Goal: Task Accomplishment & Management: Manage account settings

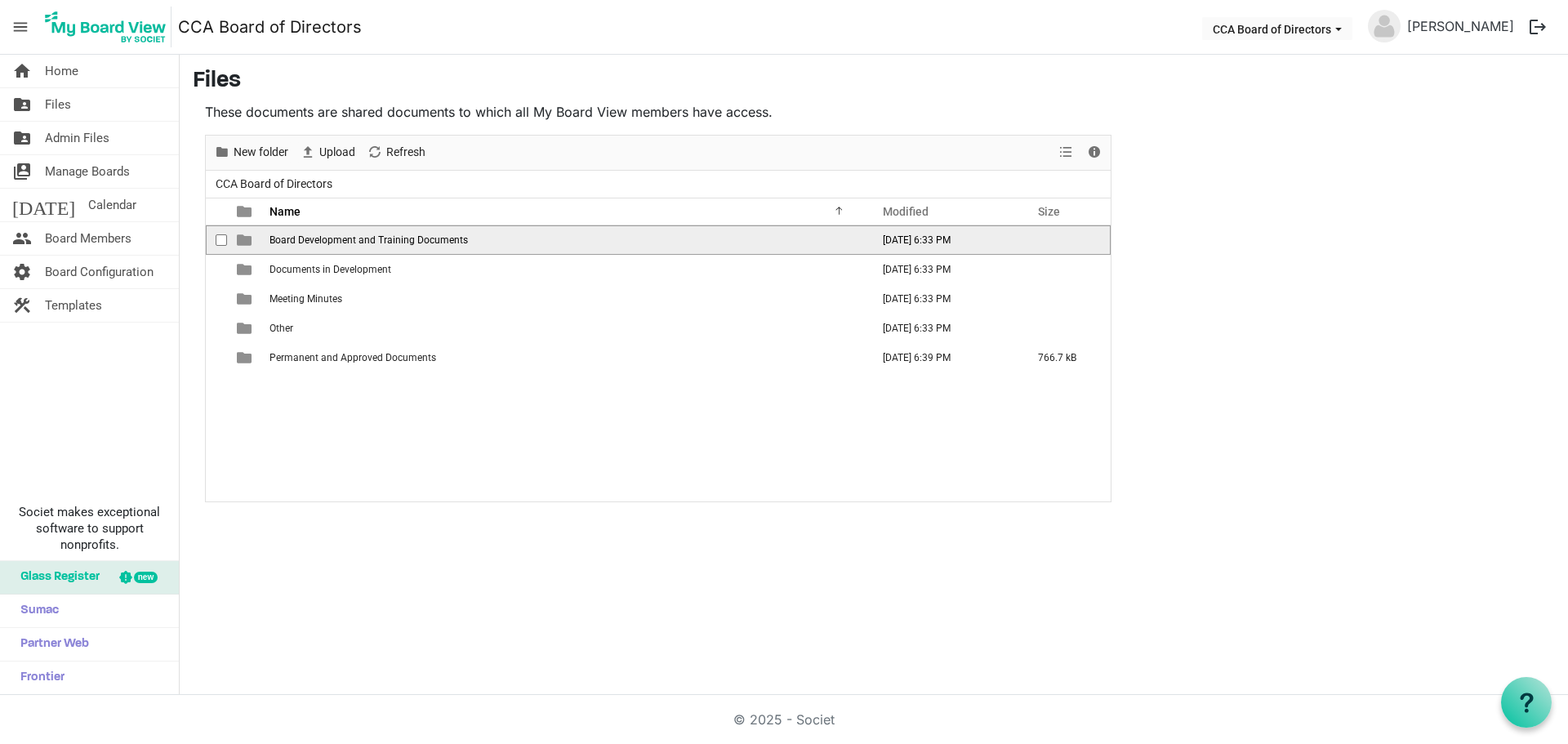
click at [299, 237] on span "Board Development and Training Documents" at bounding box center [369, 240] width 199 height 11
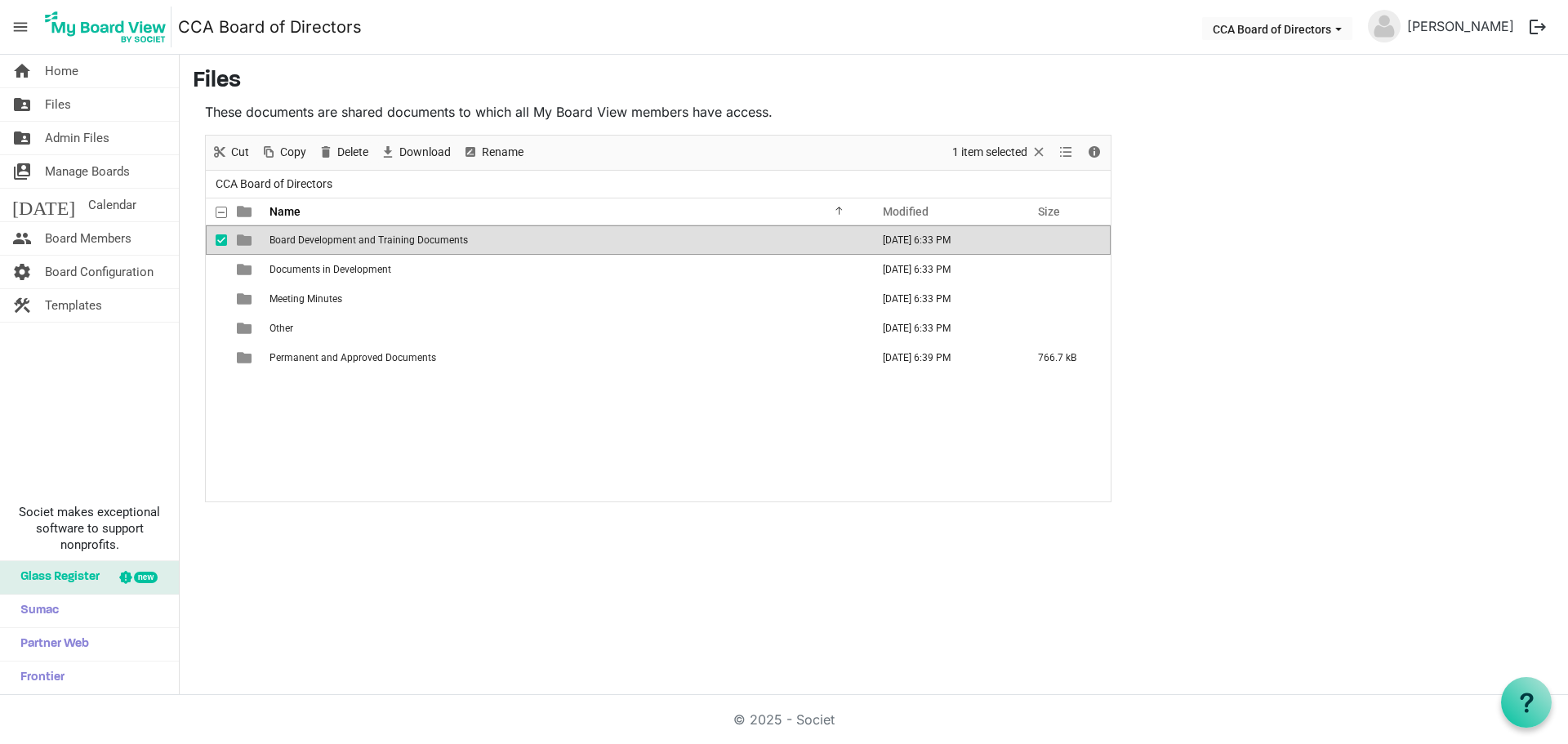
click at [298, 237] on span "Board Development and Training Documents" at bounding box center [369, 240] width 199 height 11
click at [298, 237] on div at bounding box center [658, 318] width 905 height 365
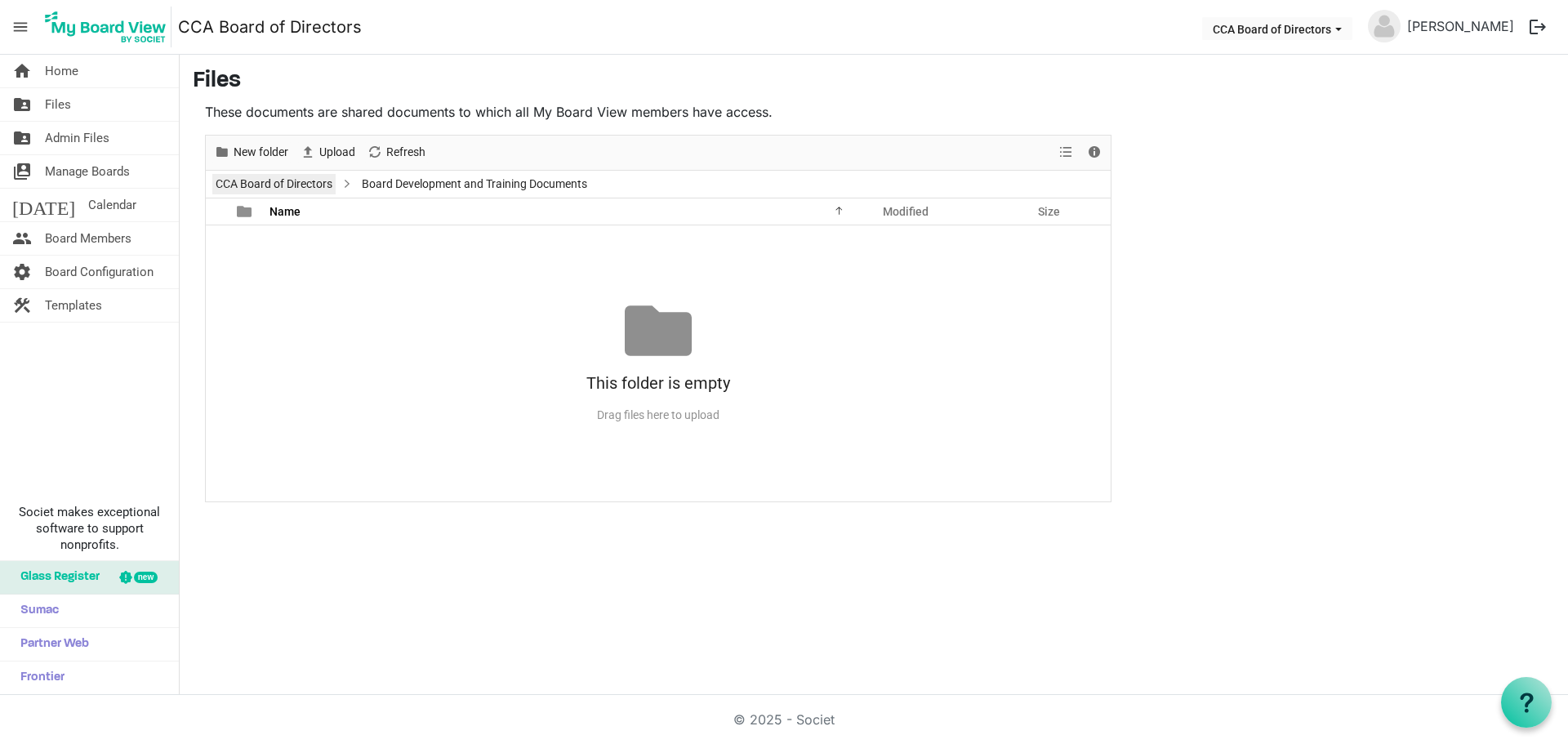
click at [306, 189] on link "CCA Board of Directors" at bounding box center [274, 184] width 123 height 20
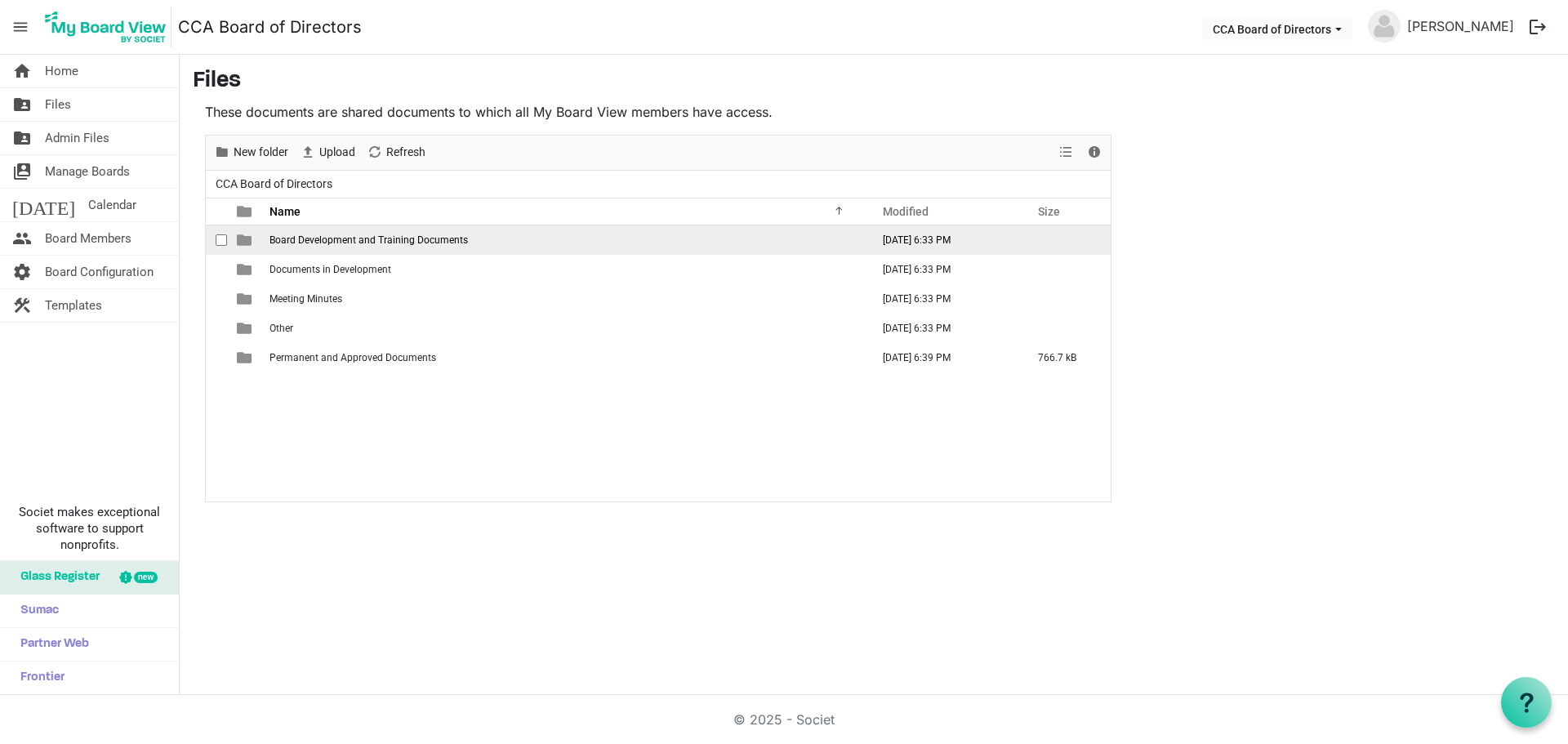
click at [217, 242] on span "checkbox" at bounding box center [220, 240] width 11 height 11
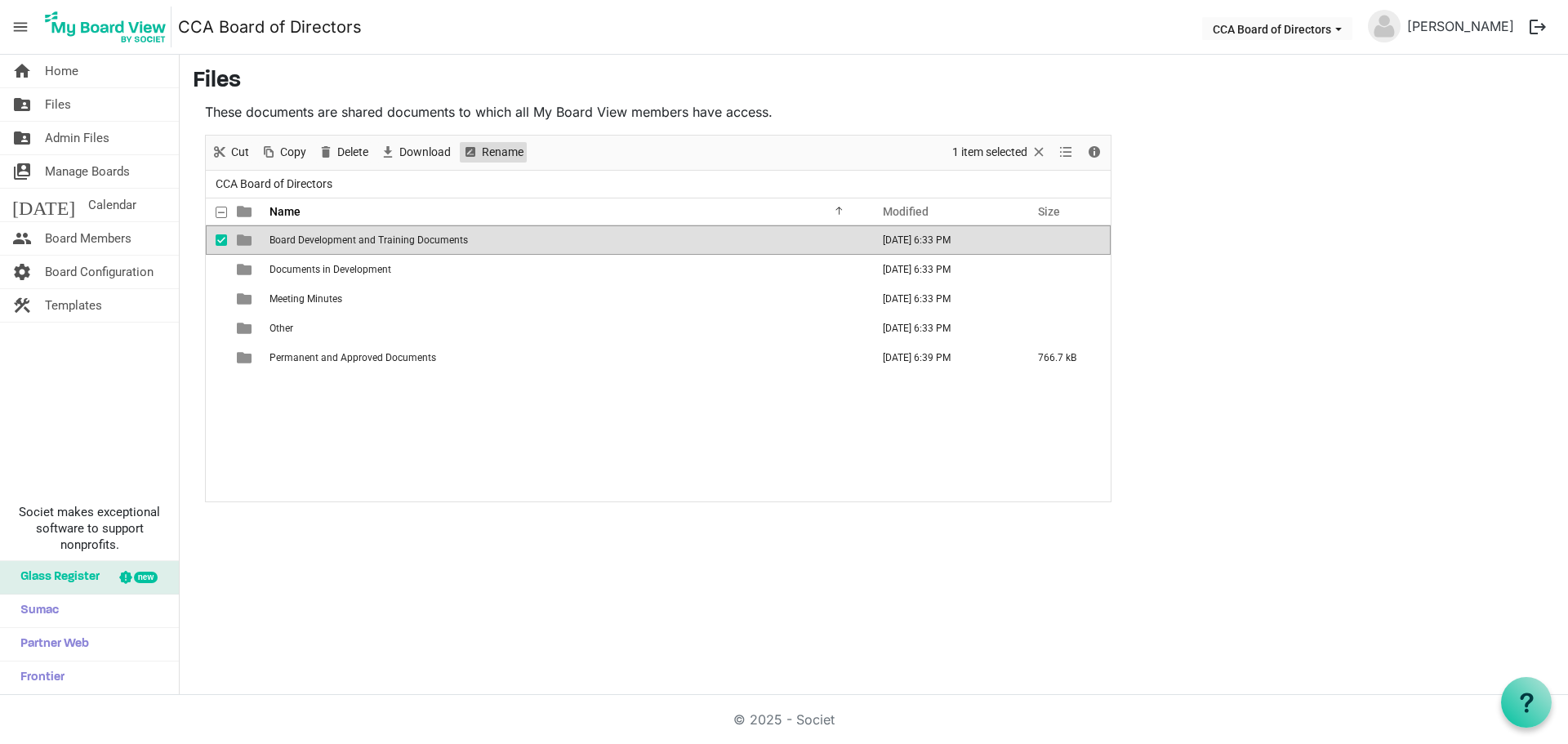
click at [488, 153] on span "Rename" at bounding box center [502, 152] width 45 height 20
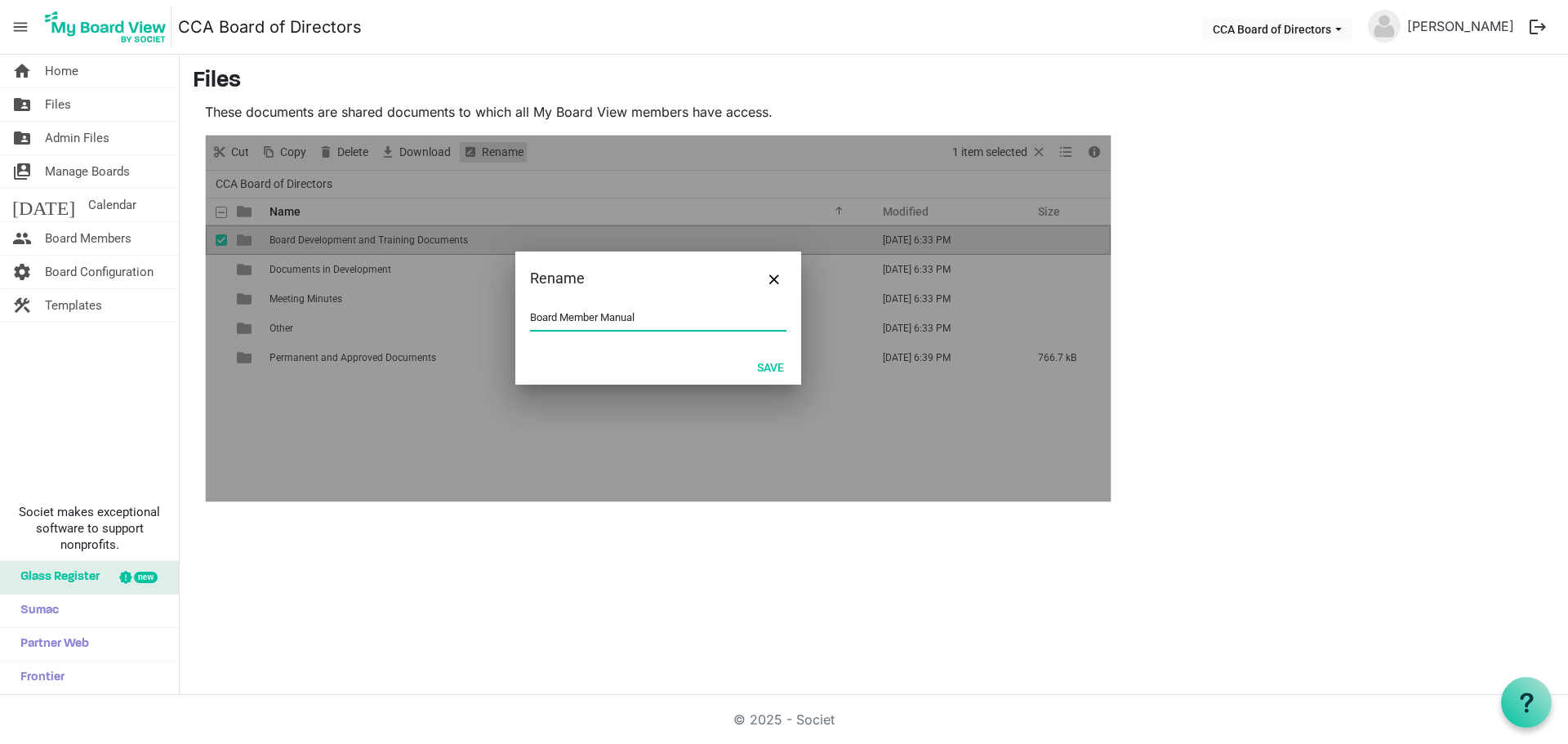
type input "Board Member Manual"
click at [770, 367] on button "Save" at bounding box center [770, 366] width 48 height 23
click at [768, 365] on button "Save" at bounding box center [770, 366] width 48 height 23
click at [771, 364] on button "Save" at bounding box center [770, 366] width 48 height 23
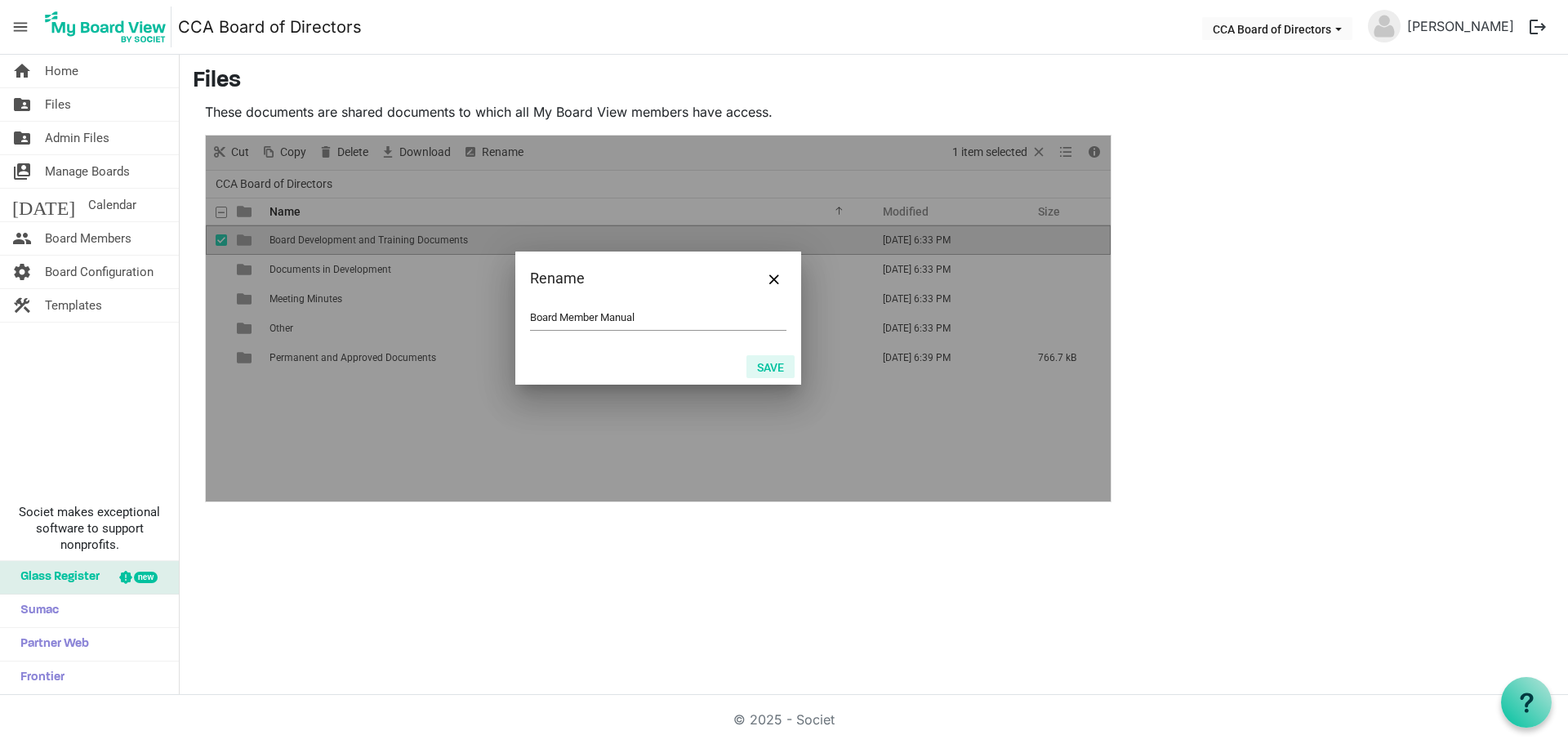
click at [771, 364] on button "Save" at bounding box center [770, 366] width 48 height 23
click at [861, 447] on div at bounding box center [658, 318] width 905 height 365
click at [770, 368] on button "Save" at bounding box center [770, 366] width 48 height 23
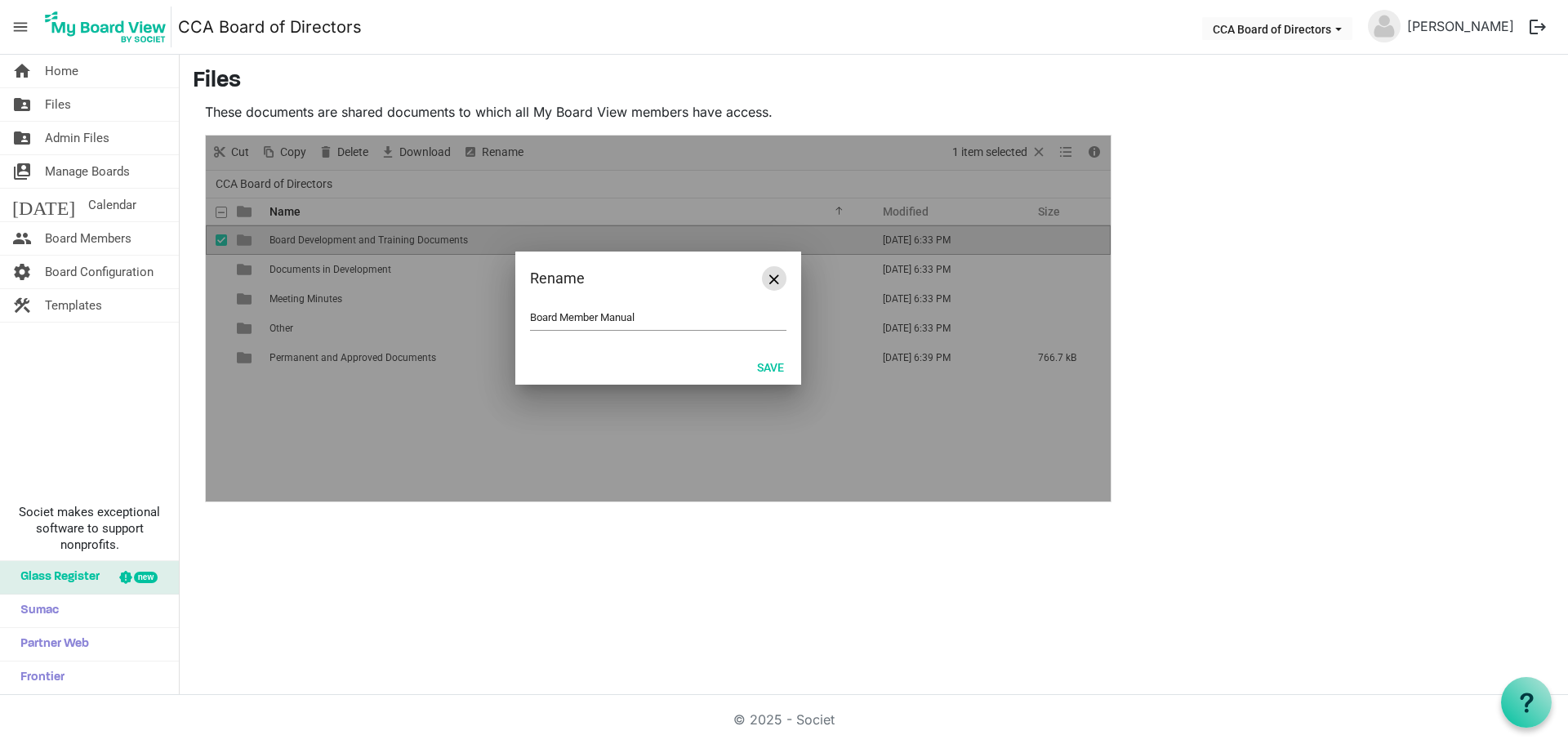
click at [770, 279] on span "Close" at bounding box center [774, 278] width 10 height 10
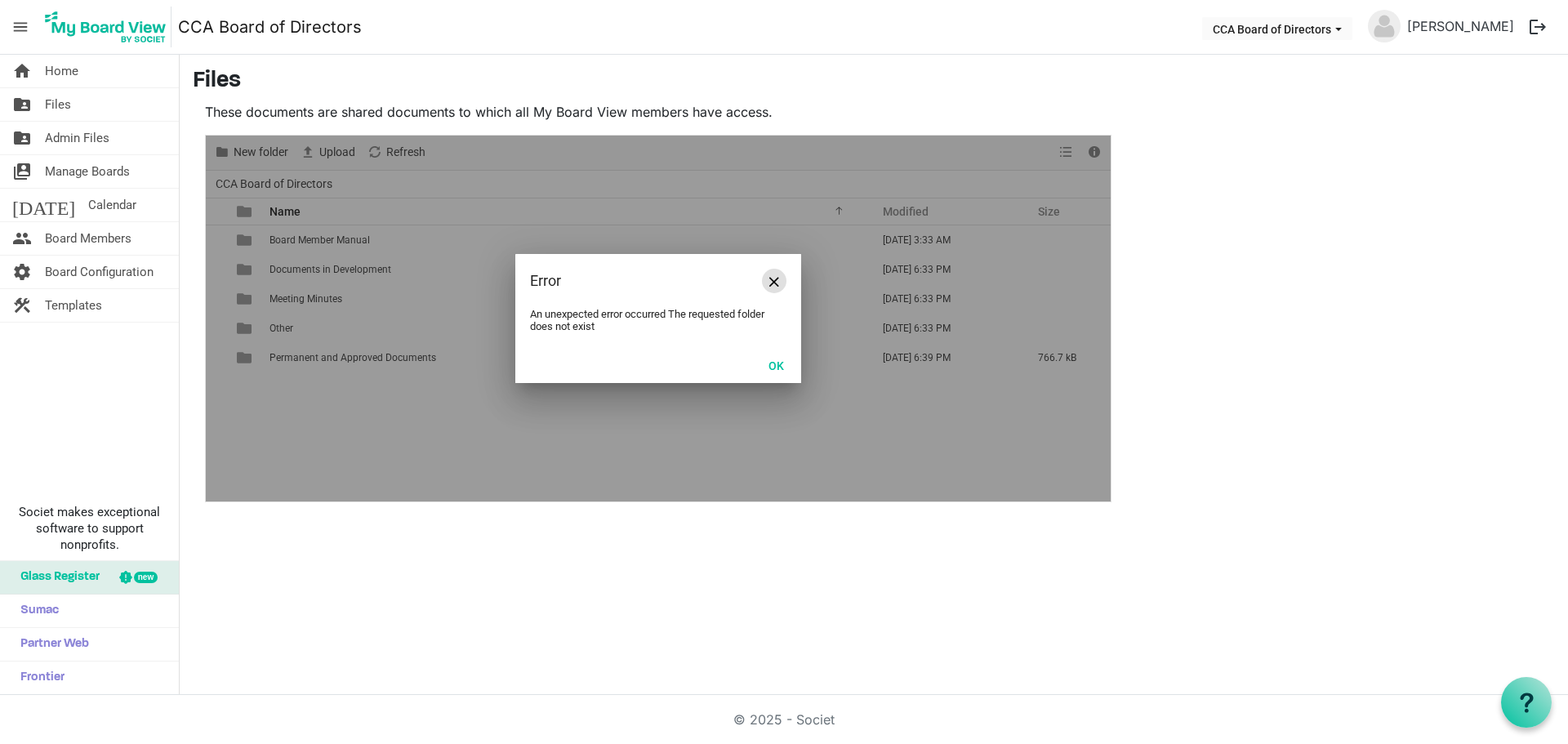
click at [777, 277] on span "Close" at bounding box center [774, 281] width 10 height 10
click at [772, 279] on span "Close" at bounding box center [774, 281] width 10 height 10
click at [770, 281] on span "Close" at bounding box center [774, 281] width 10 height 10
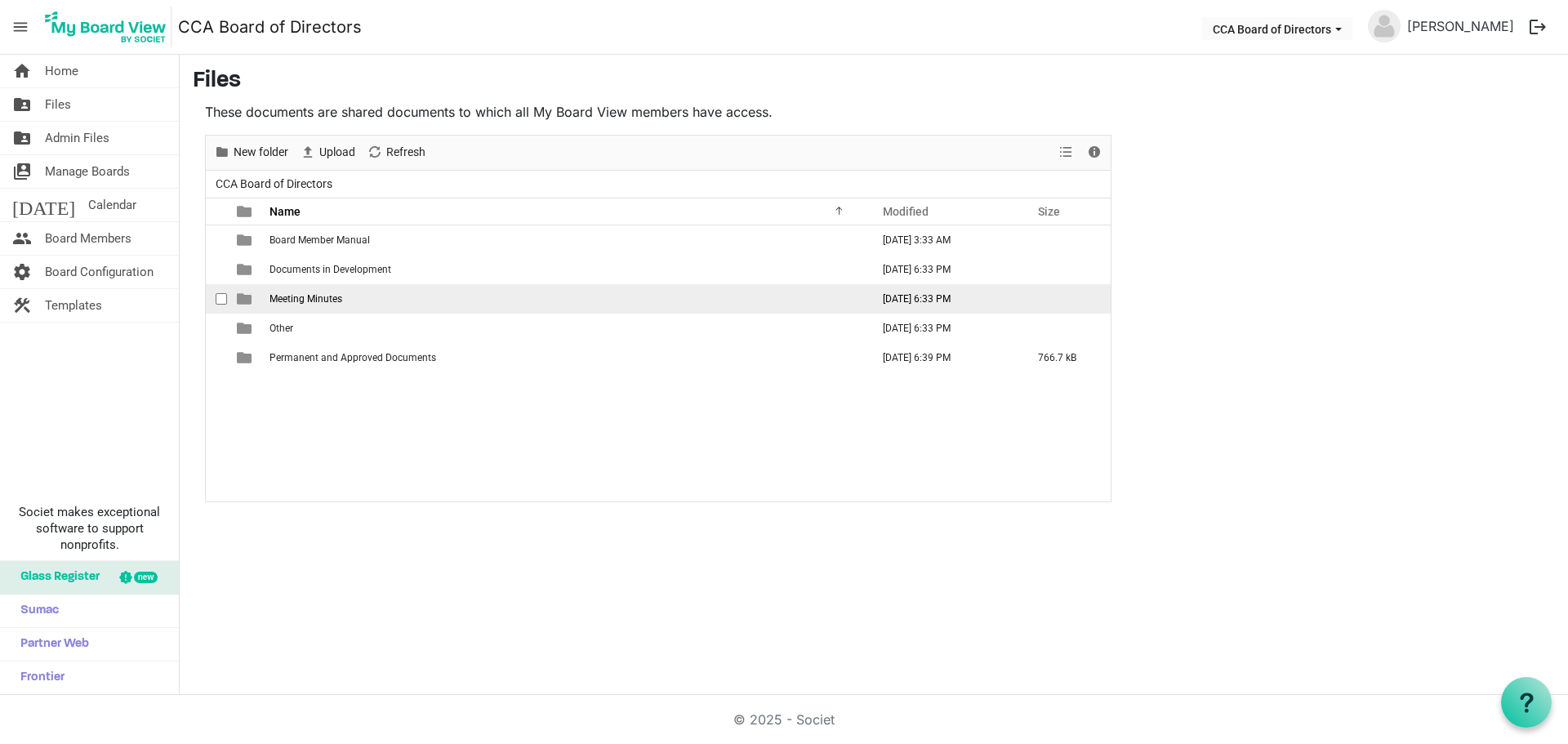
click at [225, 295] on span "checkbox" at bounding box center [220, 299] width 11 height 11
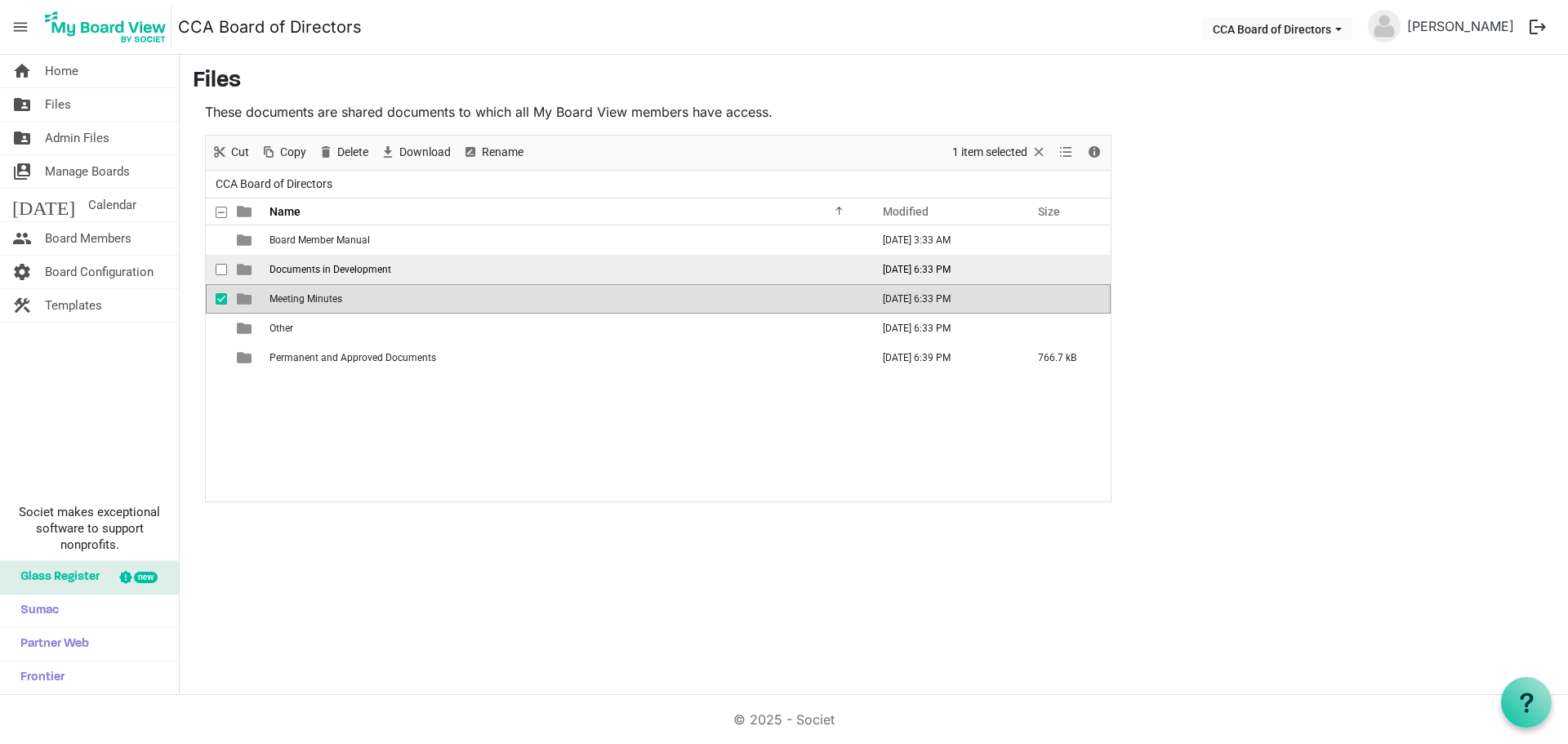
click at [219, 263] on div "checkbox" at bounding box center [225, 269] width 19 height 17
click at [220, 302] on span "checkbox" at bounding box center [220, 299] width 11 height 11
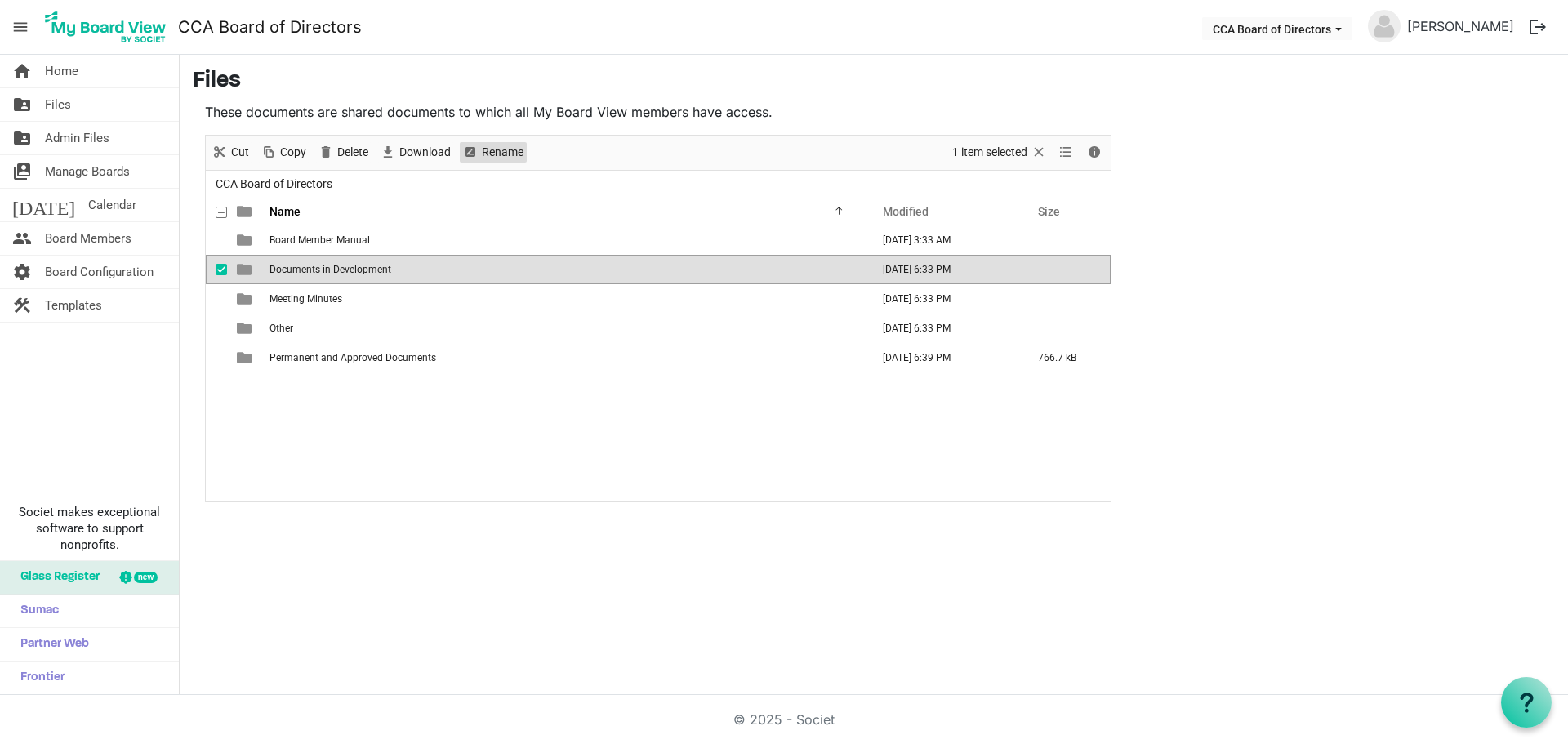
click at [489, 146] on span "Rename" at bounding box center [502, 152] width 45 height 20
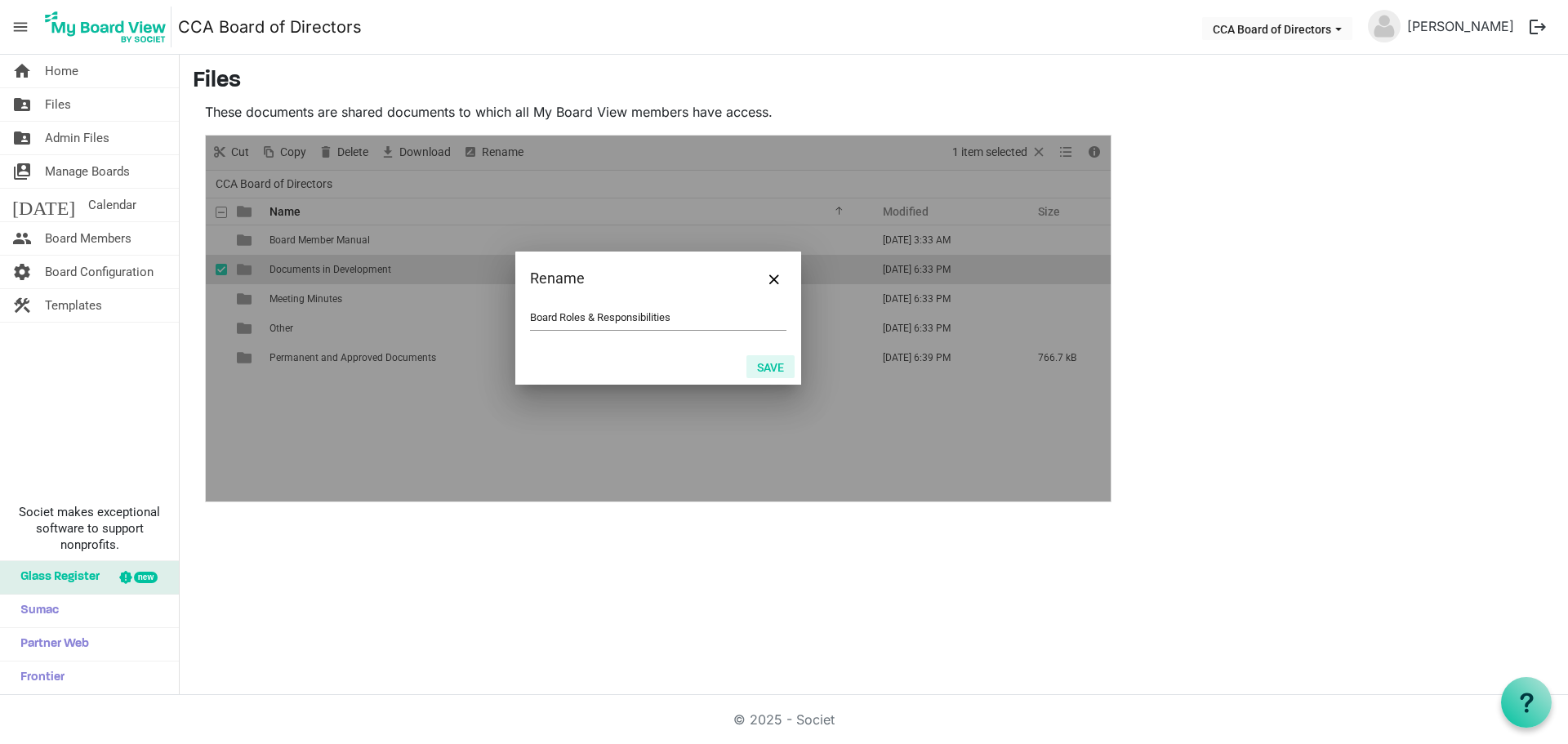
click at [767, 364] on button "Save" at bounding box center [770, 366] width 48 height 23
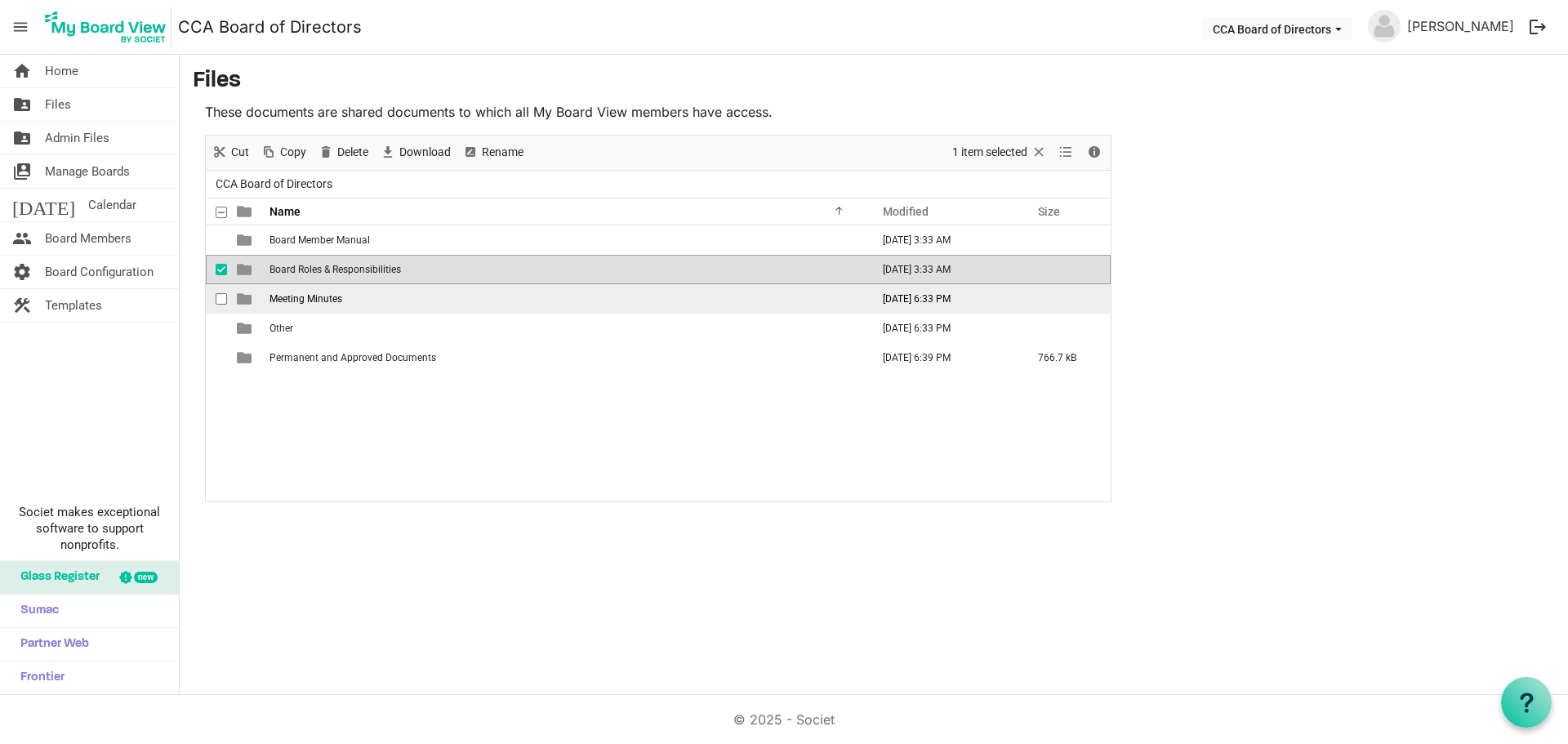
click at [223, 300] on span "checkbox" at bounding box center [220, 299] width 11 height 11
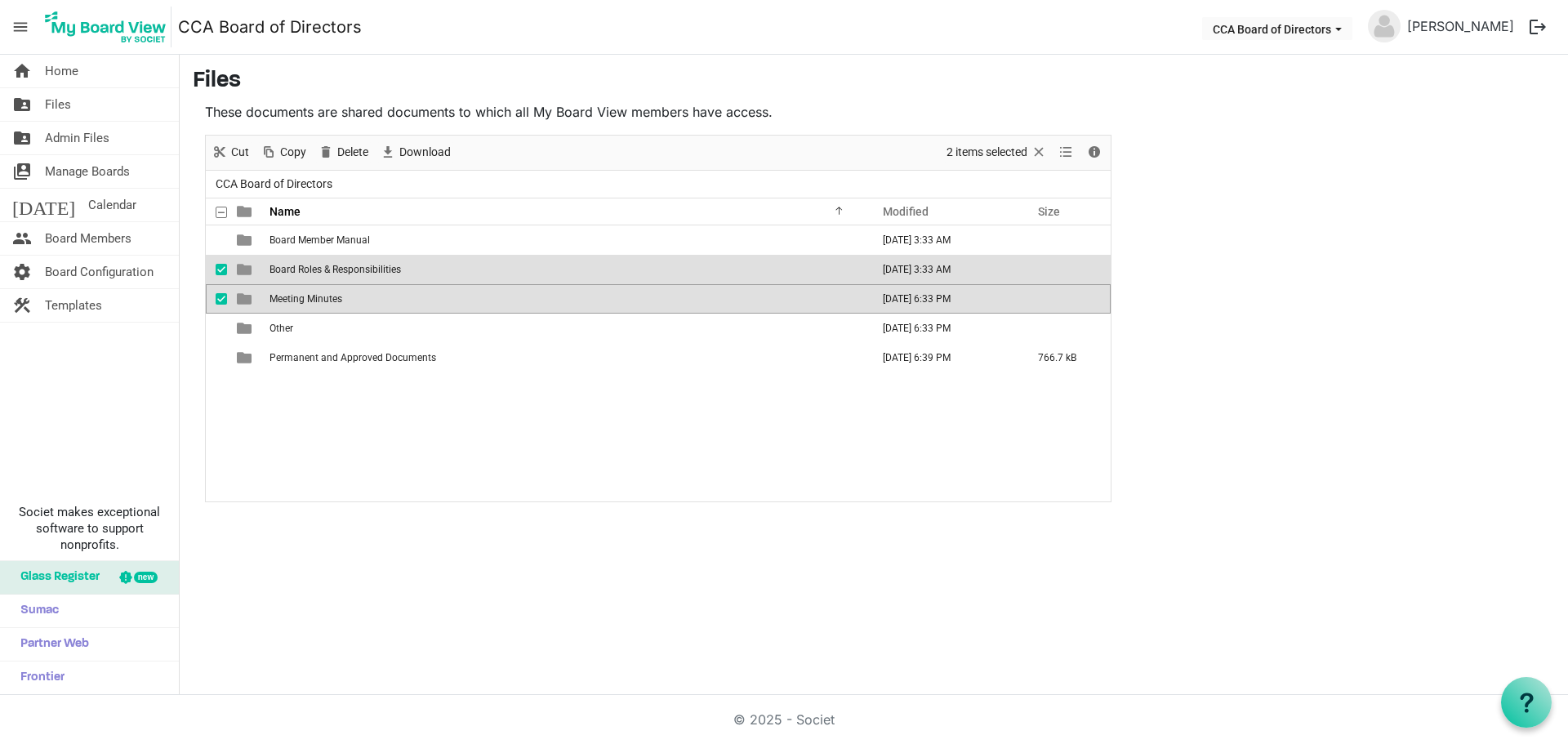
click at [221, 265] on span "checkbox" at bounding box center [220, 269] width 11 height 11
click at [307, 273] on span "Board Roles & Responsibilities" at bounding box center [336, 269] width 132 height 11
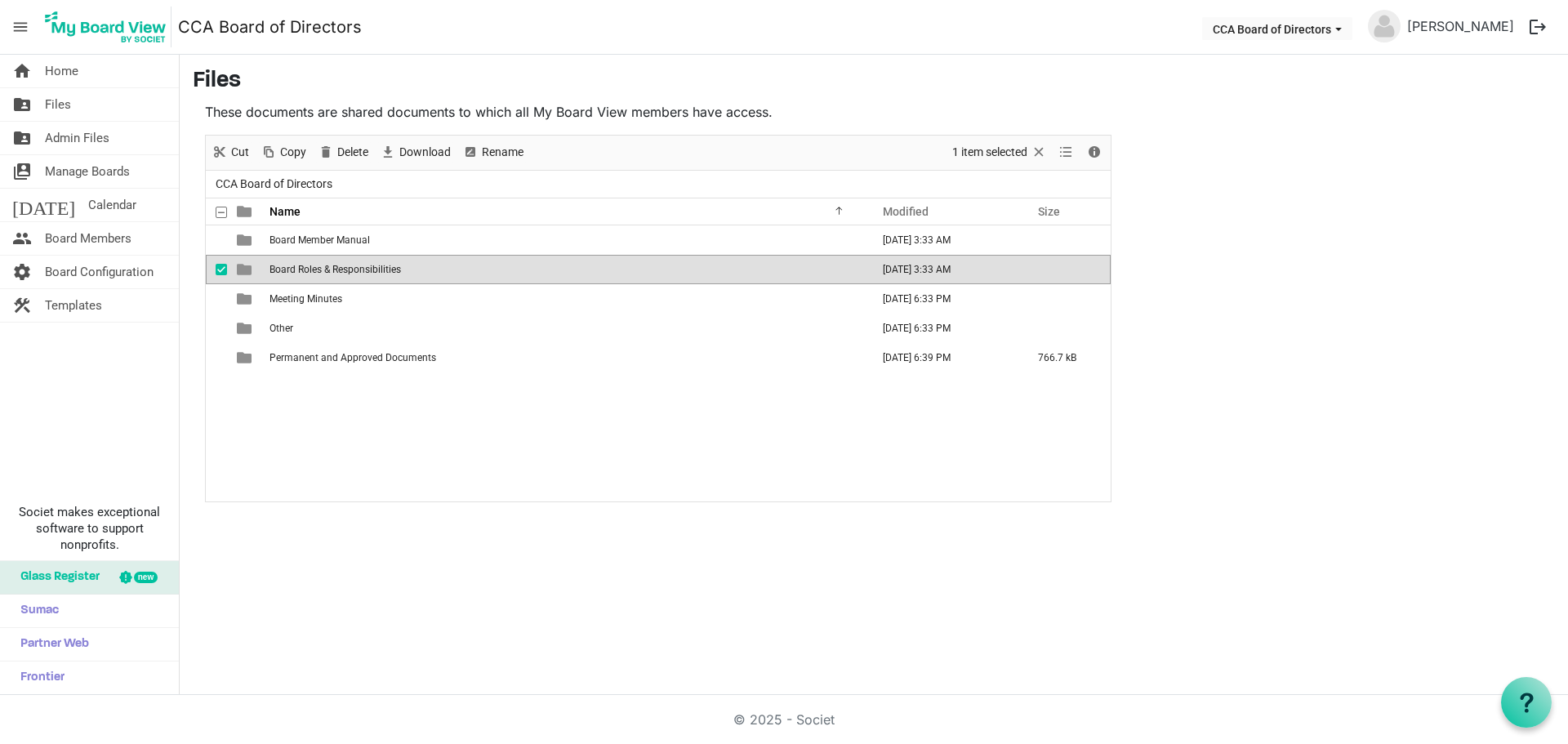
click at [307, 273] on span "Board Roles & Responsibilities" at bounding box center [336, 269] width 132 height 11
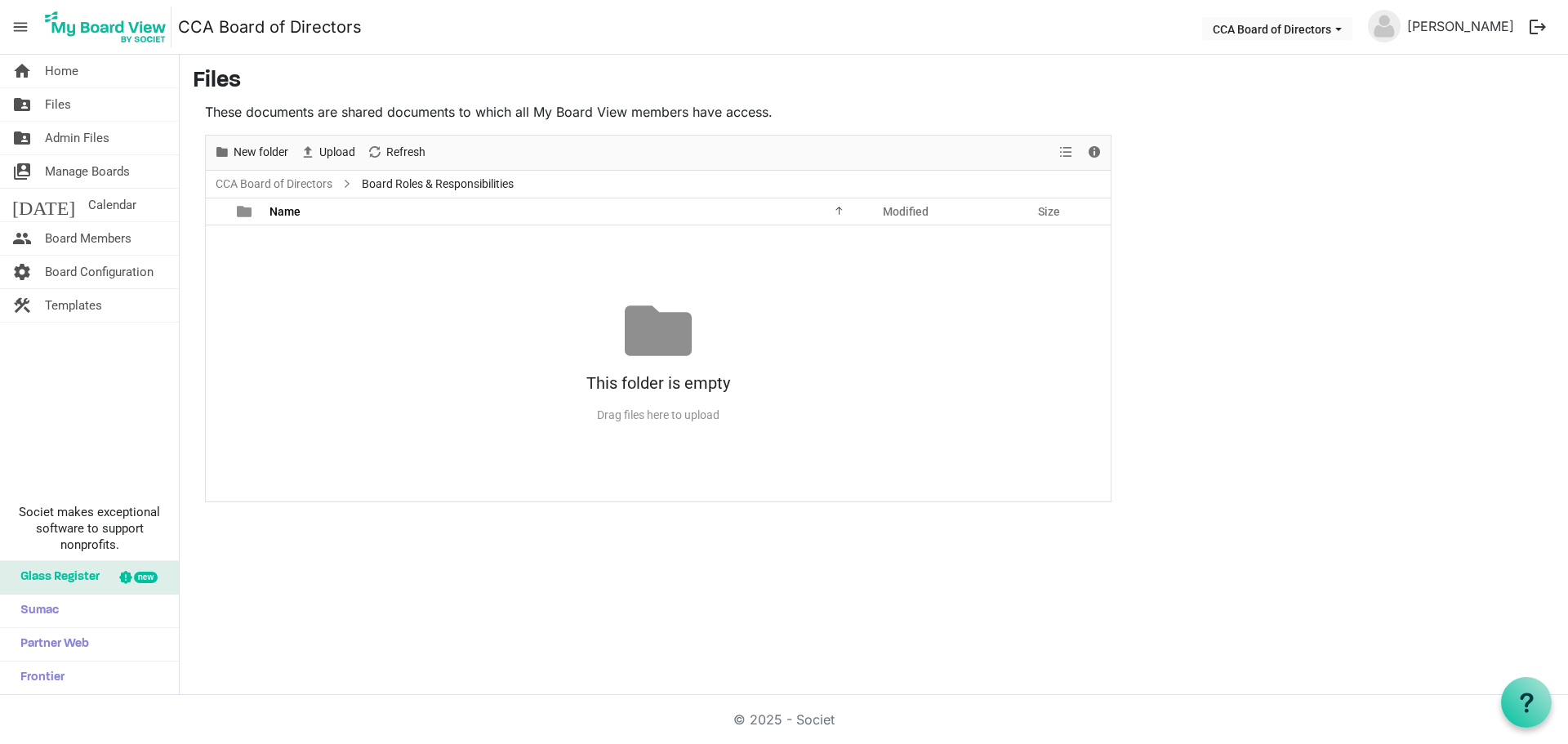
click at [307, 273] on div "New folder Upload Cut Copy Paste Delete Download Rename Sort by Refresh 1 item …" at bounding box center [658, 318] width 907 height 367
click at [316, 187] on link "CCA Board of Directors" at bounding box center [274, 184] width 123 height 20
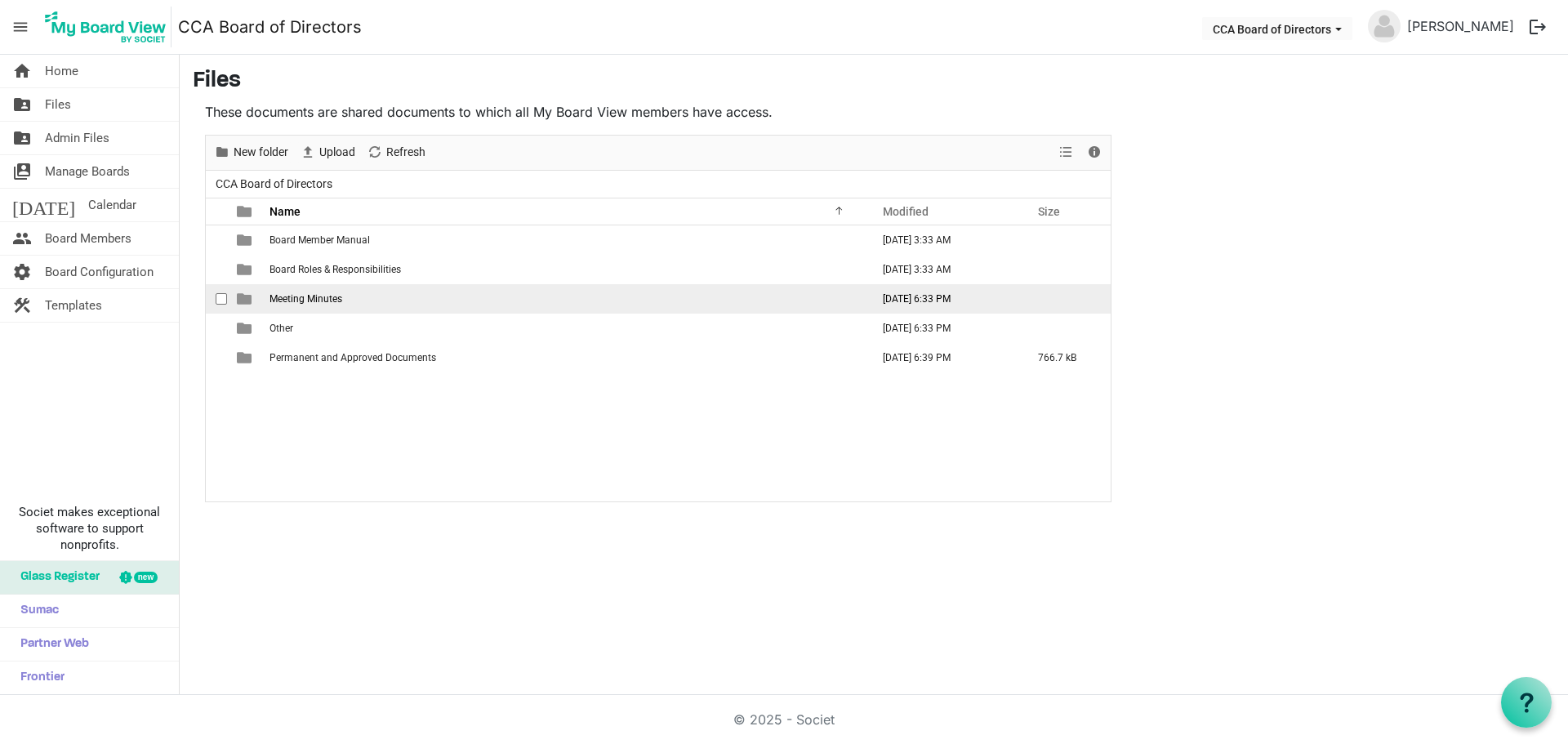
click at [299, 301] on span "Meeting Minutes" at bounding box center [306, 299] width 73 height 11
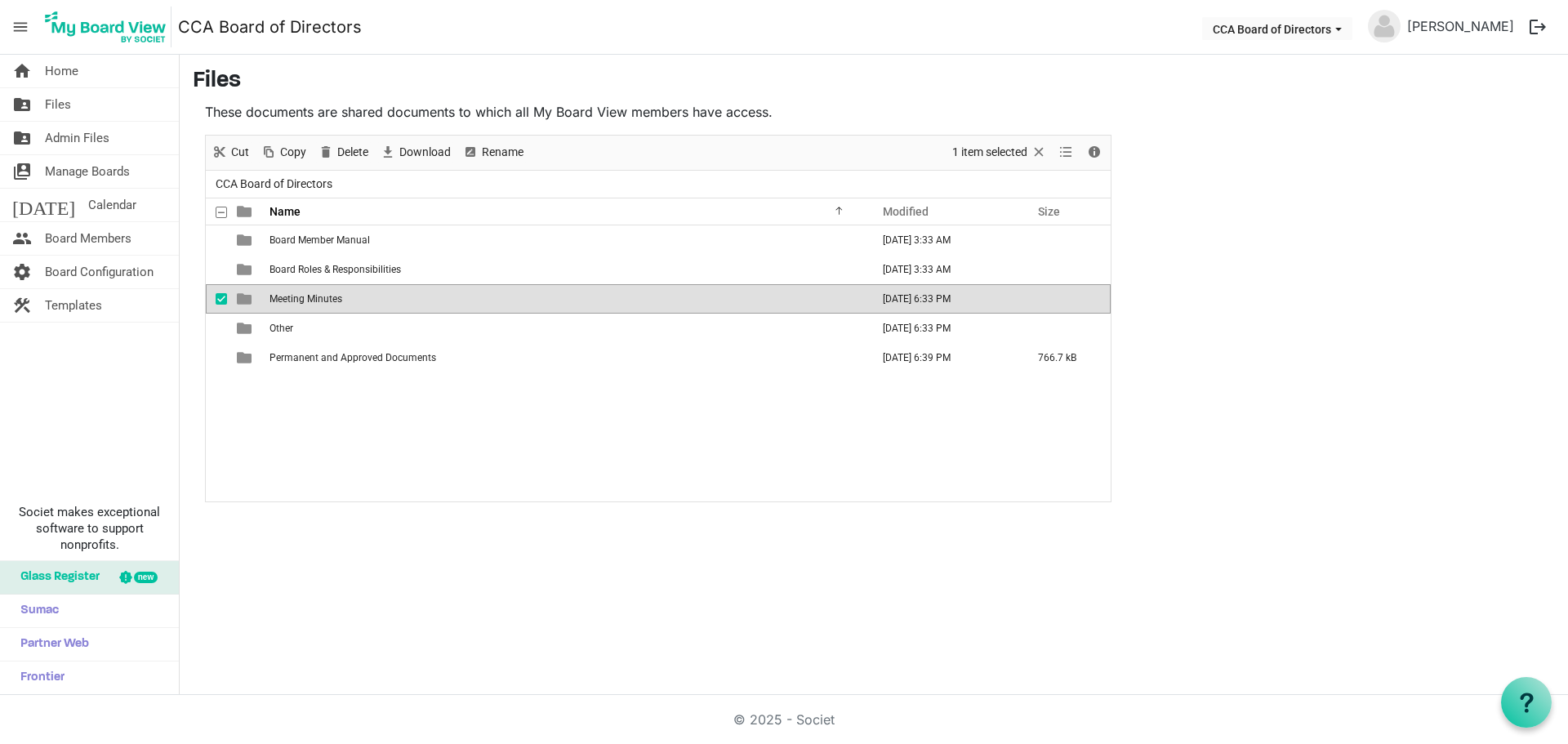
click at [299, 301] on span "Meeting Minutes" at bounding box center [306, 299] width 73 height 11
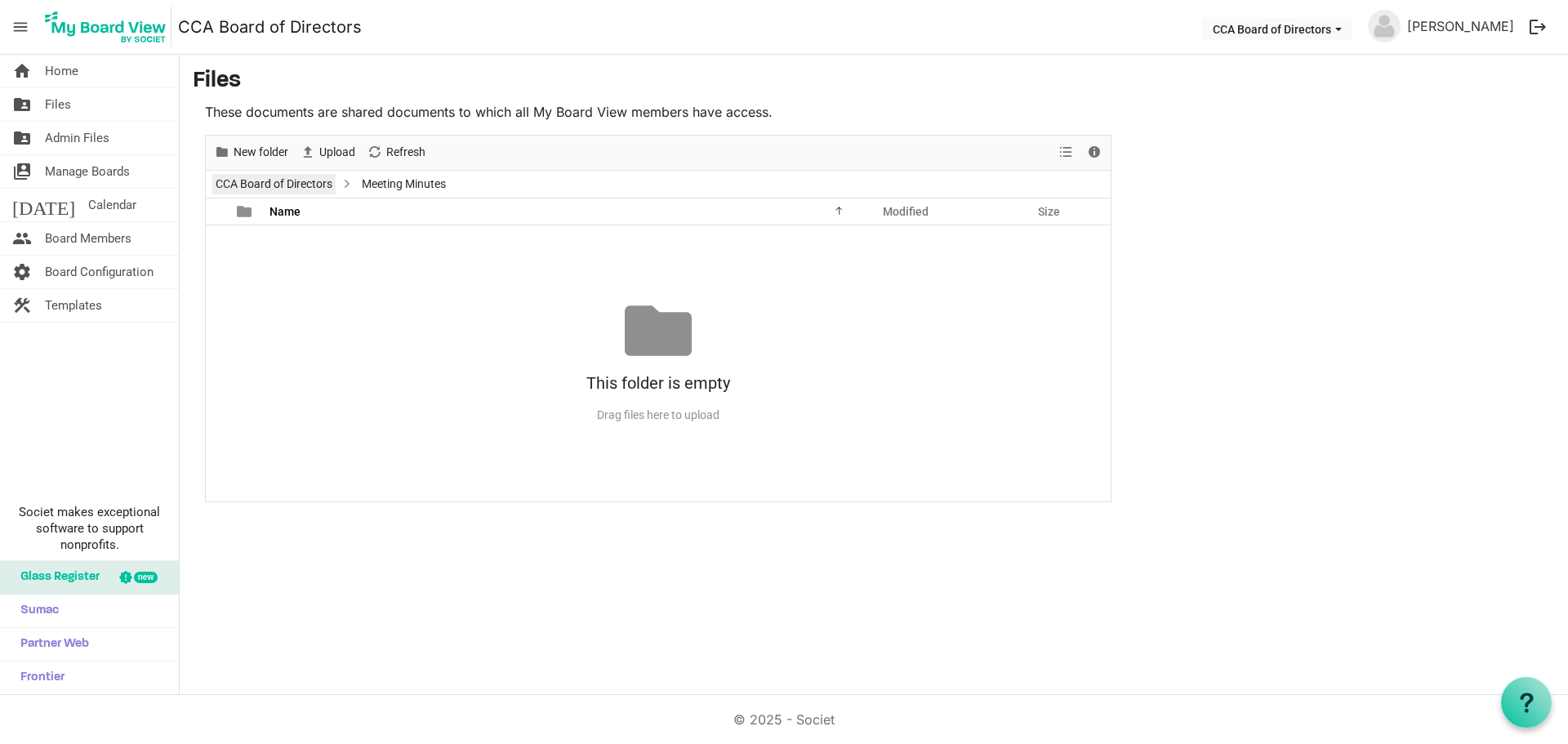
click at [307, 184] on link "CCA Board of Directors" at bounding box center [274, 184] width 123 height 20
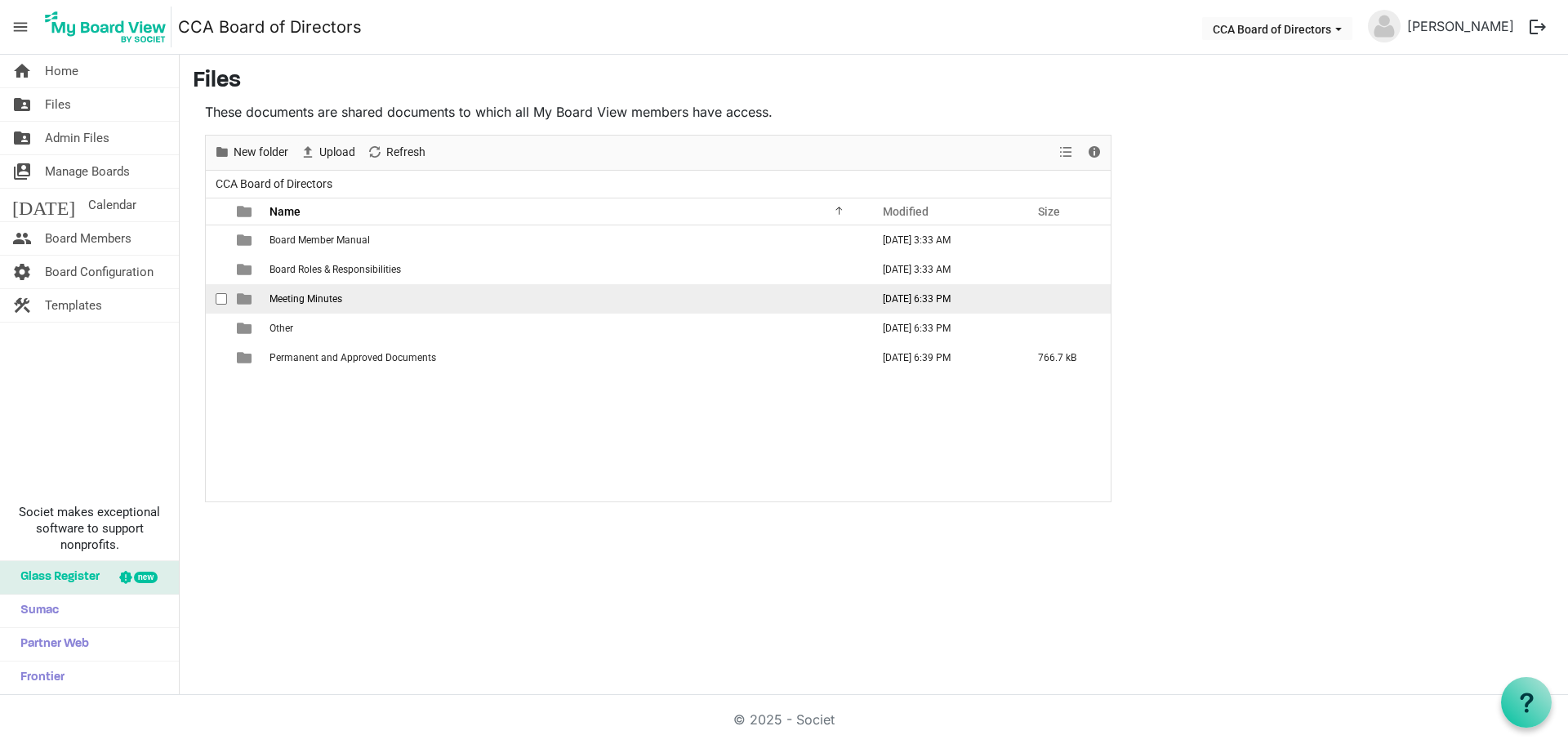
click at [226, 299] on span "checkbox" at bounding box center [220, 299] width 11 height 11
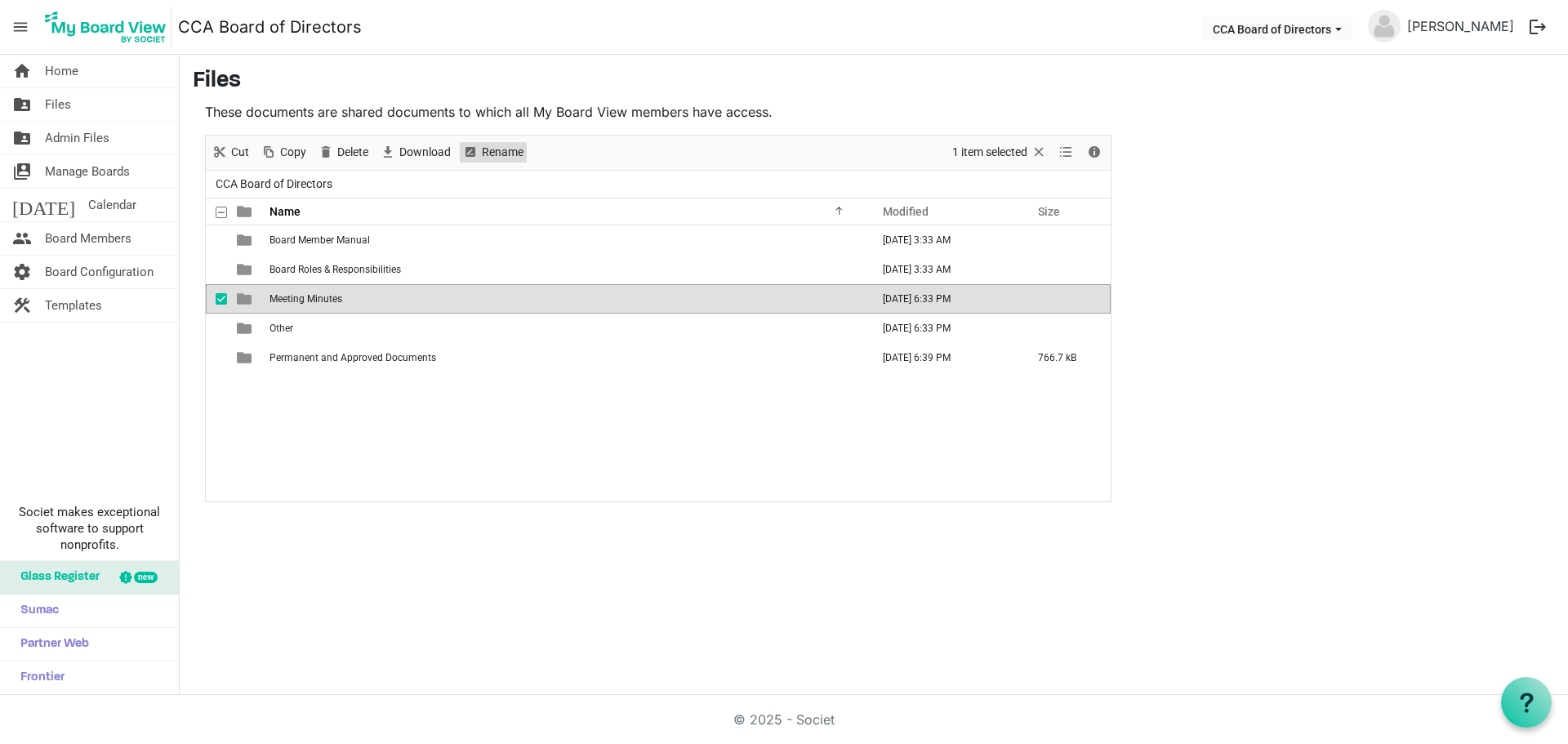
click at [492, 156] on span "Rename" at bounding box center [502, 152] width 45 height 20
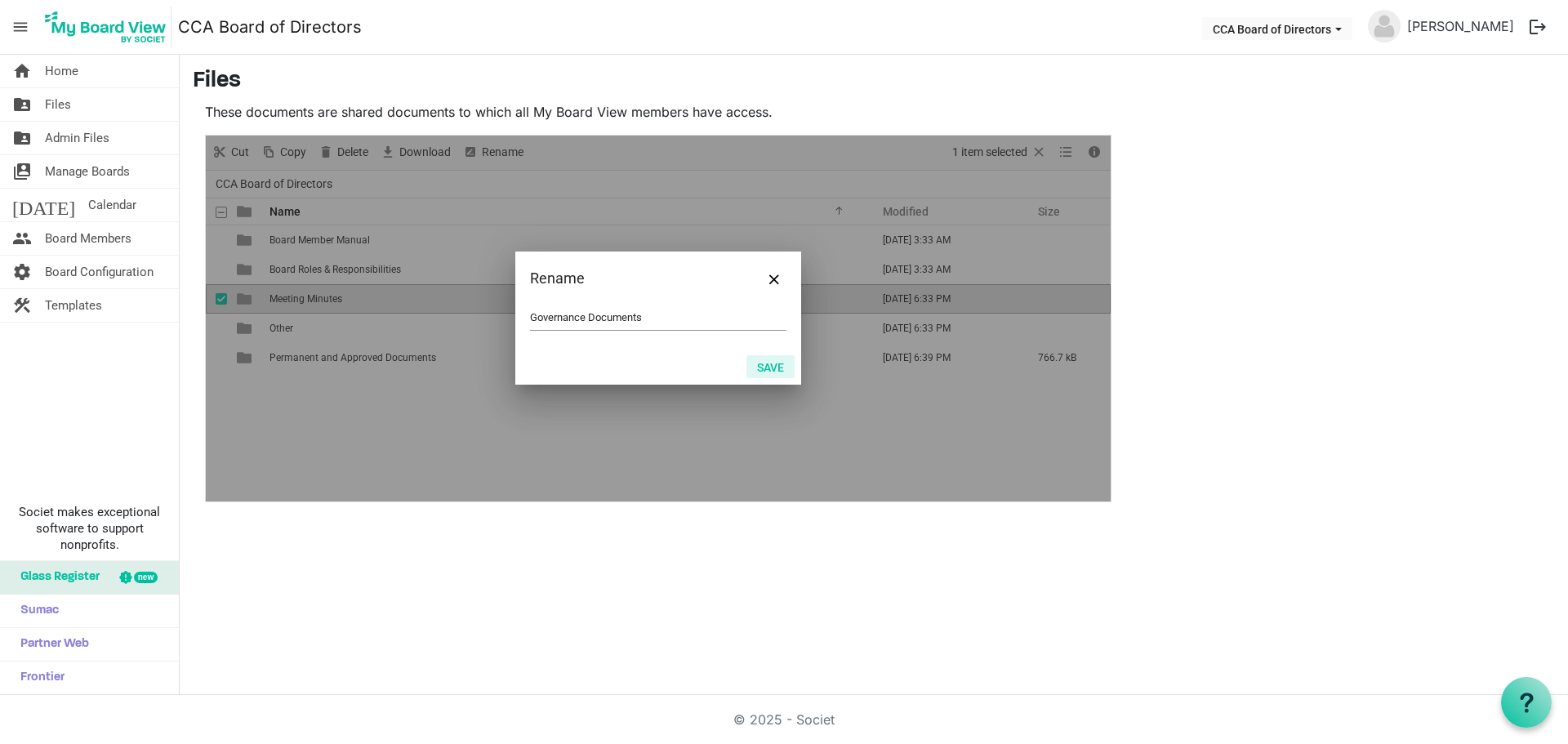
click at [765, 364] on button "Save" at bounding box center [770, 366] width 48 height 23
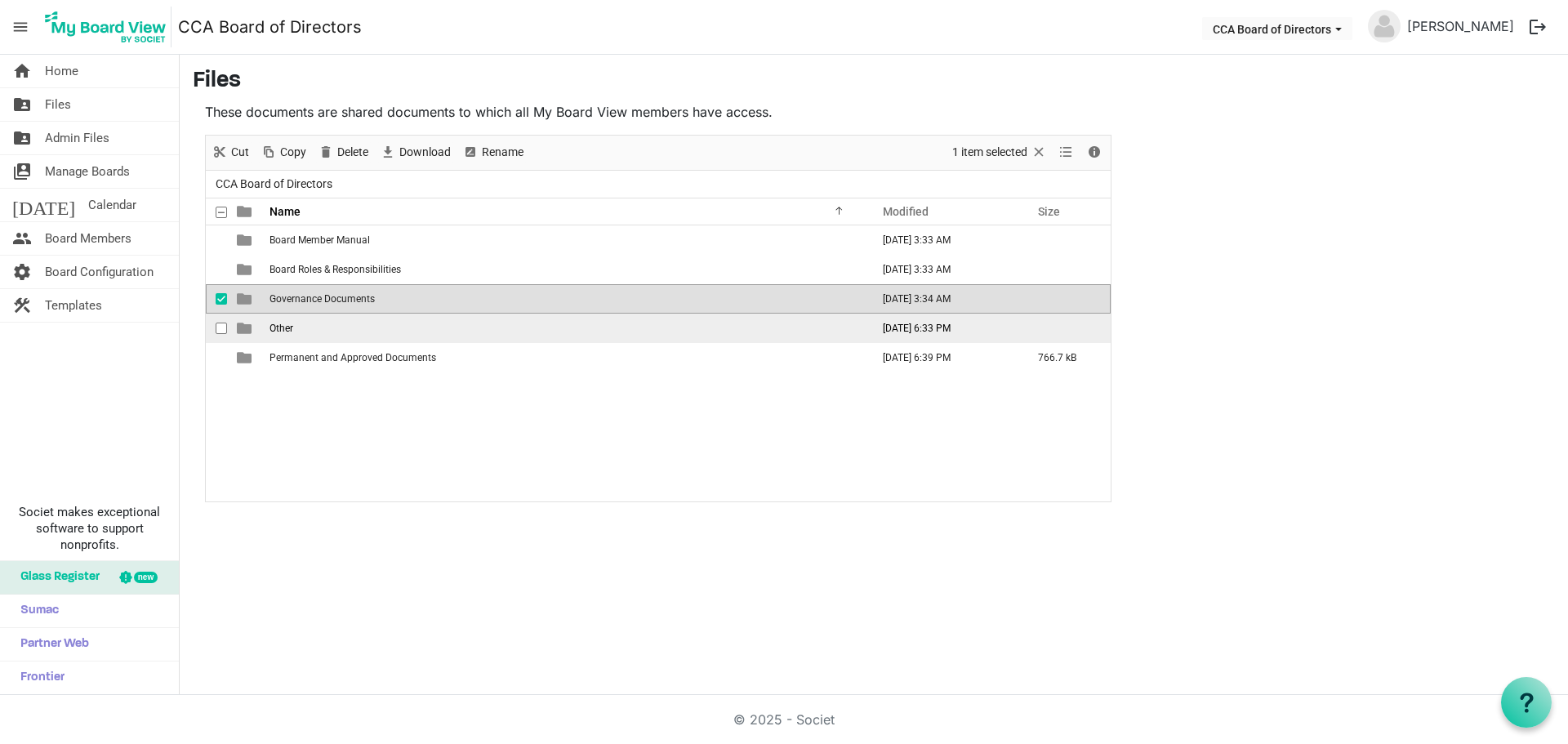
click at [217, 327] on span "checkbox" at bounding box center [220, 328] width 11 height 11
click at [224, 300] on span "checkbox" at bounding box center [220, 299] width 11 height 11
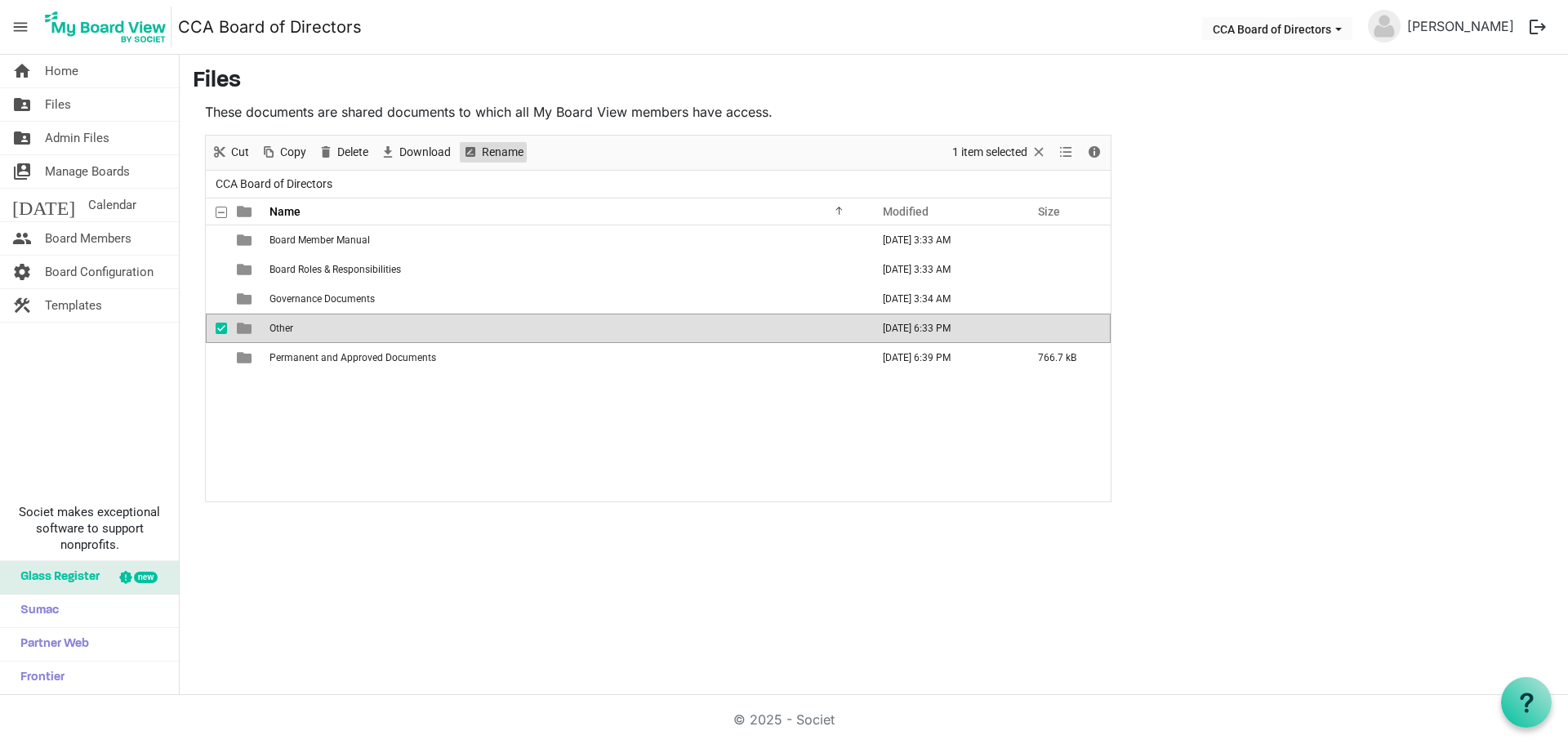
click at [506, 148] on span "Rename" at bounding box center [502, 152] width 45 height 20
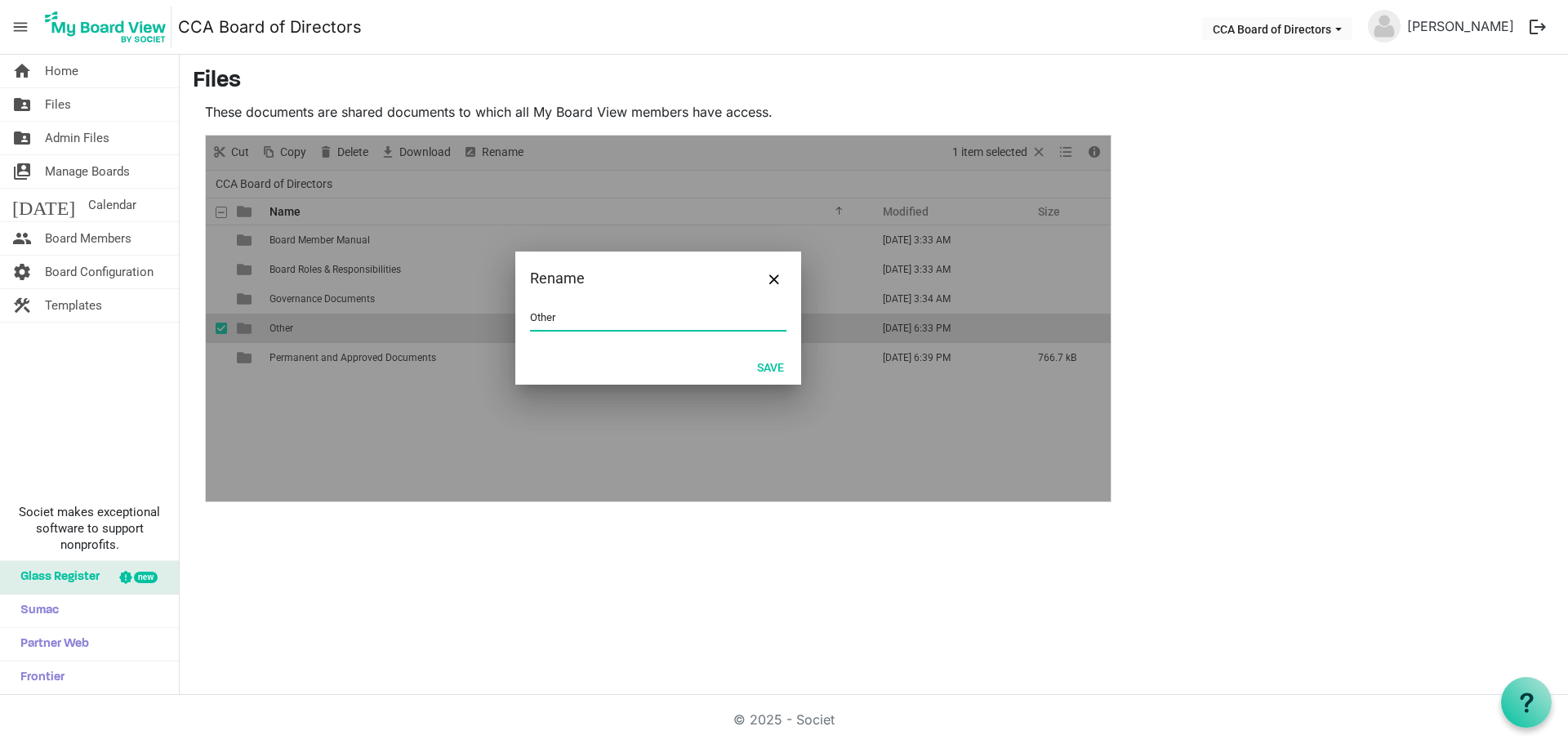
type input "D"
click at [765, 364] on button "Save" at bounding box center [770, 366] width 48 height 23
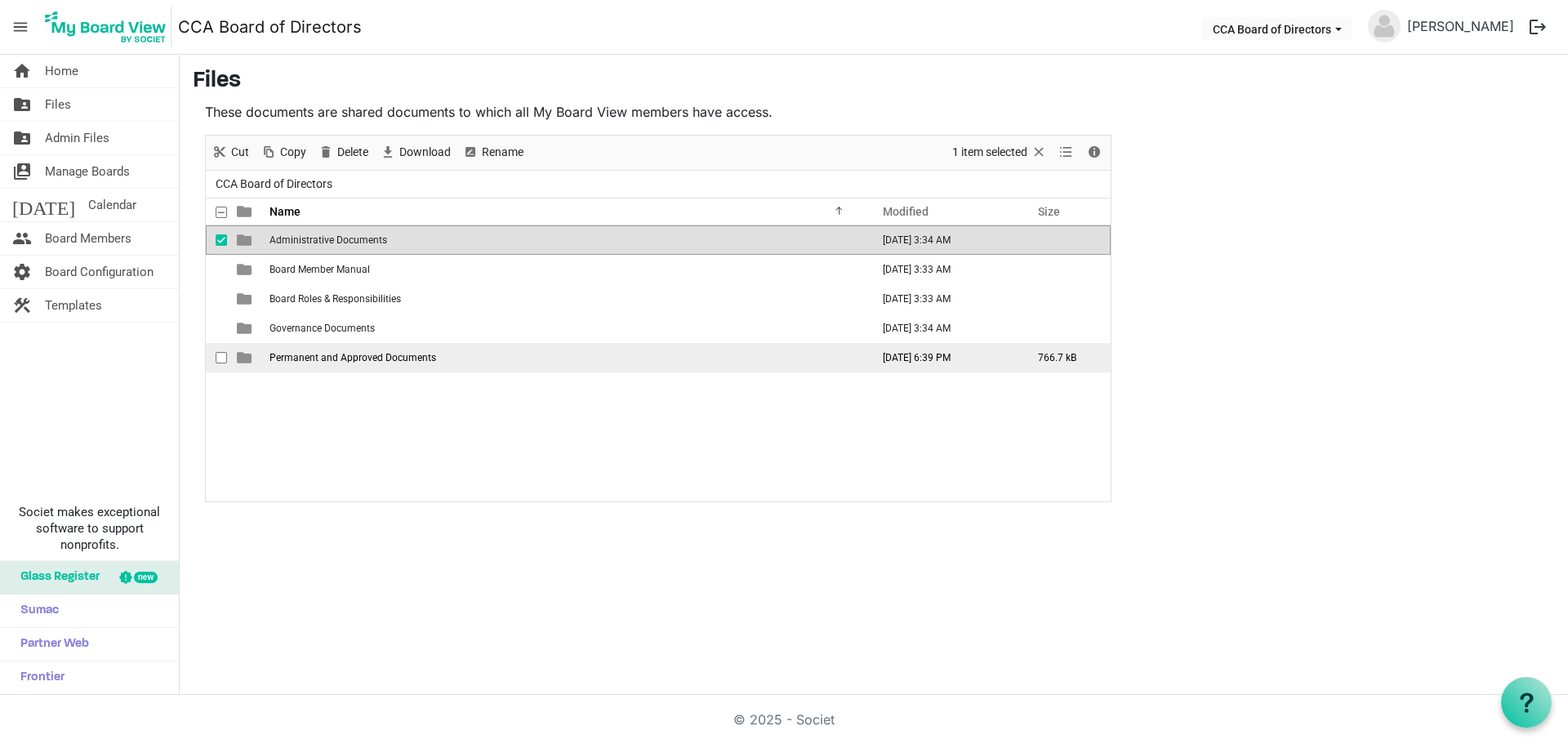
click at [222, 357] on span "checkbox" at bounding box center [220, 358] width 11 height 11
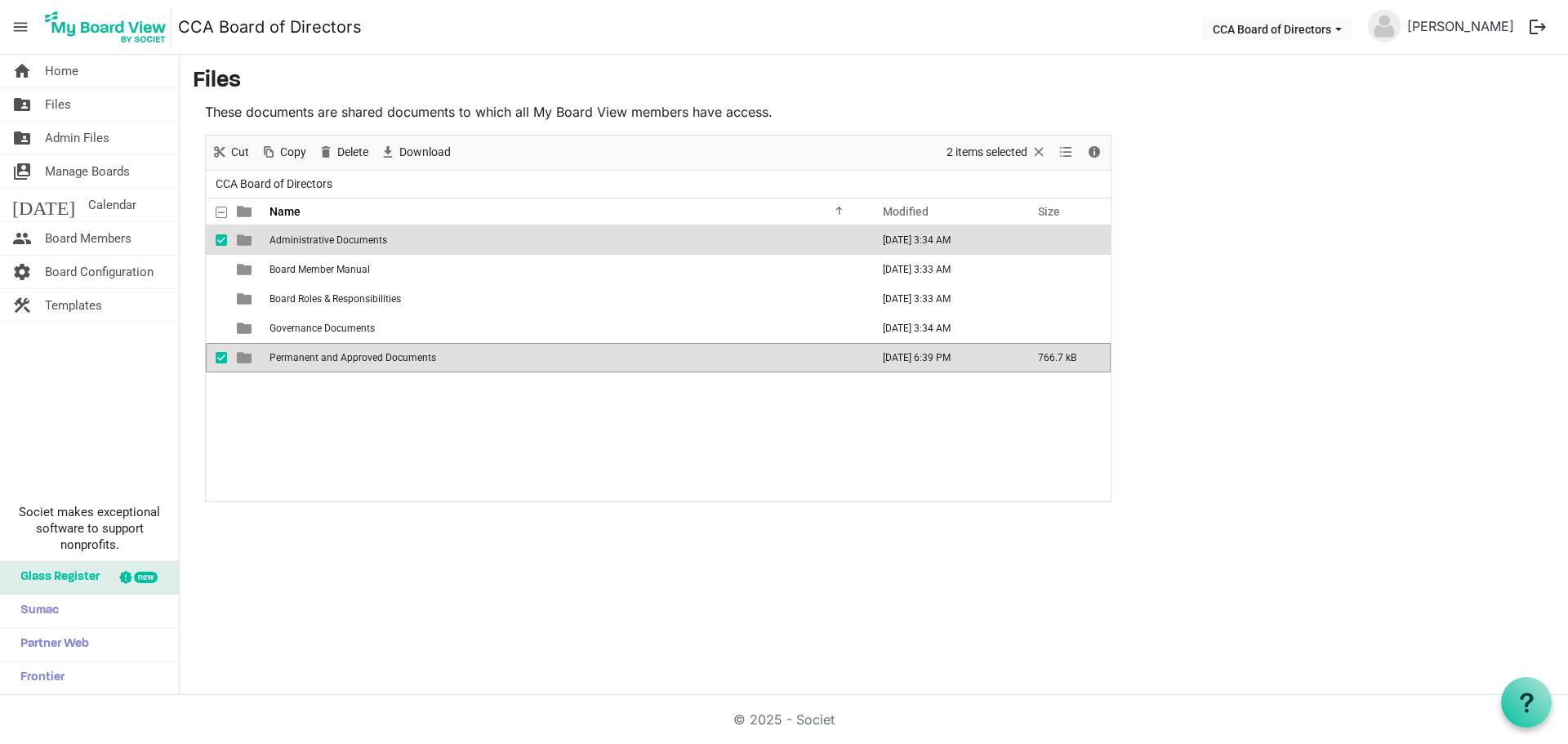
click at [220, 236] on span "checkbox" at bounding box center [220, 240] width 11 height 11
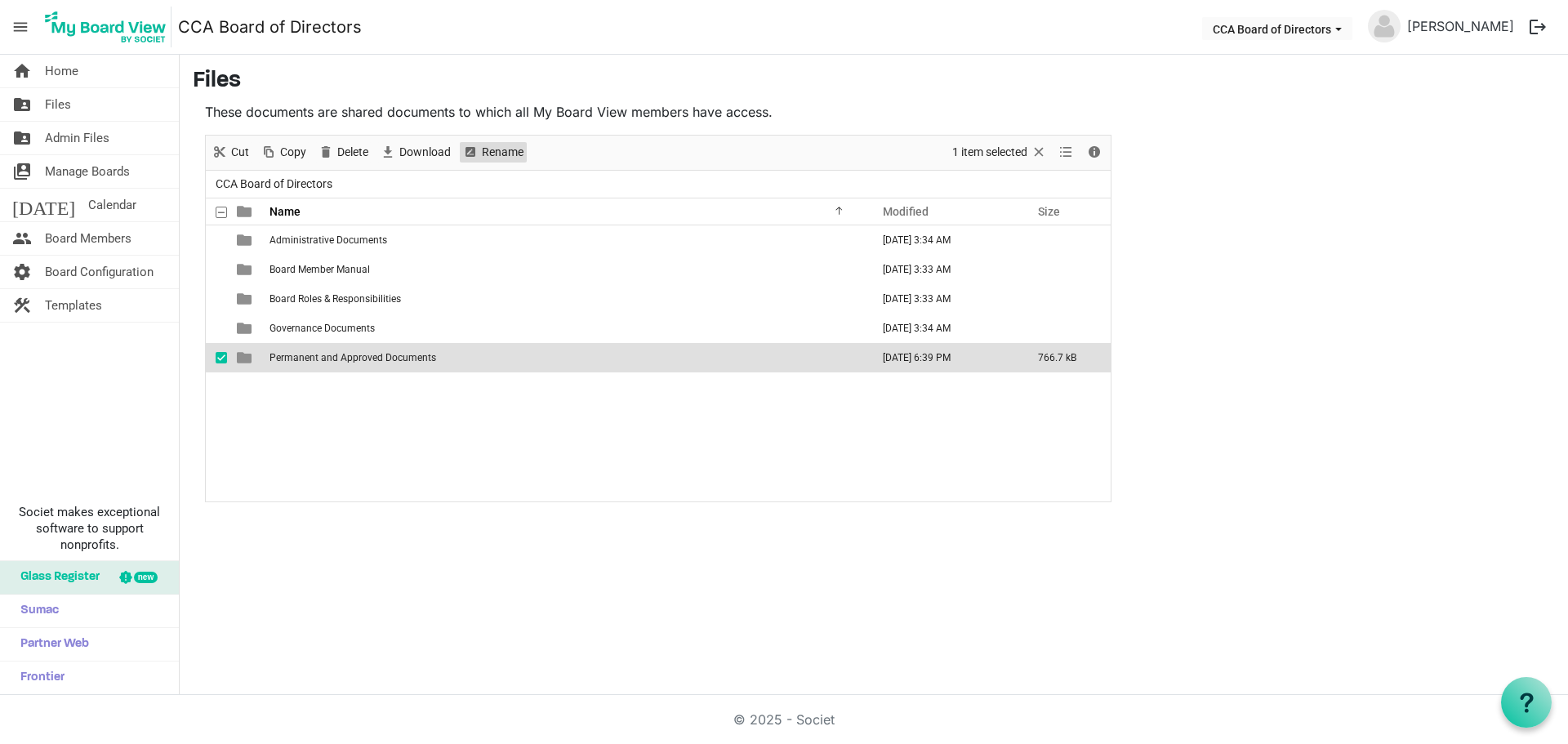
click at [495, 156] on span "Rename" at bounding box center [502, 152] width 45 height 20
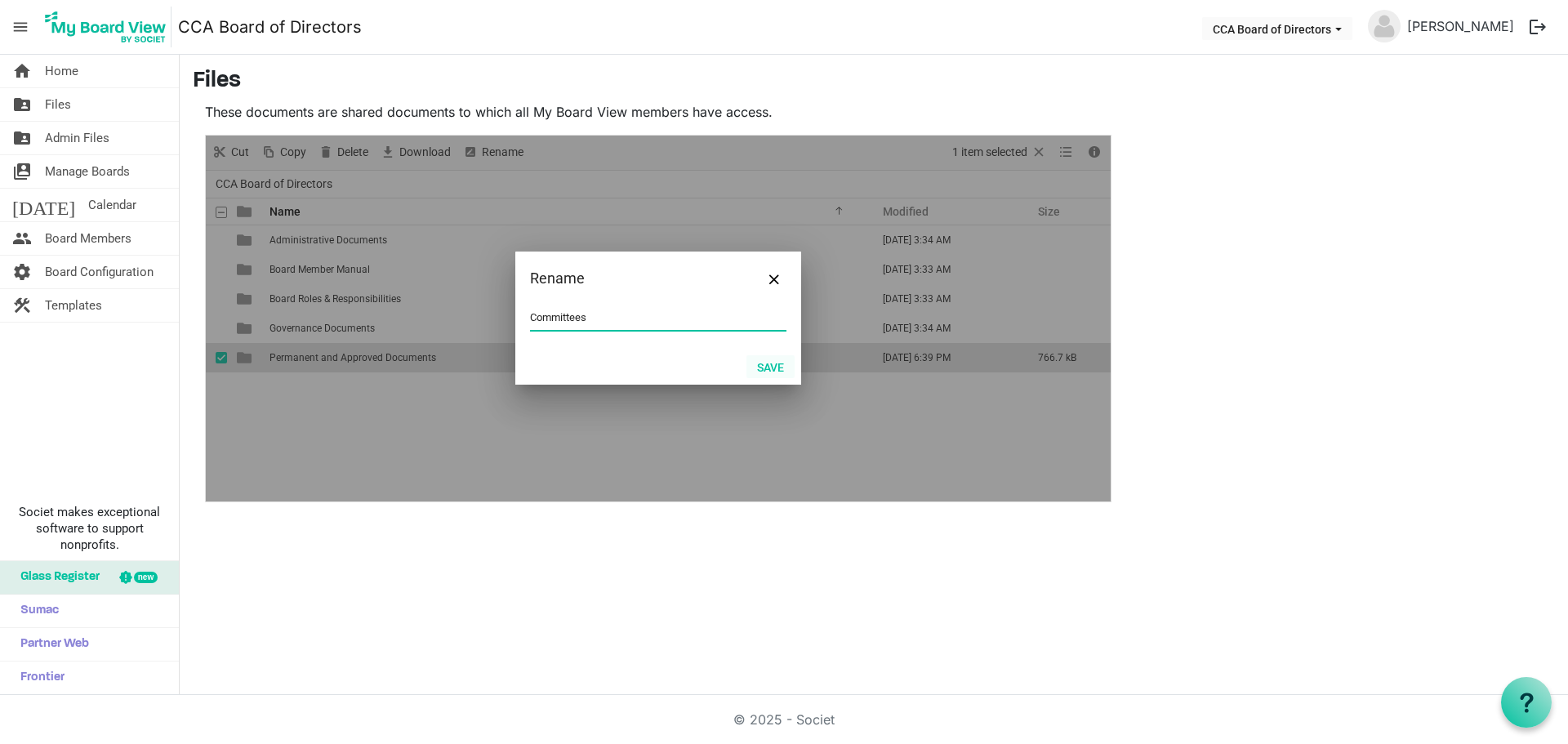
type input "Committees"
click at [762, 365] on button "Save" at bounding box center [770, 366] width 48 height 23
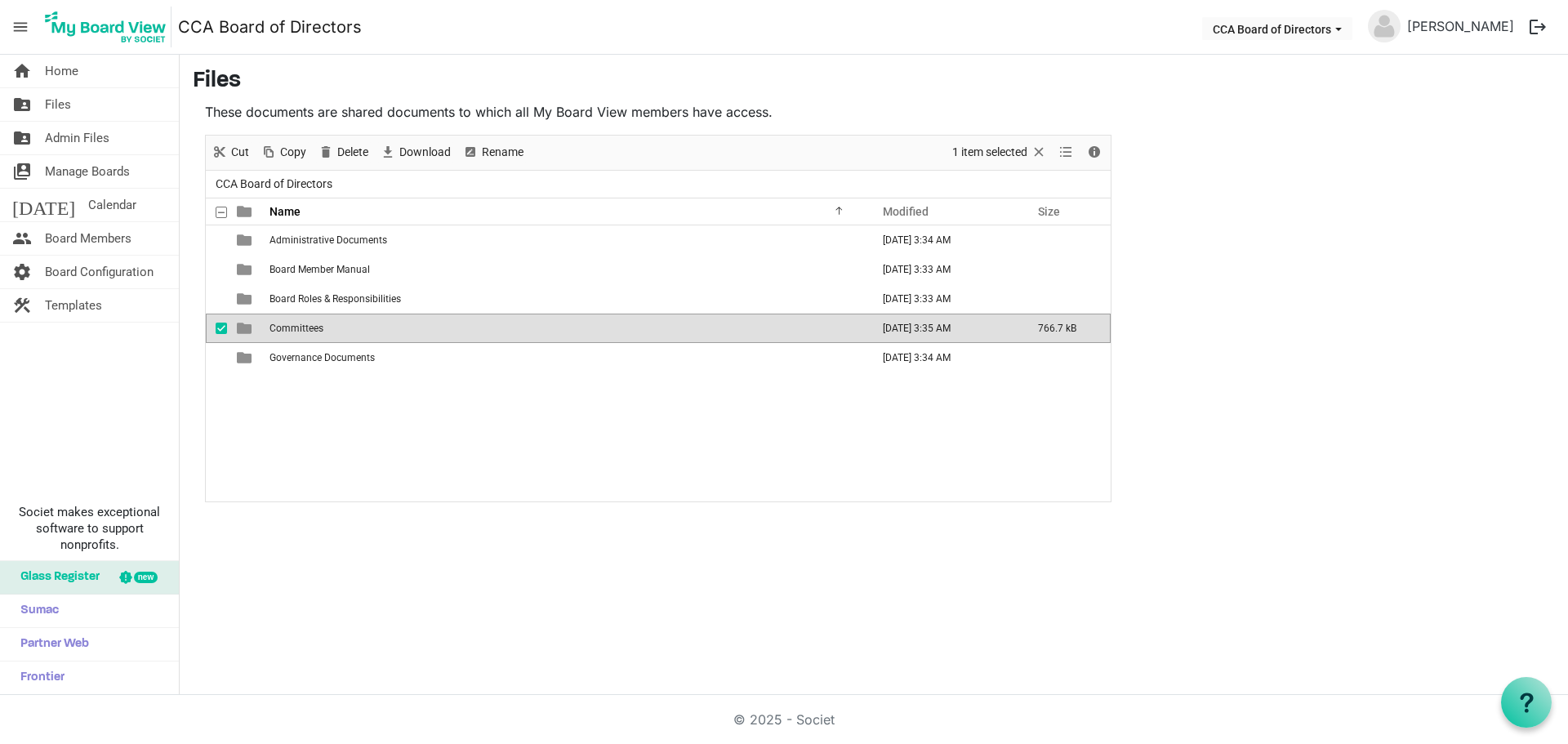
click at [289, 414] on div "Administrative Documents [DATE] 3:34 AM Board Member Manual [DATE] 3:33 AM Boar…" at bounding box center [658, 364] width 905 height 276
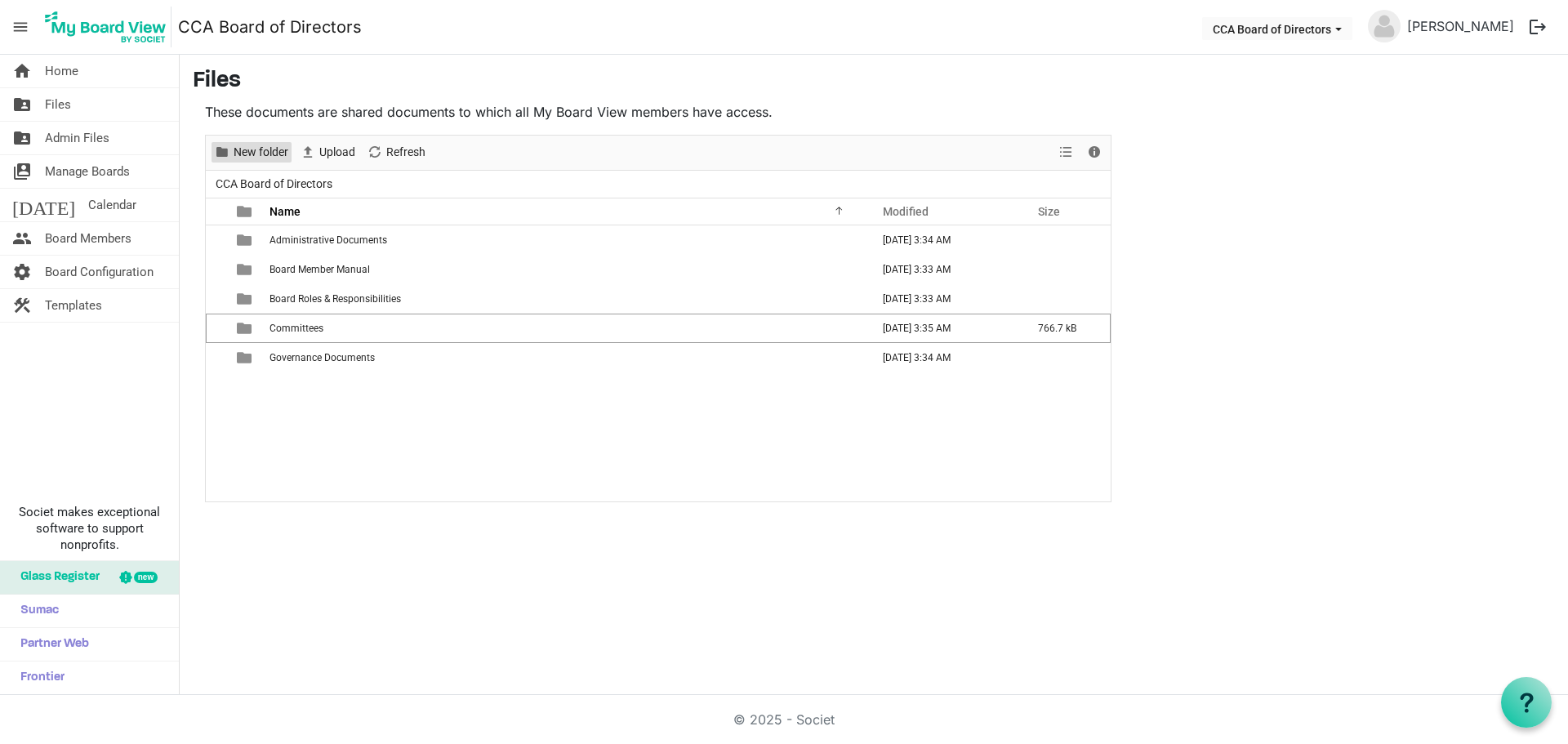
click at [257, 144] on span "New folder" at bounding box center [261, 152] width 58 height 20
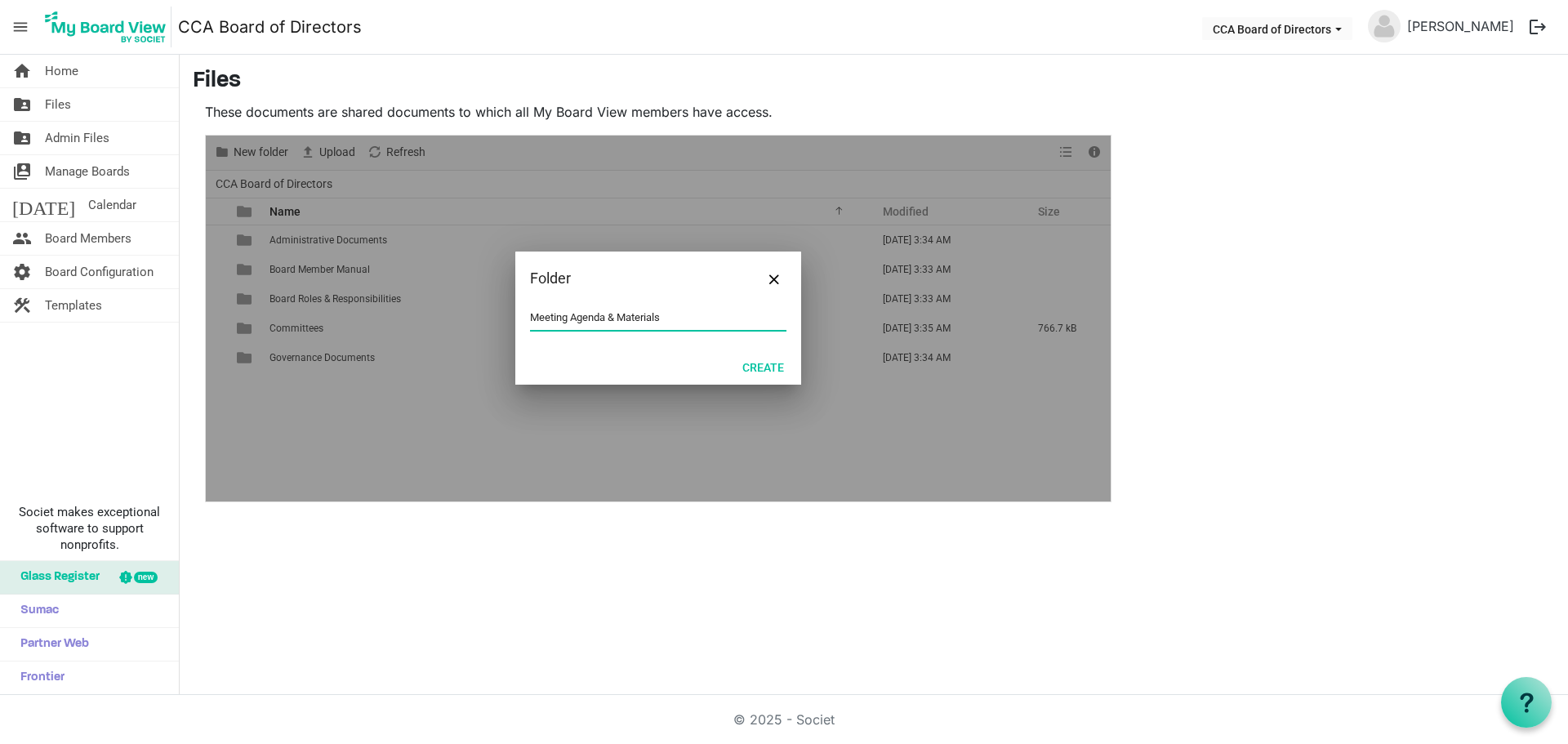
click at [567, 320] on input "Meeting Agenda & Materials" at bounding box center [658, 318] width 257 height 25
type input "Meetings Agenda & Materials"
click at [762, 364] on button "Create" at bounding box center [763, 366] width 63 height 23
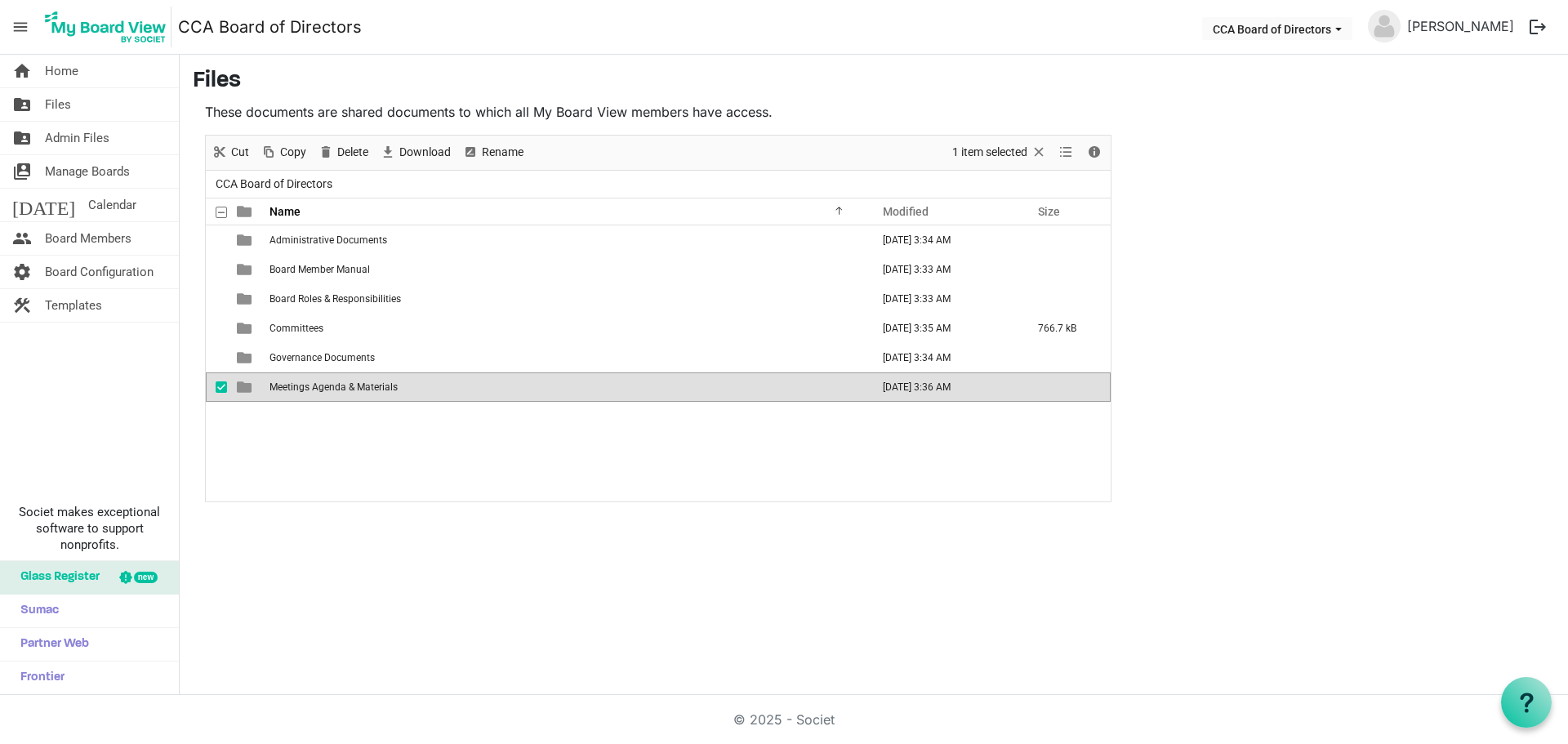
click at [376, 453] on div "Administrative Documents [DATE] 3:34 AM Board Member Manual [DATE] 3:33 AM Boar…" at bounding box center [658, 364] width 905 height 276
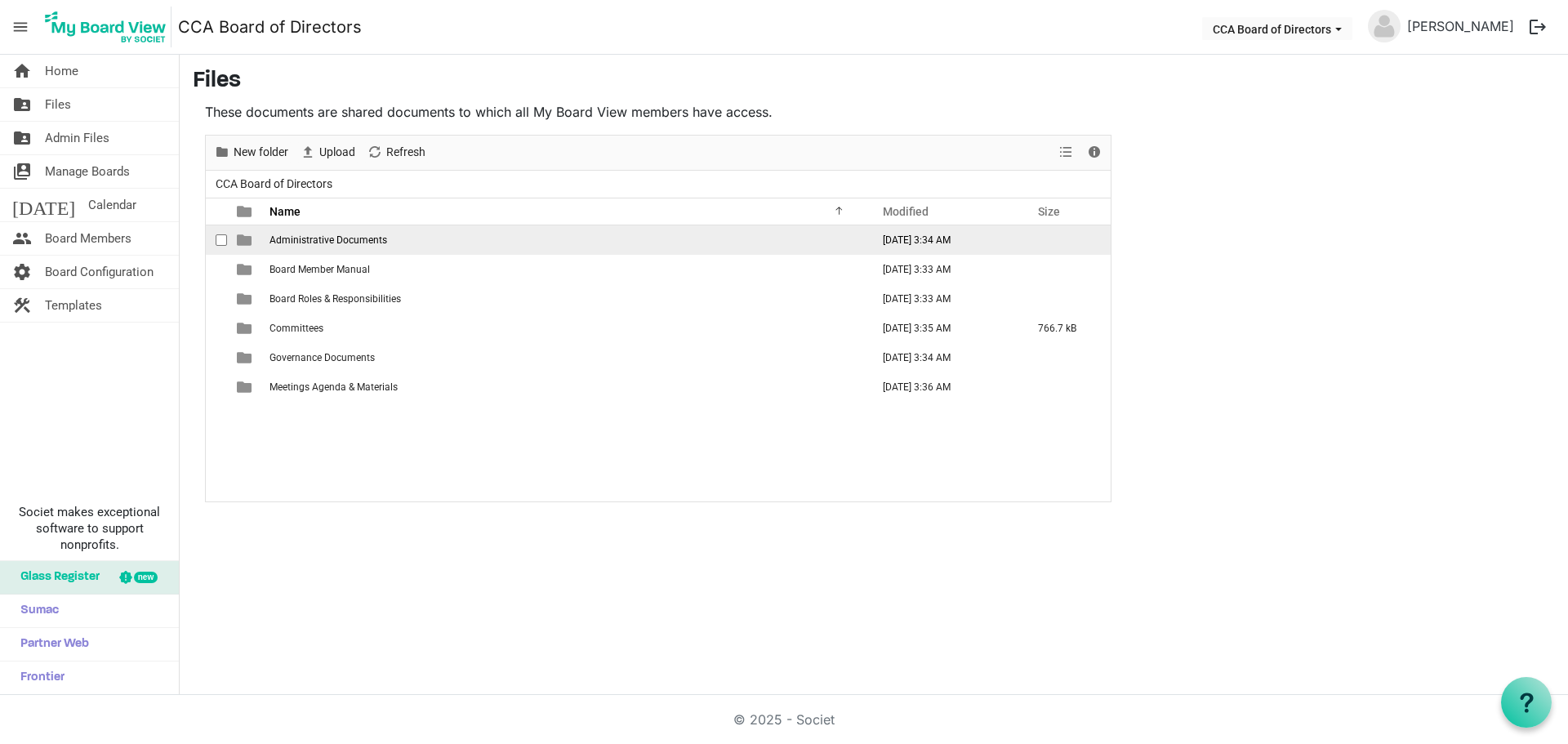
click at [358, 242] on span "Administrative Documents" at bounding box center [329, 240] width 118 height 11
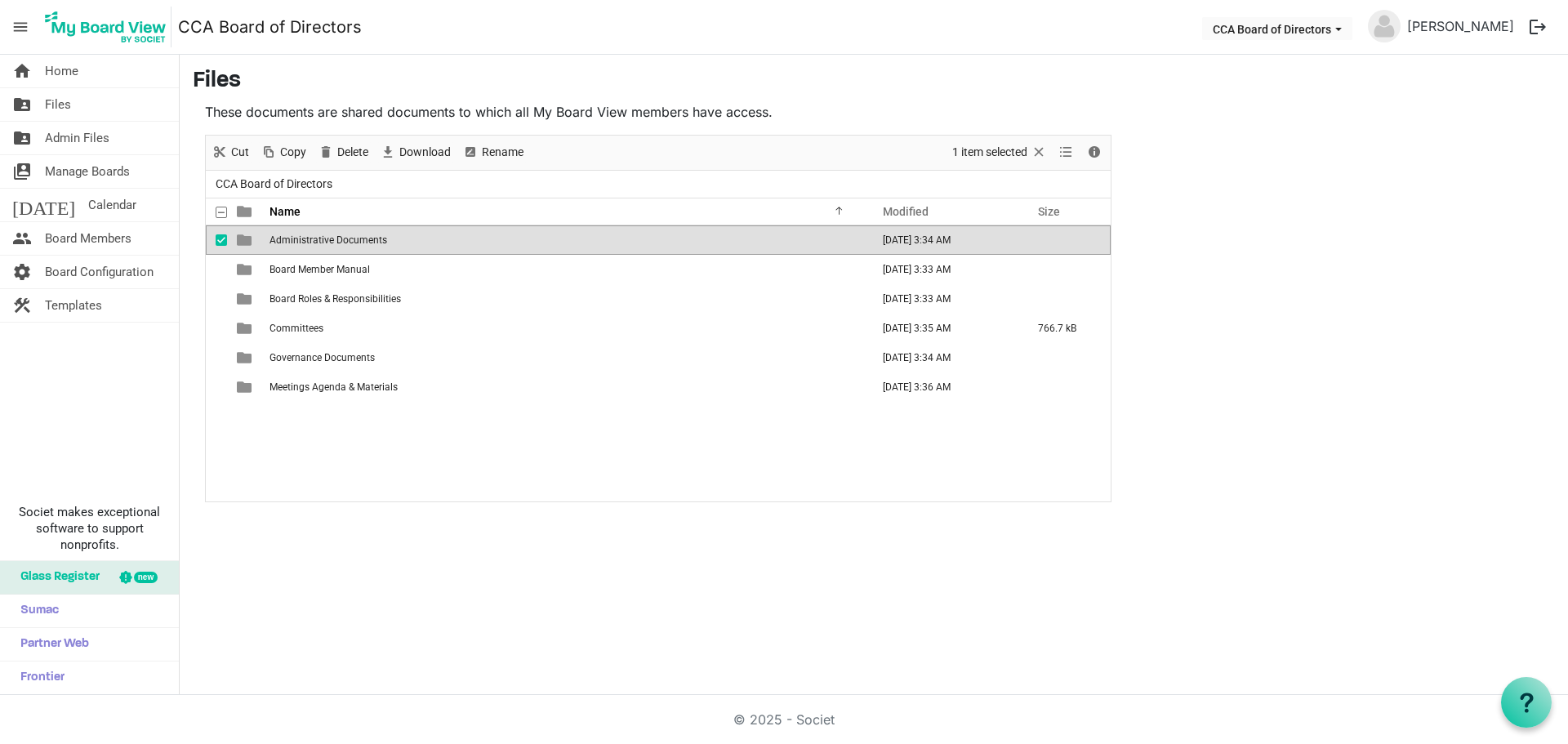
click at [358, 242] on span "Administrative Documents" at bounding box center [329, 240] width 118 height 11
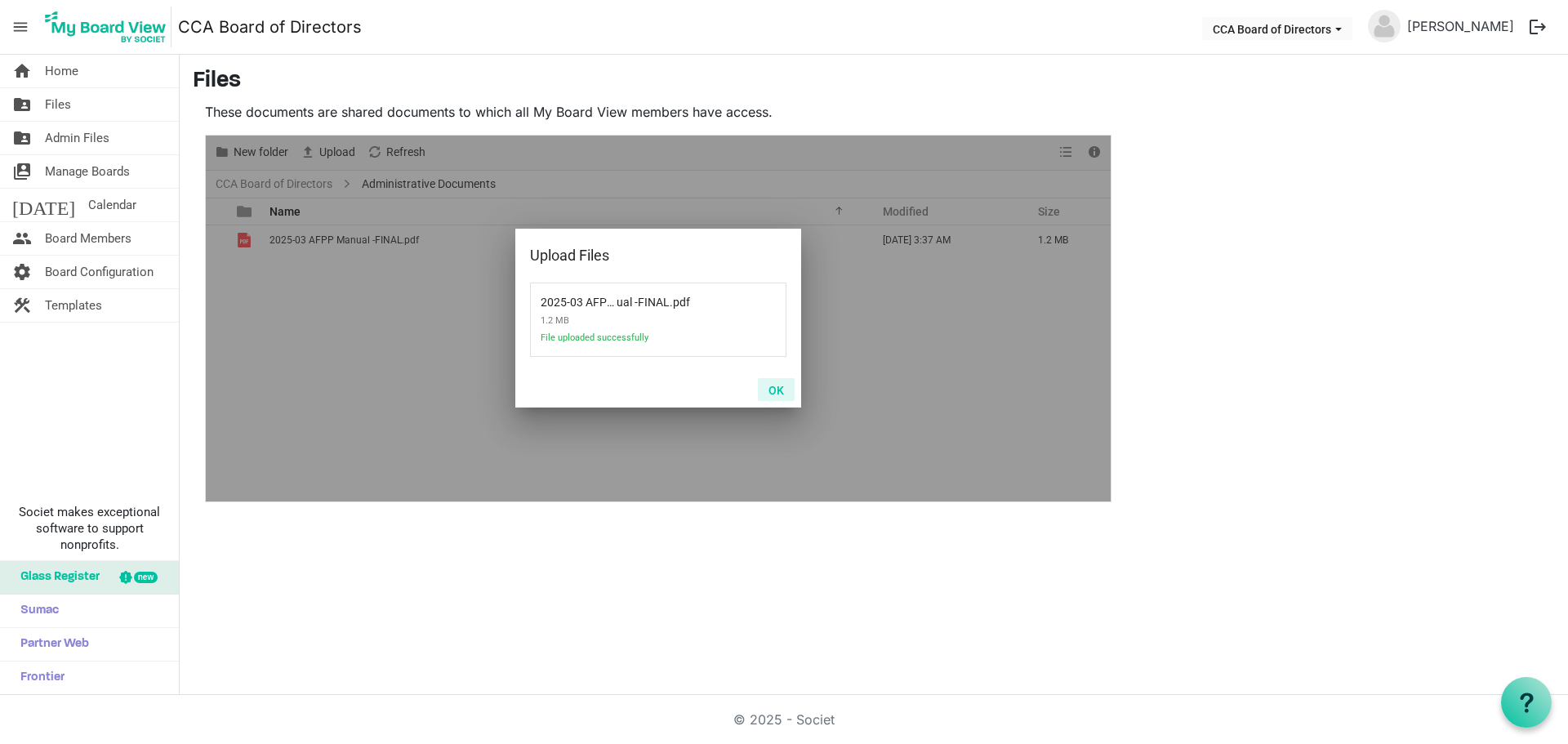
click at [782, 388] on button "OK" at bounding box center [777, 389] width 37 height 23
click at [787, 387] on button "OK" at bounding box center [777, 389] width 37 height 23
click at [777, 389] on button "OK" at bounding box center [777, 389] width 37 height 23
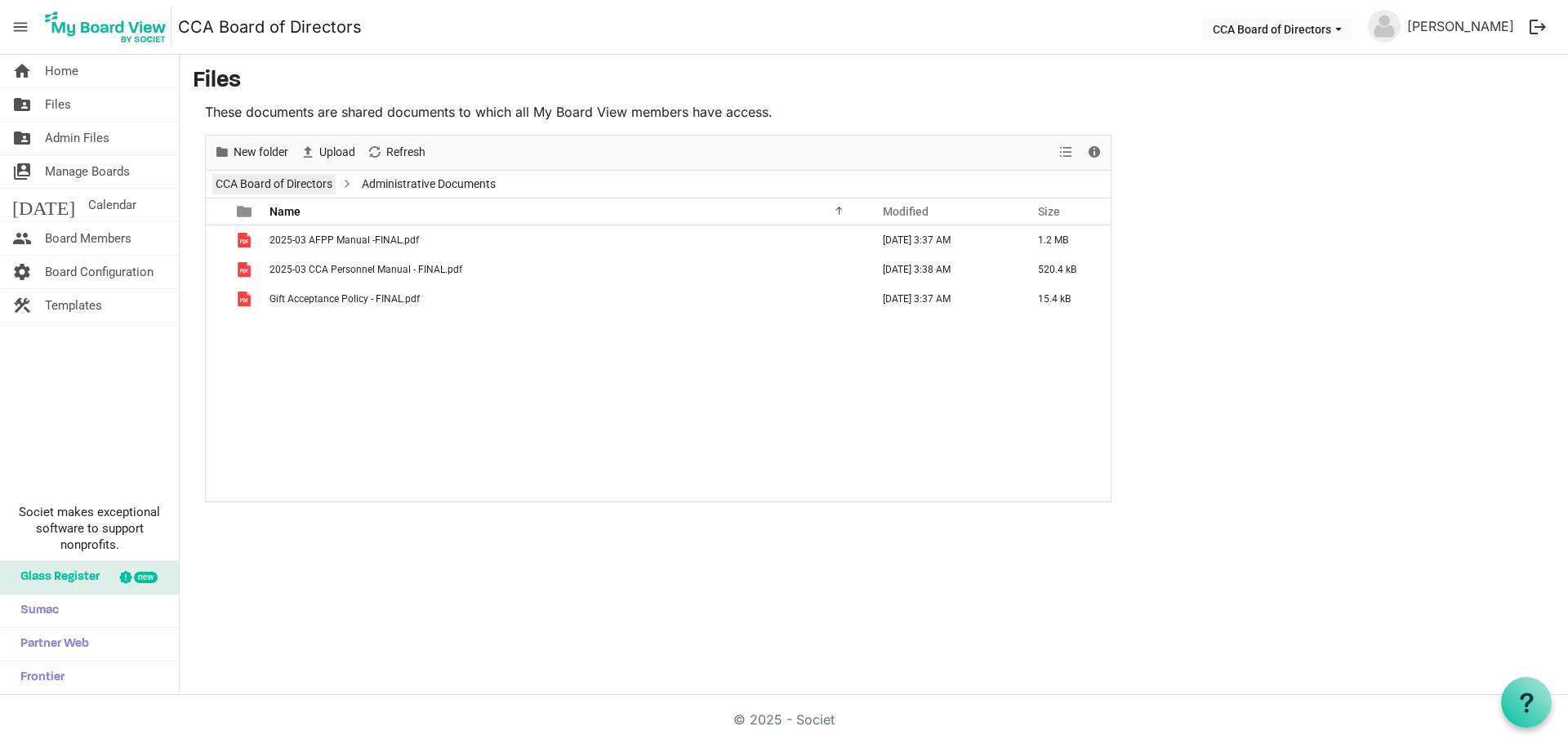
click at [302, 189] on link "CCA Board of Directors" at bounding box center [274, 184] width 123 height 20
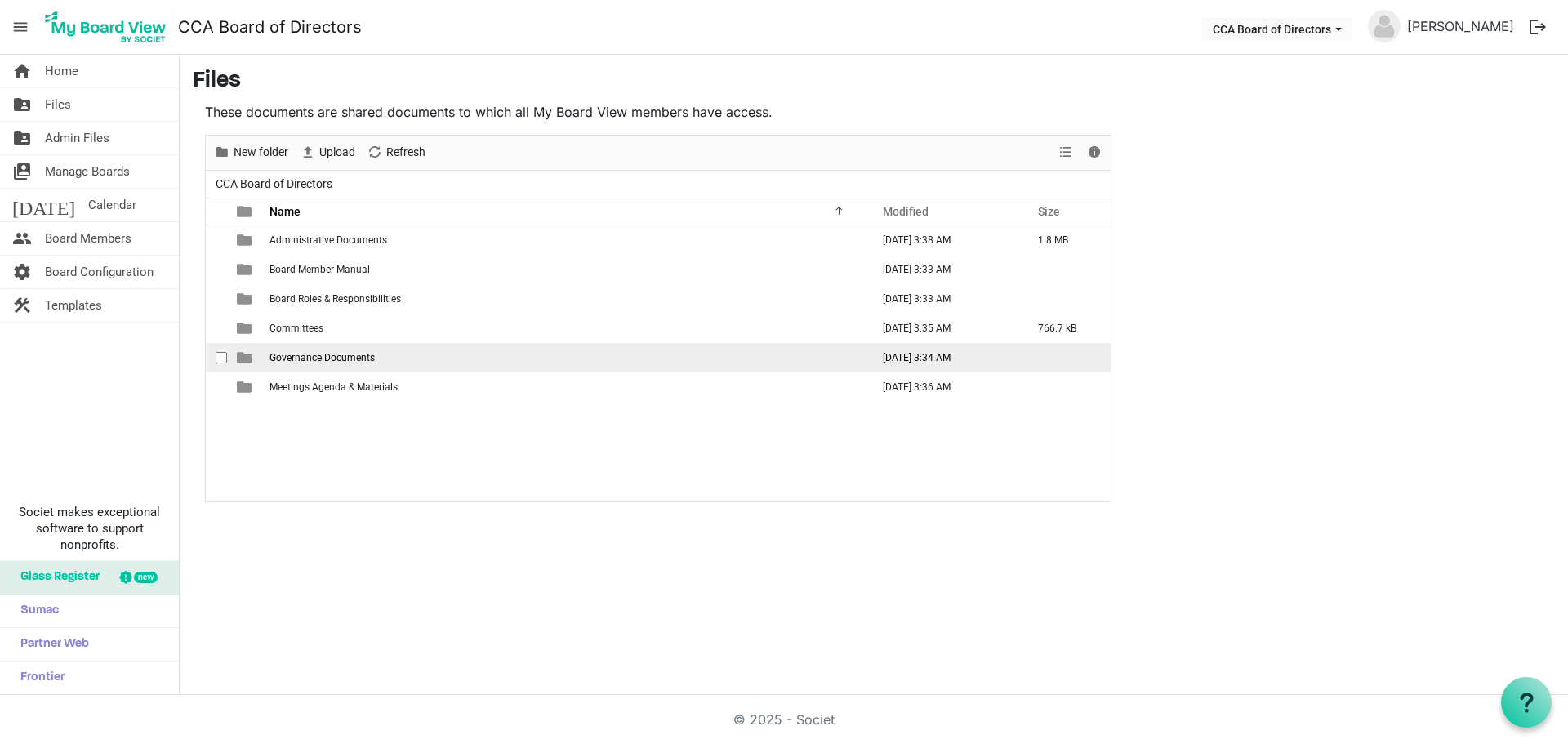
click at [327, 359] on span "Governance Documents" at bounding box center [322, 358] width 105 height 11
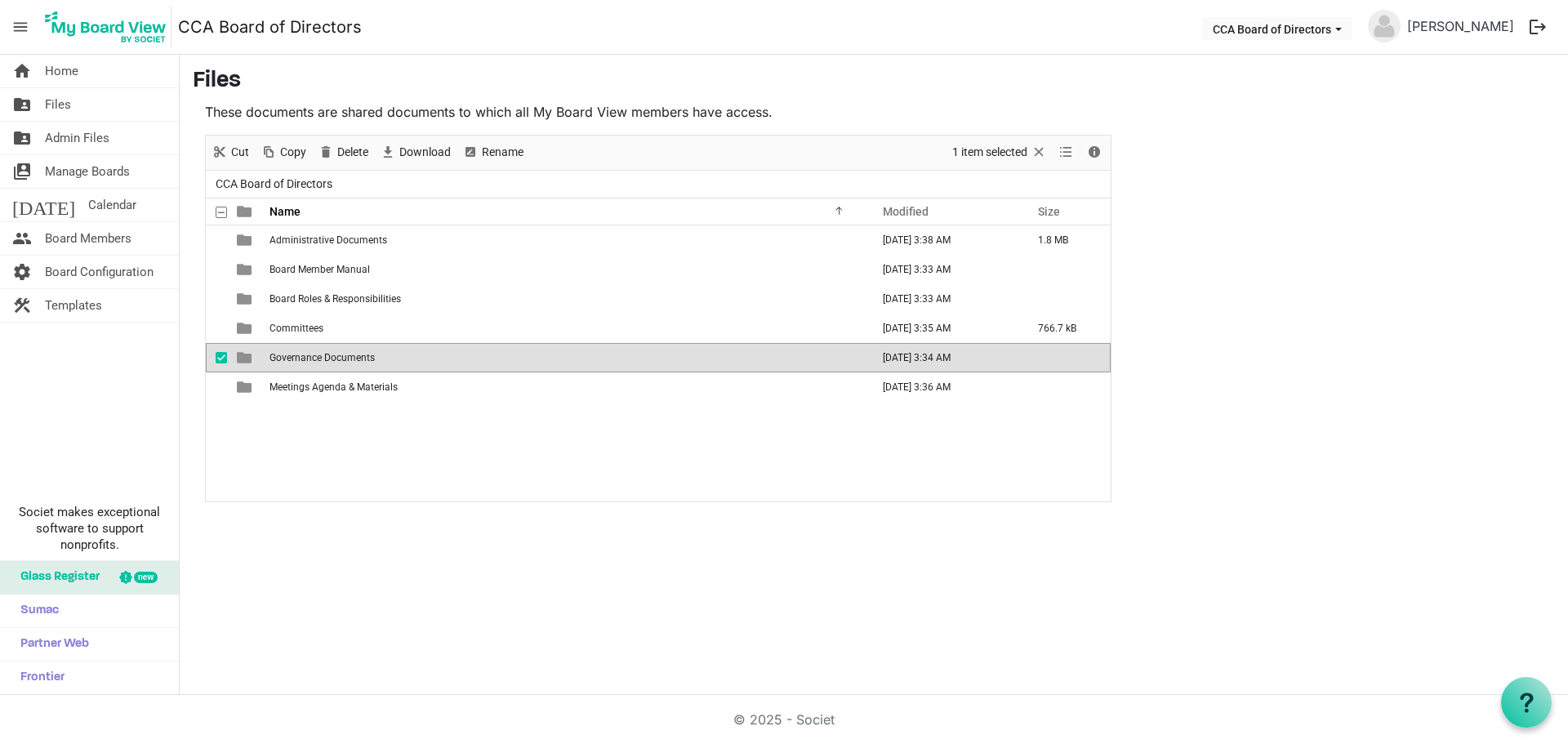
click at [327, 359] on span "Governance Documents" at bounding box center [322, 358] width 105 height 11
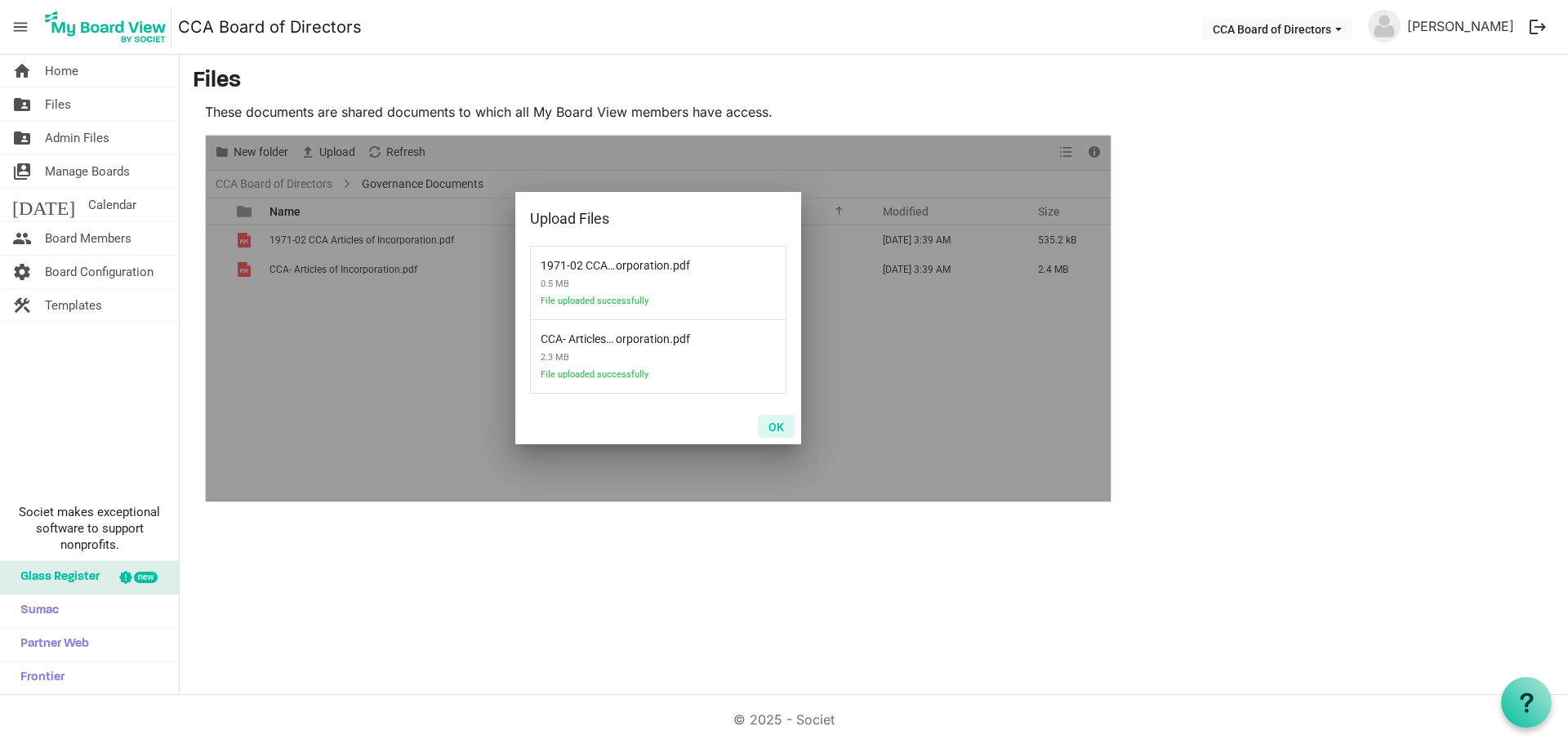
click at [783, 427] on button "OK" at bounding box center [777, 426] width 37 height 23
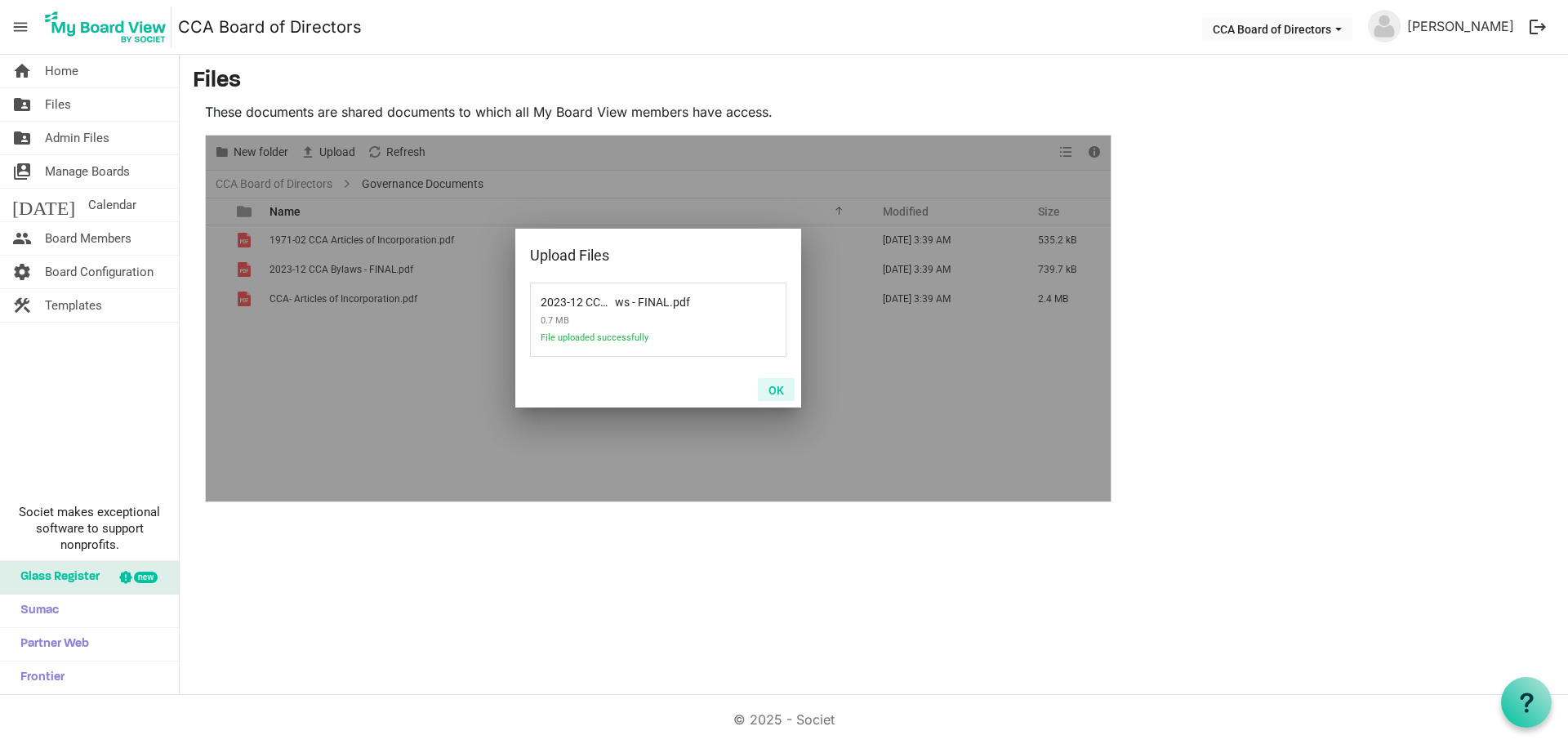
click at [775, 386] on button "OK" at bounding box center [777, 389] width 37 height 23
click at [773, 388] on button "OK" at bounding box center [777, 389] width 37 height 23
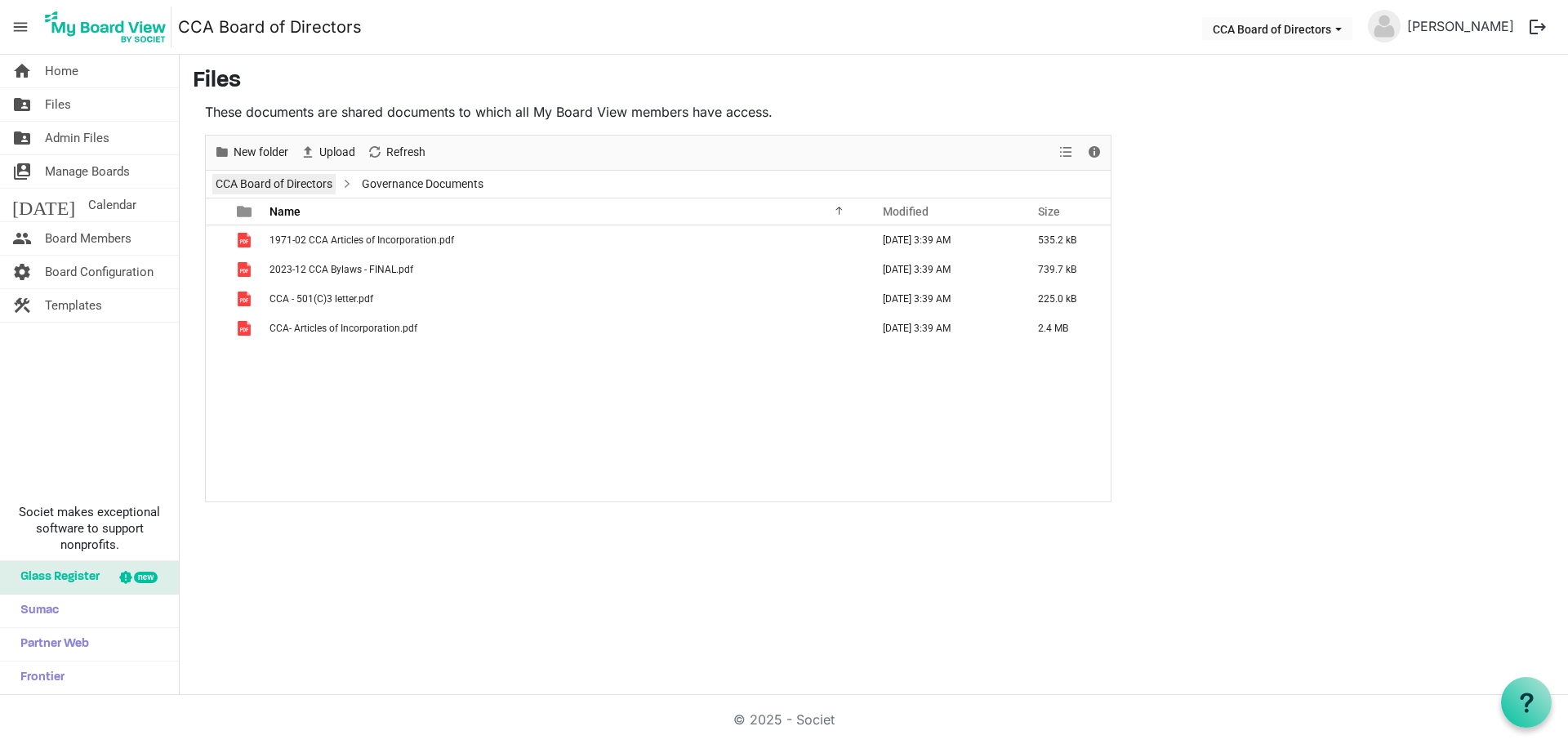
click at [272, 188] on link "CCA Board of Directors" at bounding box center [274, 184] width 123 height 20
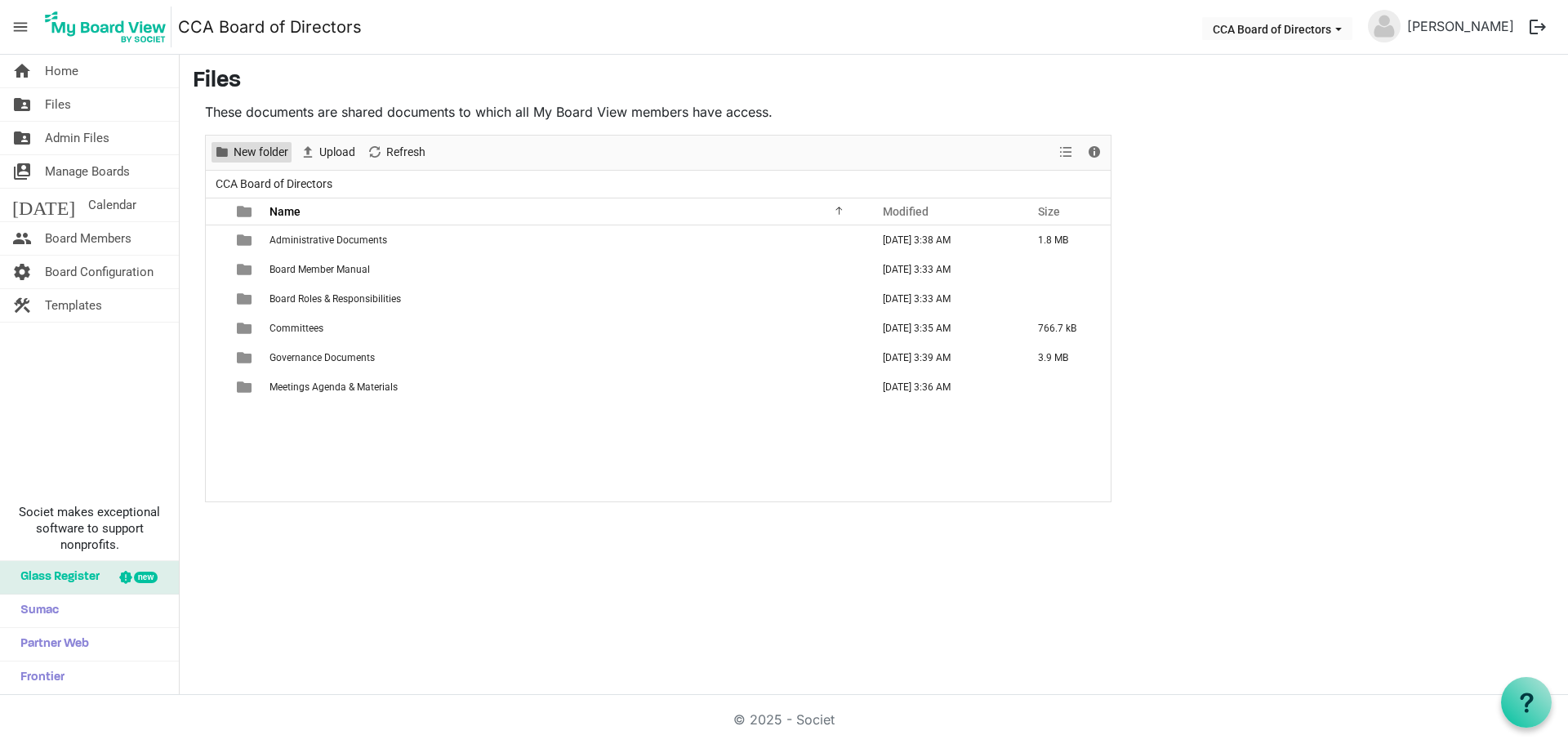
click at [263, 148] on span "New folder" at bounding box center [261, 152] width 58 height 20
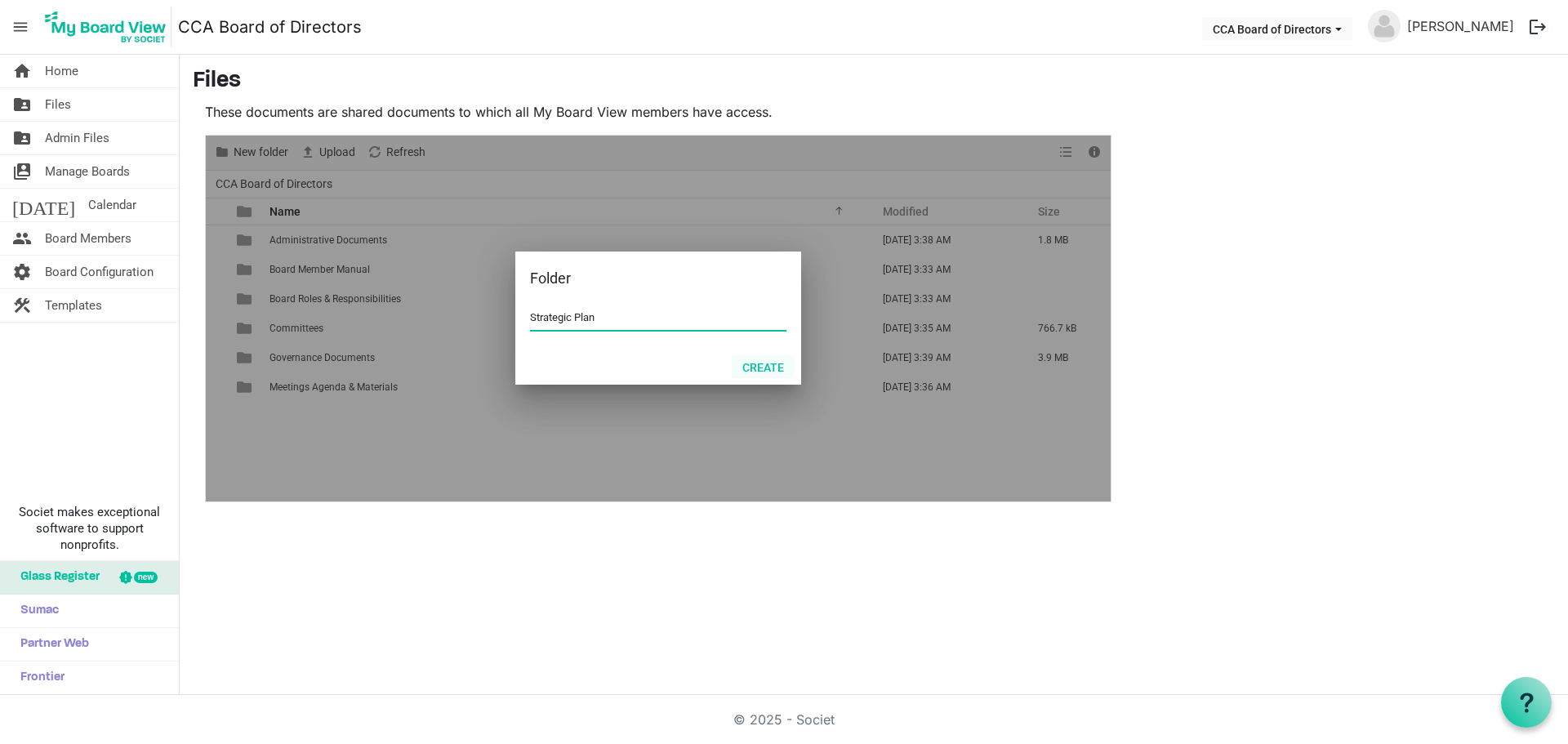
type input "Strategic Plan"
click at [755, 365] on button "Create" at bounding box center [763, 366] width 63 height 23
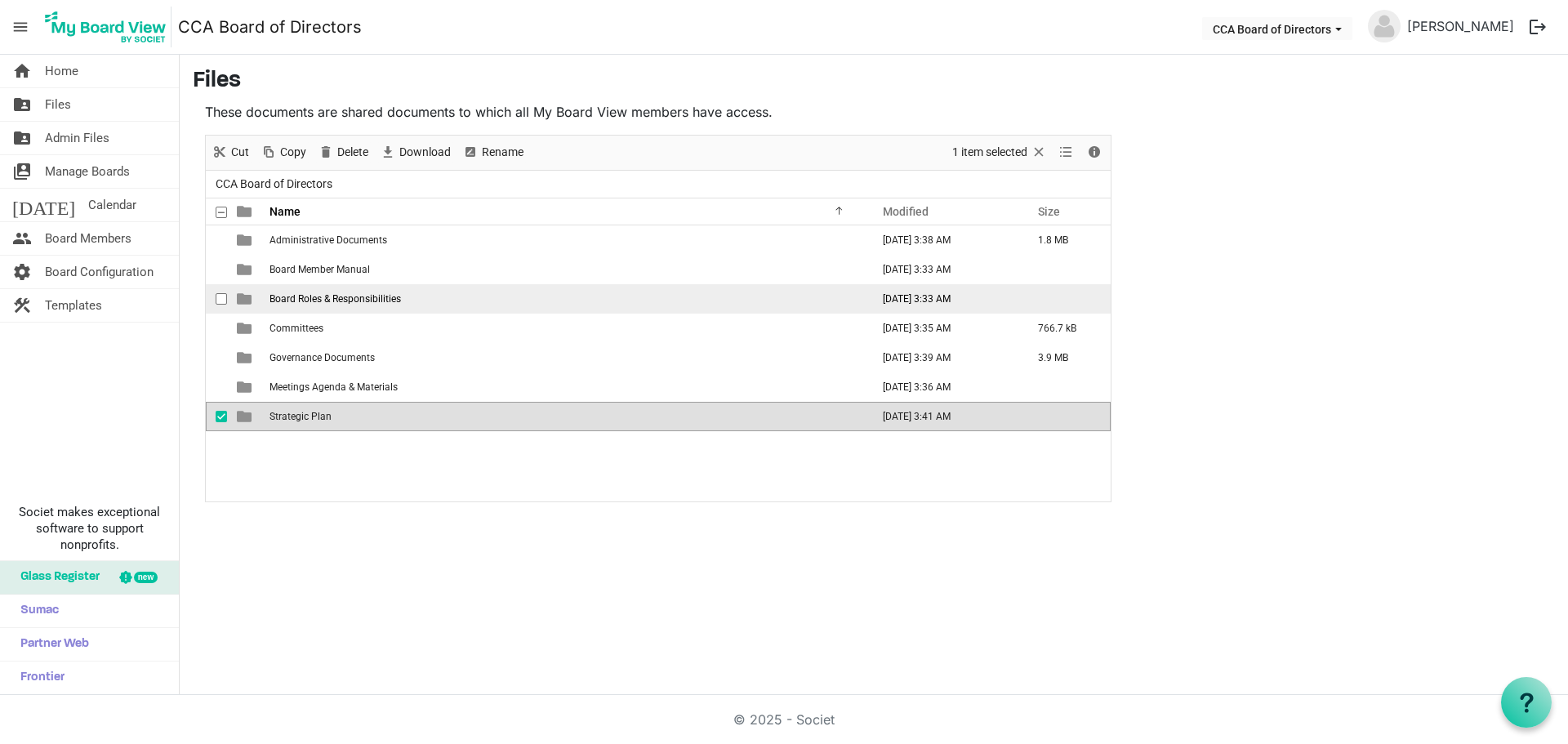
click at [319, 300] on span "Board Roles & Responsibilities" at bounding box center [336, 299] width 132 height 11
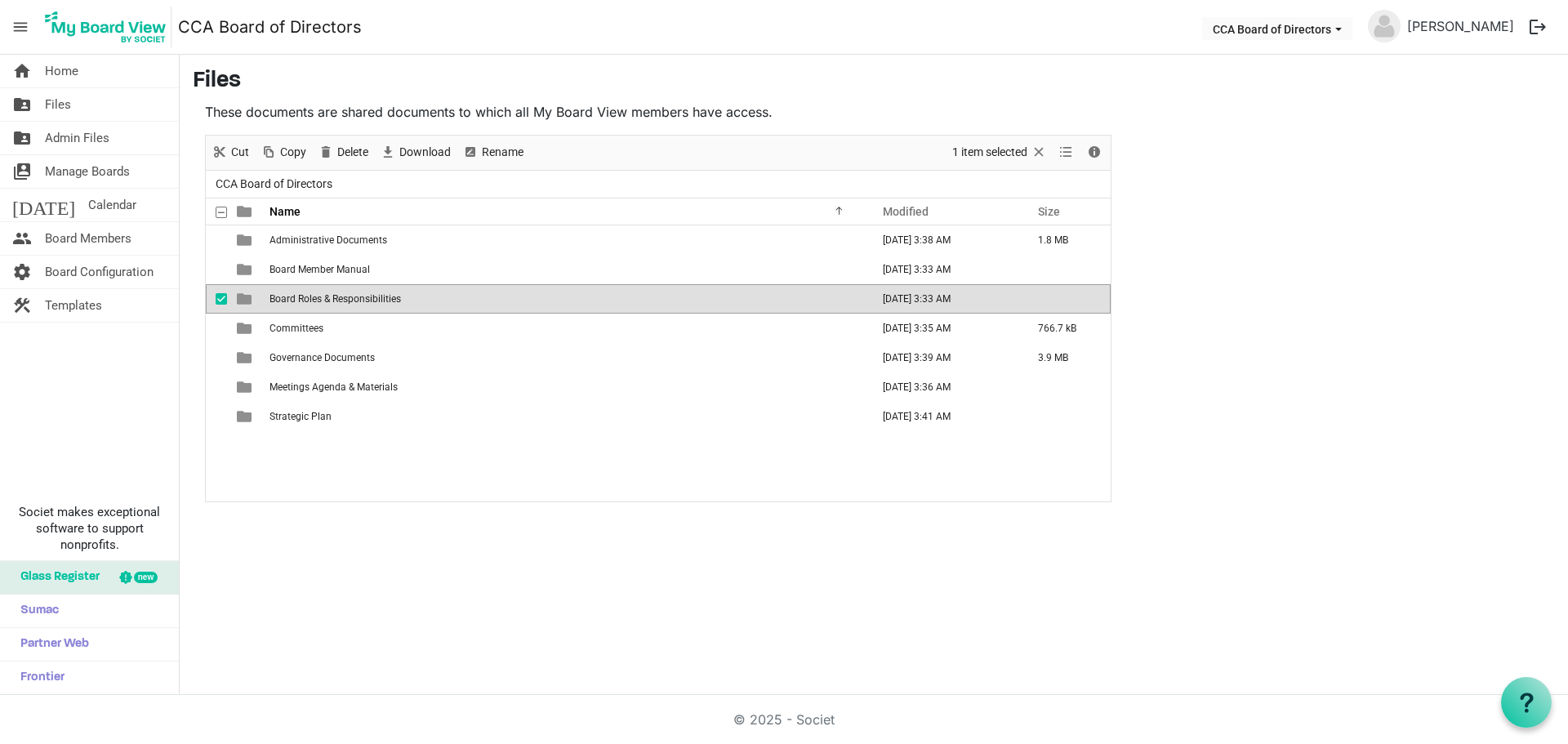
click at [319, 300] on span "Board Roles & Responsibilities" at bounding box center [336, 299] width 132 height 11
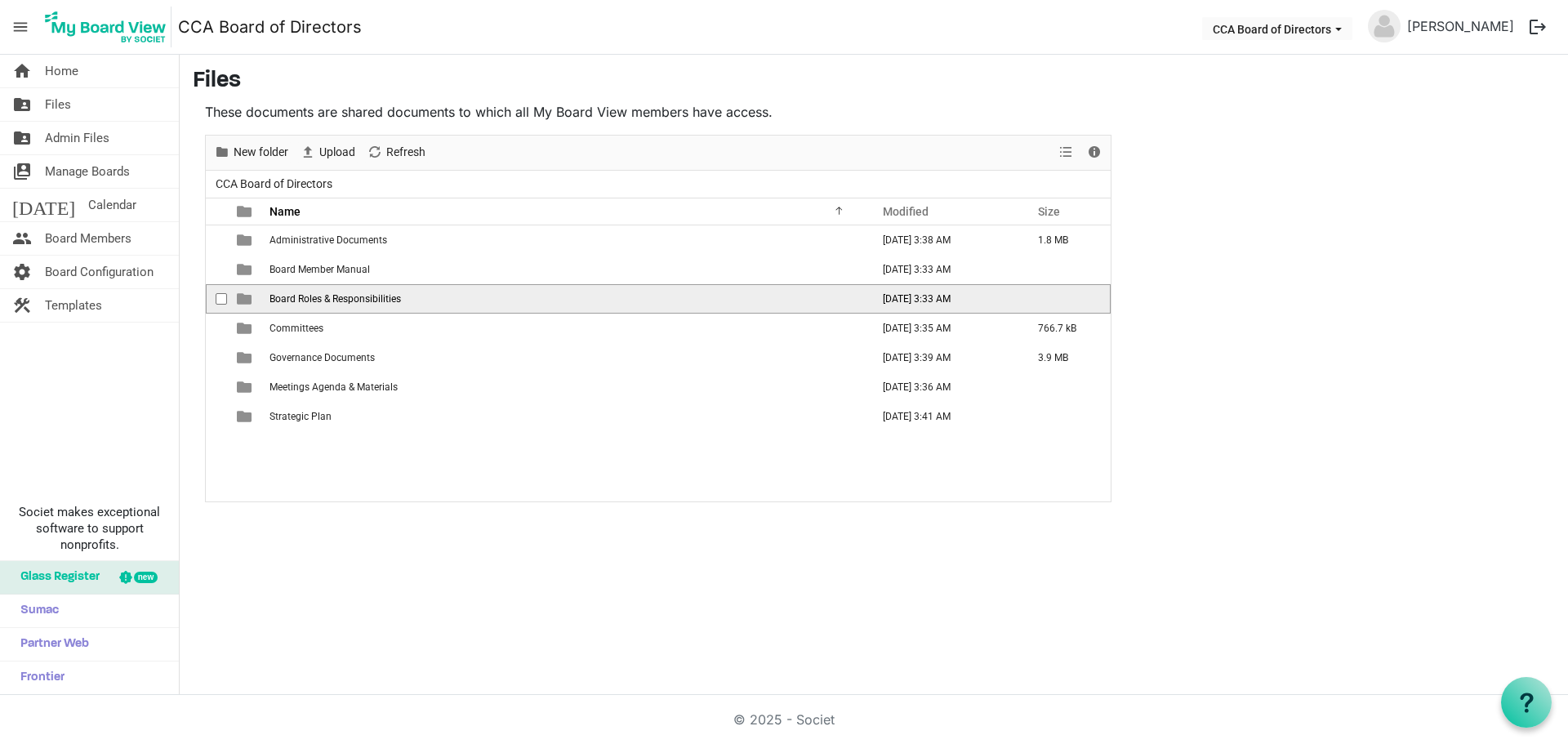
click at [319, 300] on span "Board Roles & Responsibilities" at bounding box center [336, 299] width 132 height 11
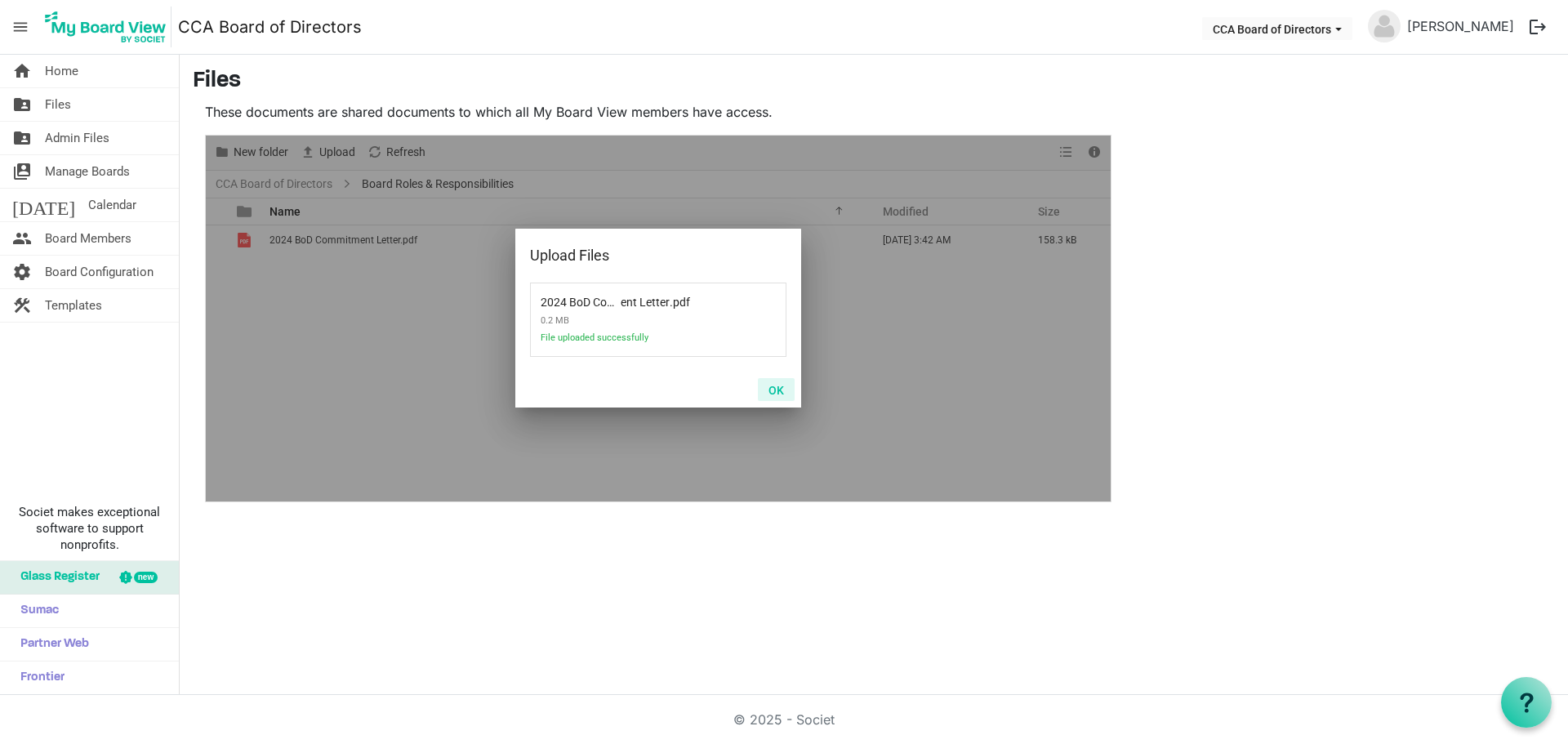
click at [770, 386] on button "OK" at bounding box center [777, 389] width 37 height 23
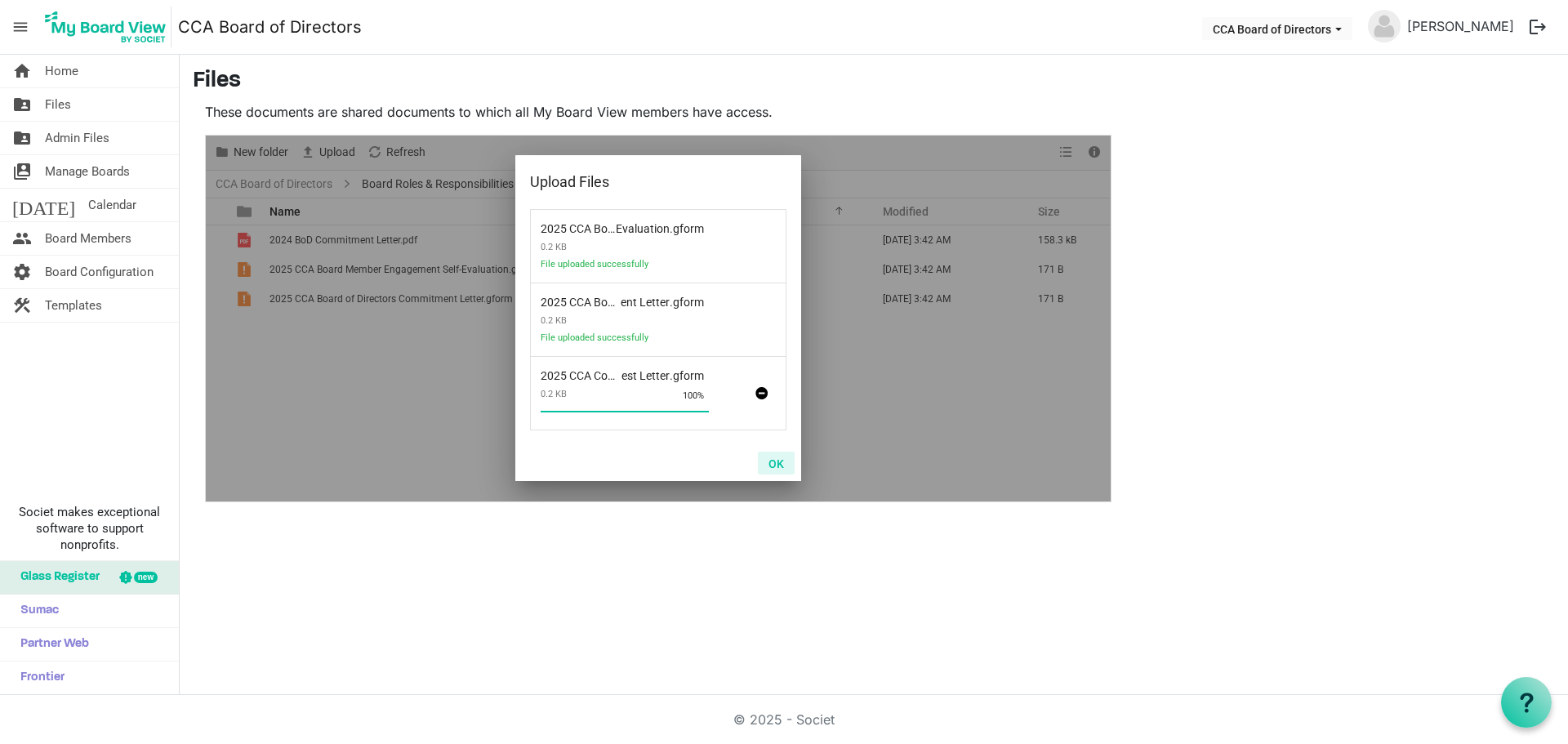
click at [777, 461] on button "OK" at bounding box center [777, 463] width 37 height 23
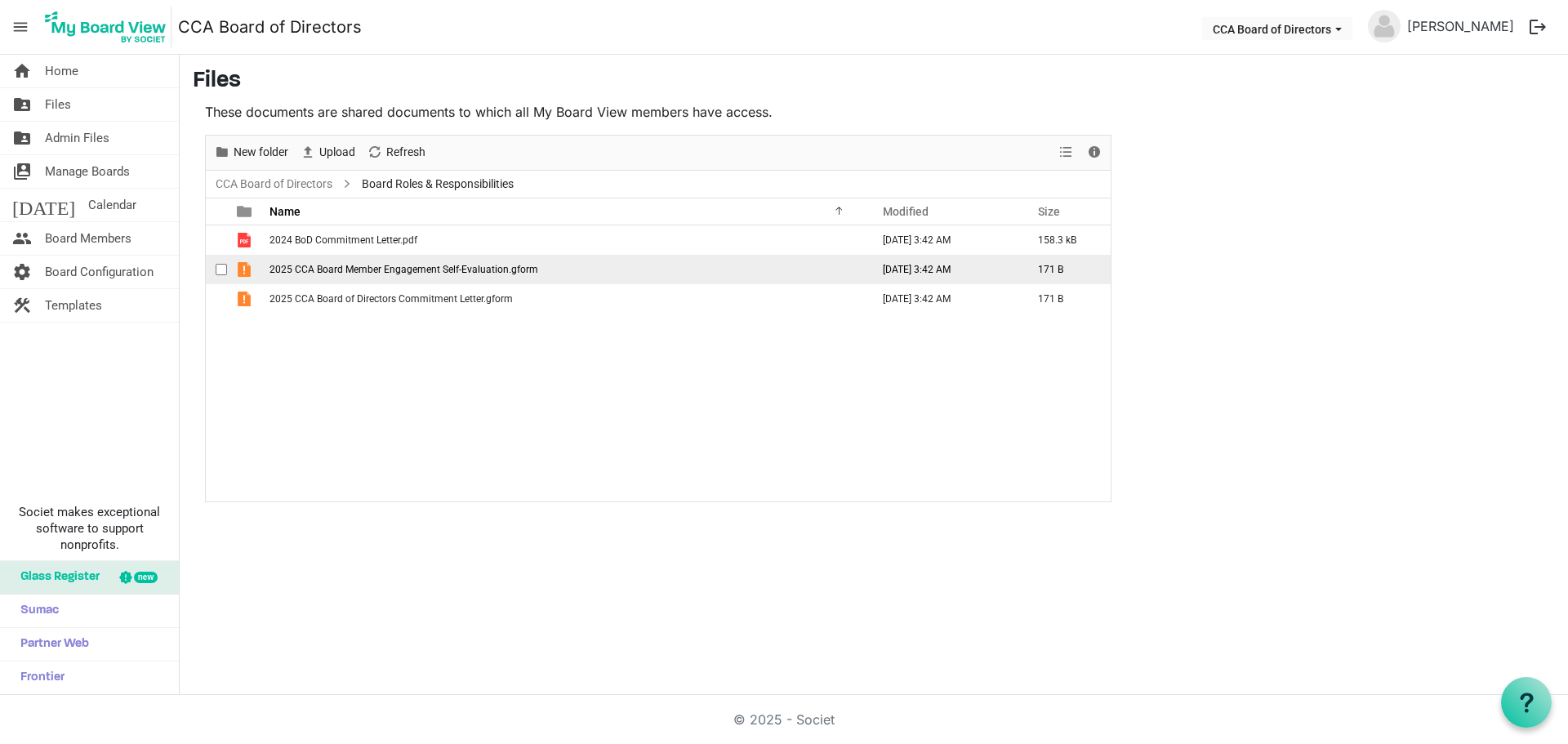
click at [406, 275] on td "2025 CCA Board Member Engagement Self-Evaluation.gform" at bounding box center [565, 269] width 601 height 29
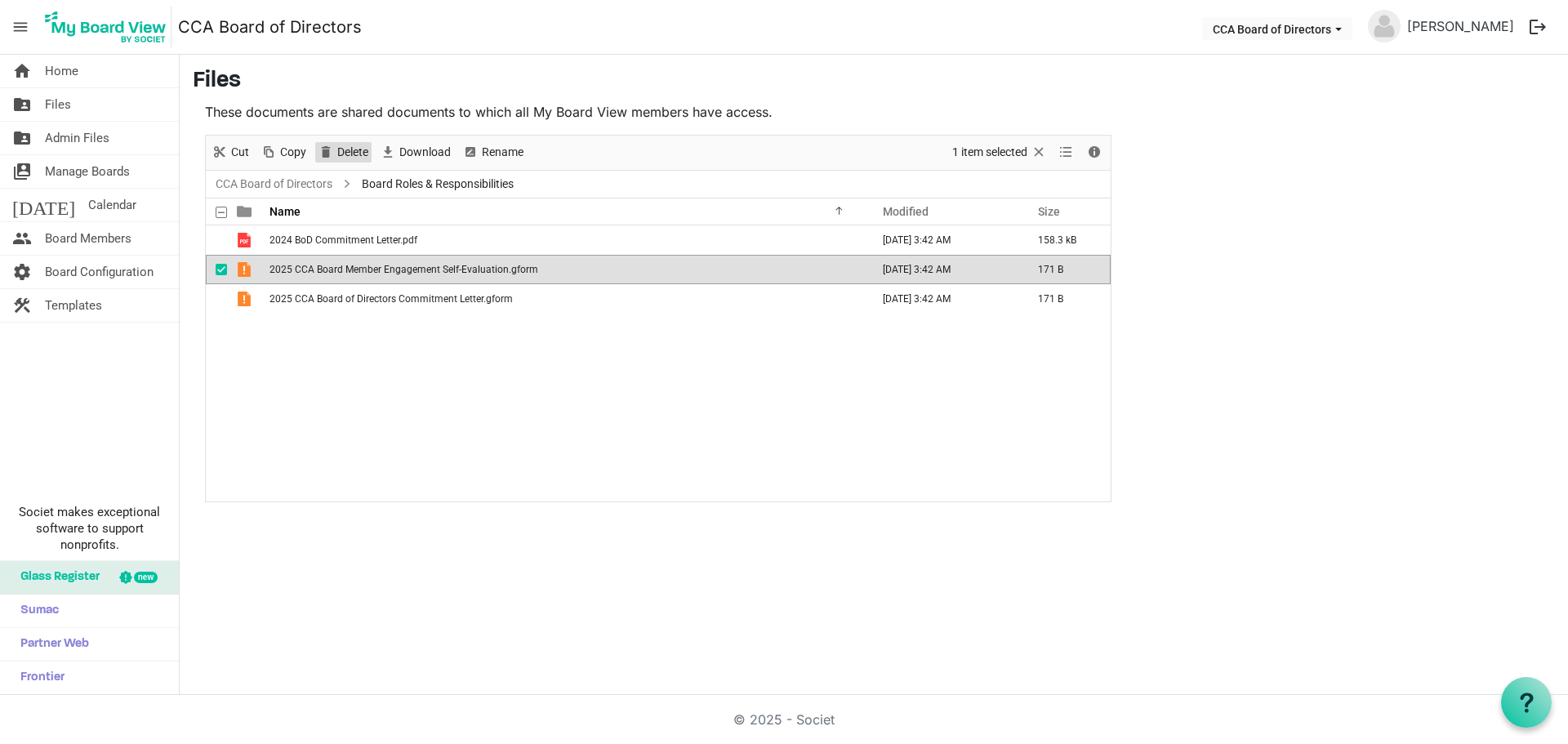
click at [344, 149] on span "Delete" at bounding box center [352, 152] width 34 height 20
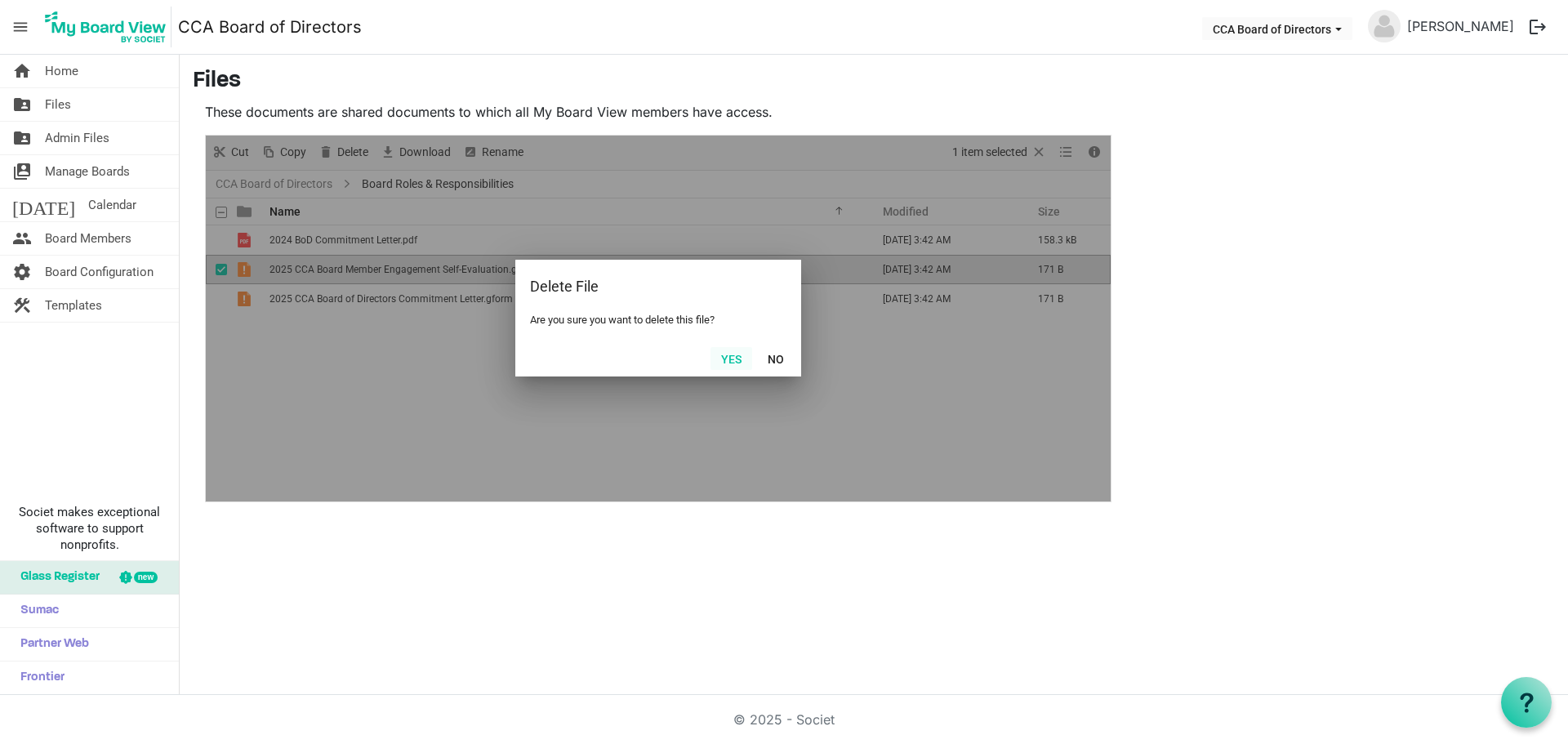
click at [730, 357] on button "Yes" at bounding box center [731, 358] width 41 height 23
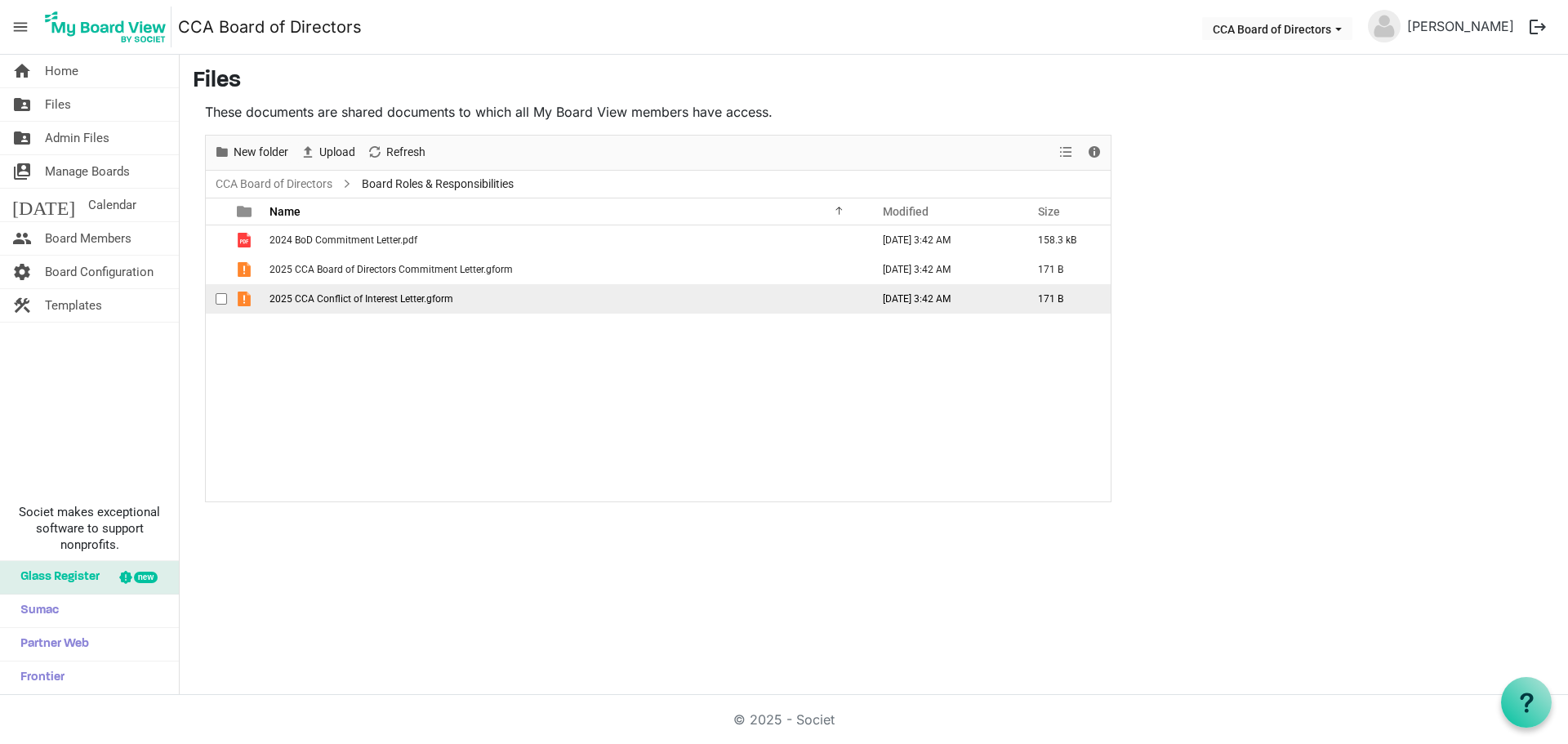
click at [222, 291] on div "checkbox" at bounding box center [225, 299] width 19 height 17
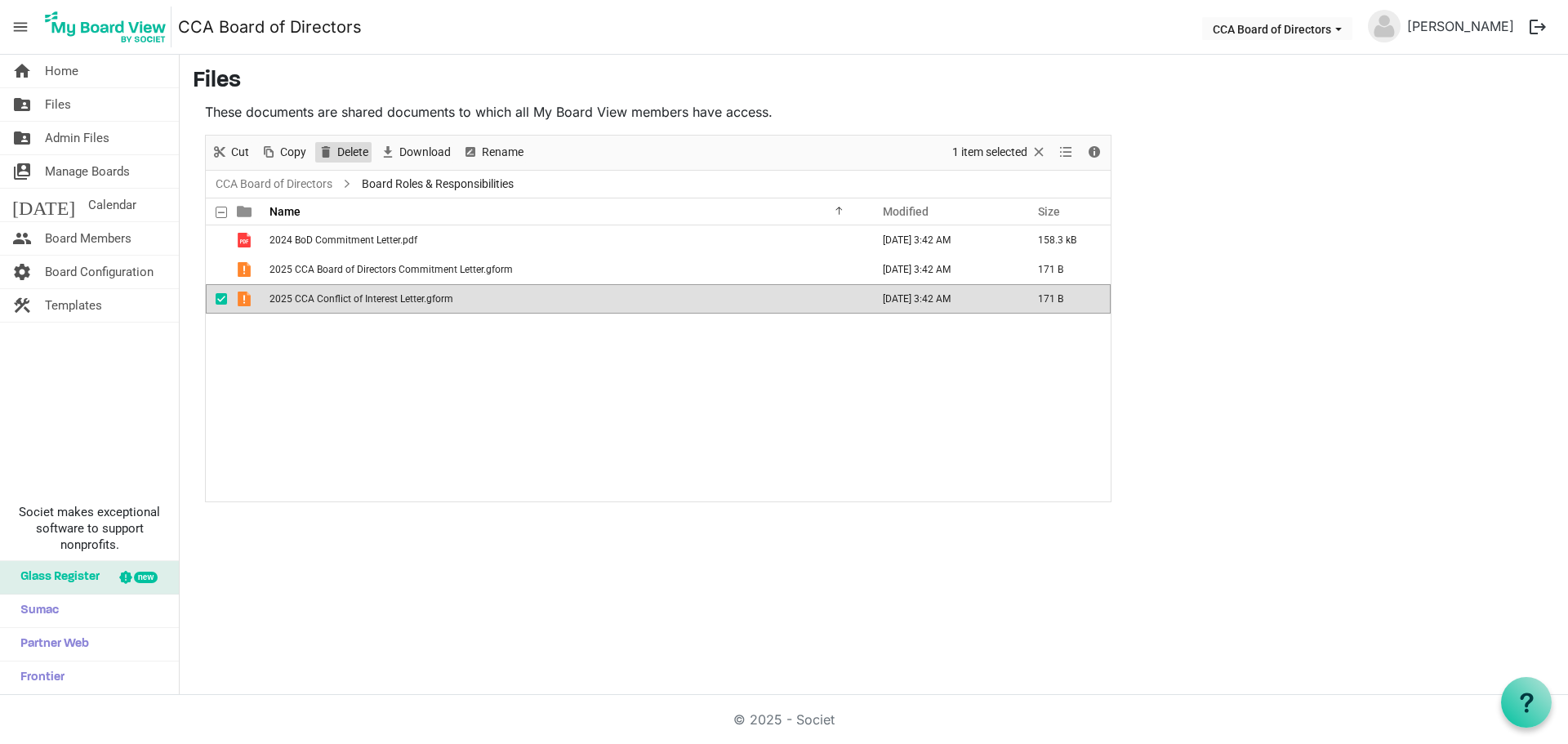
click at [354, 148] on span "Delete" at bounding box center [352, 152] width 34 height 20
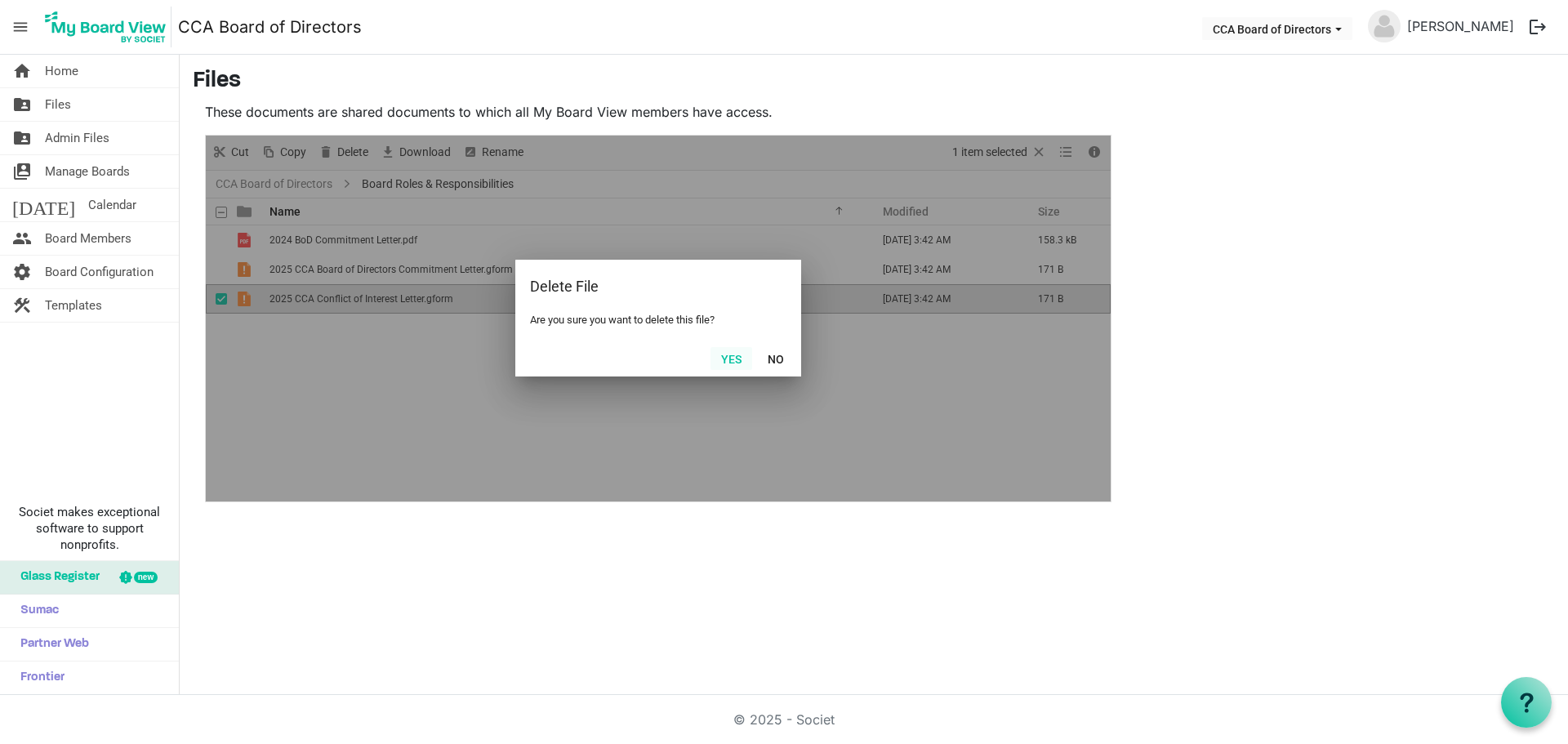
click at [735, 355] on button "Yes" at bounding box center [731, 358] width 41 height 23
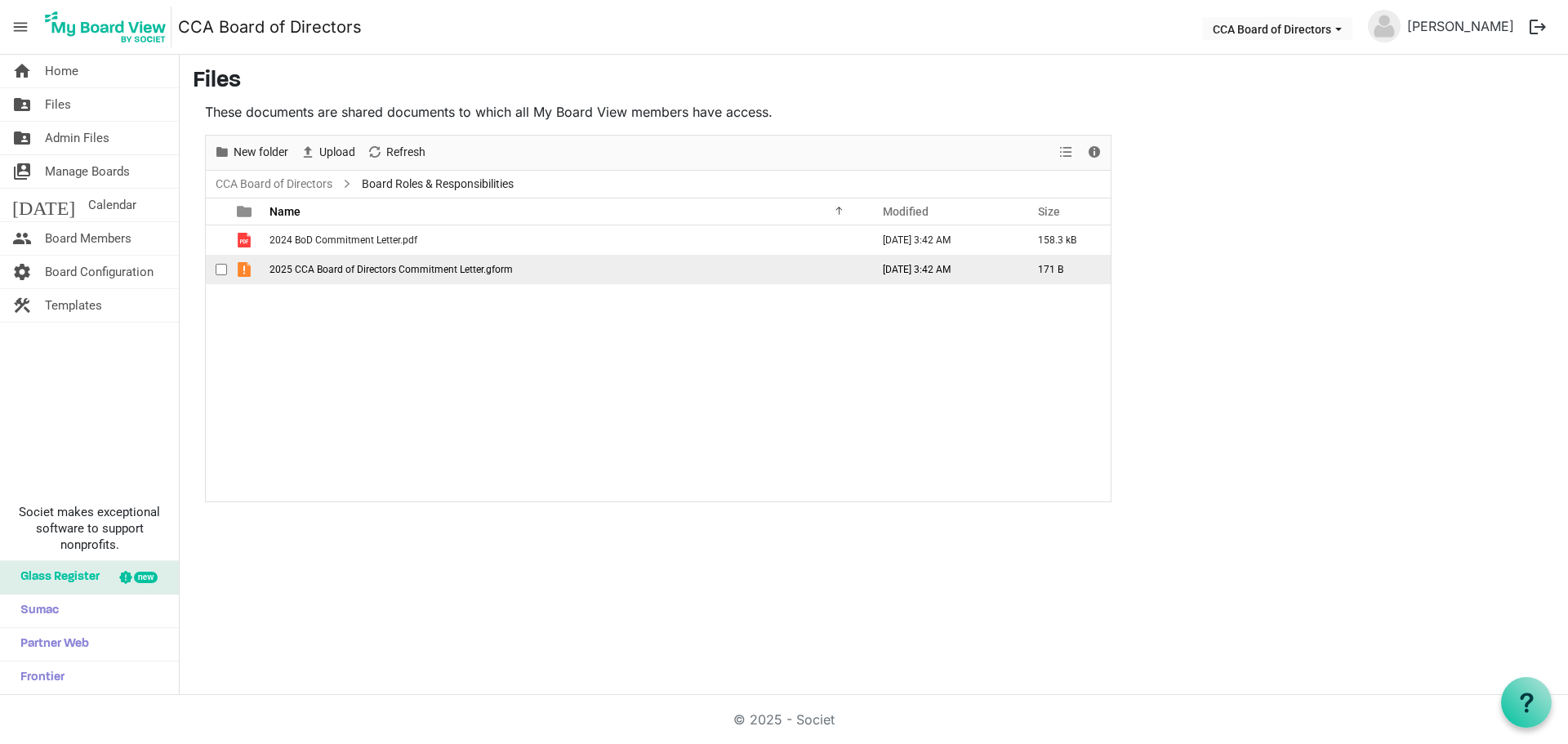
click at [329, 271] on span "2025 CCA Board of Directors Commitment Letter.gform" at bounding box center [391, 269] width 243 height 11
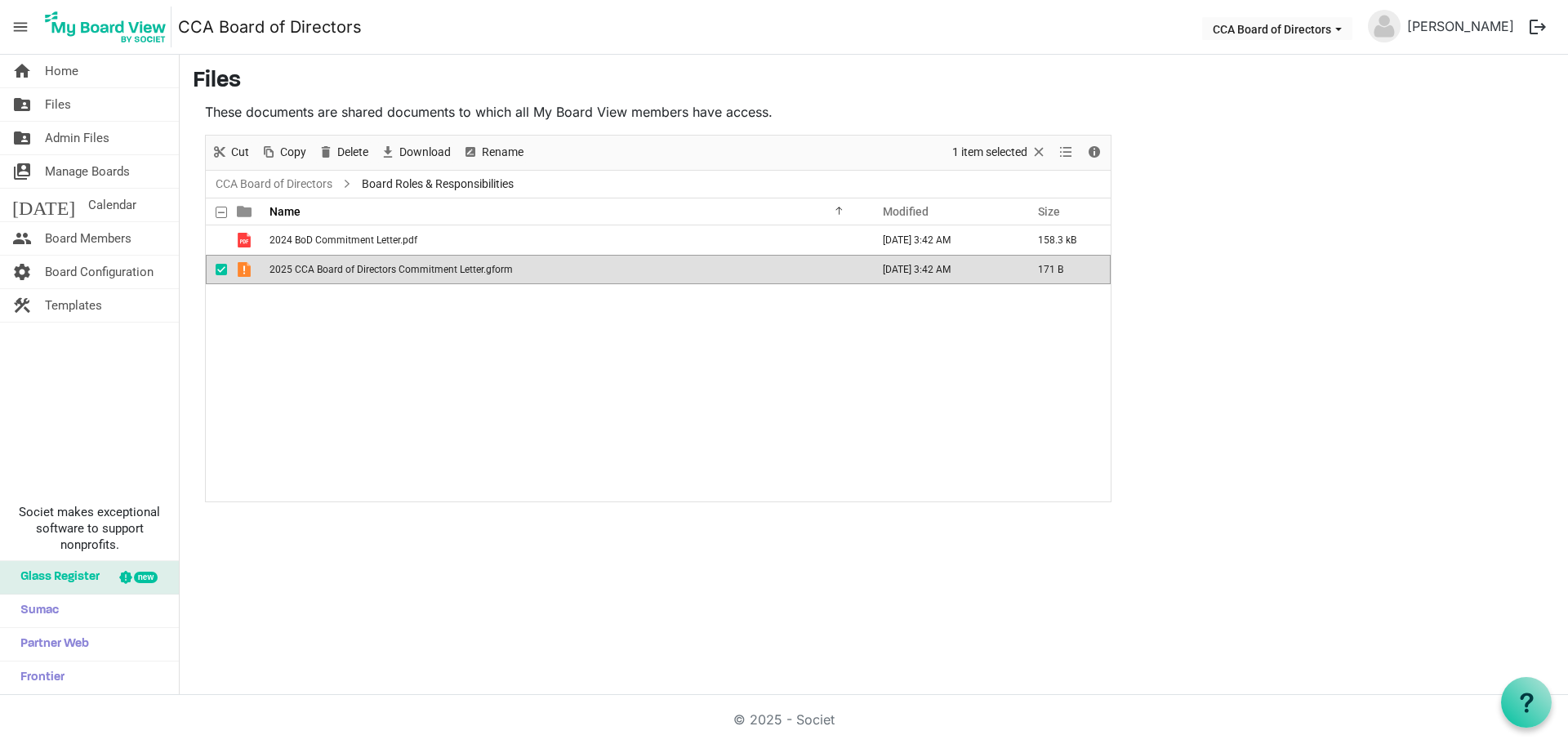
click at [329, 271] on span "2025 CCA Board of Directors Commitment Letter.gform" at bounding box center [391, 269] width 243 height 11
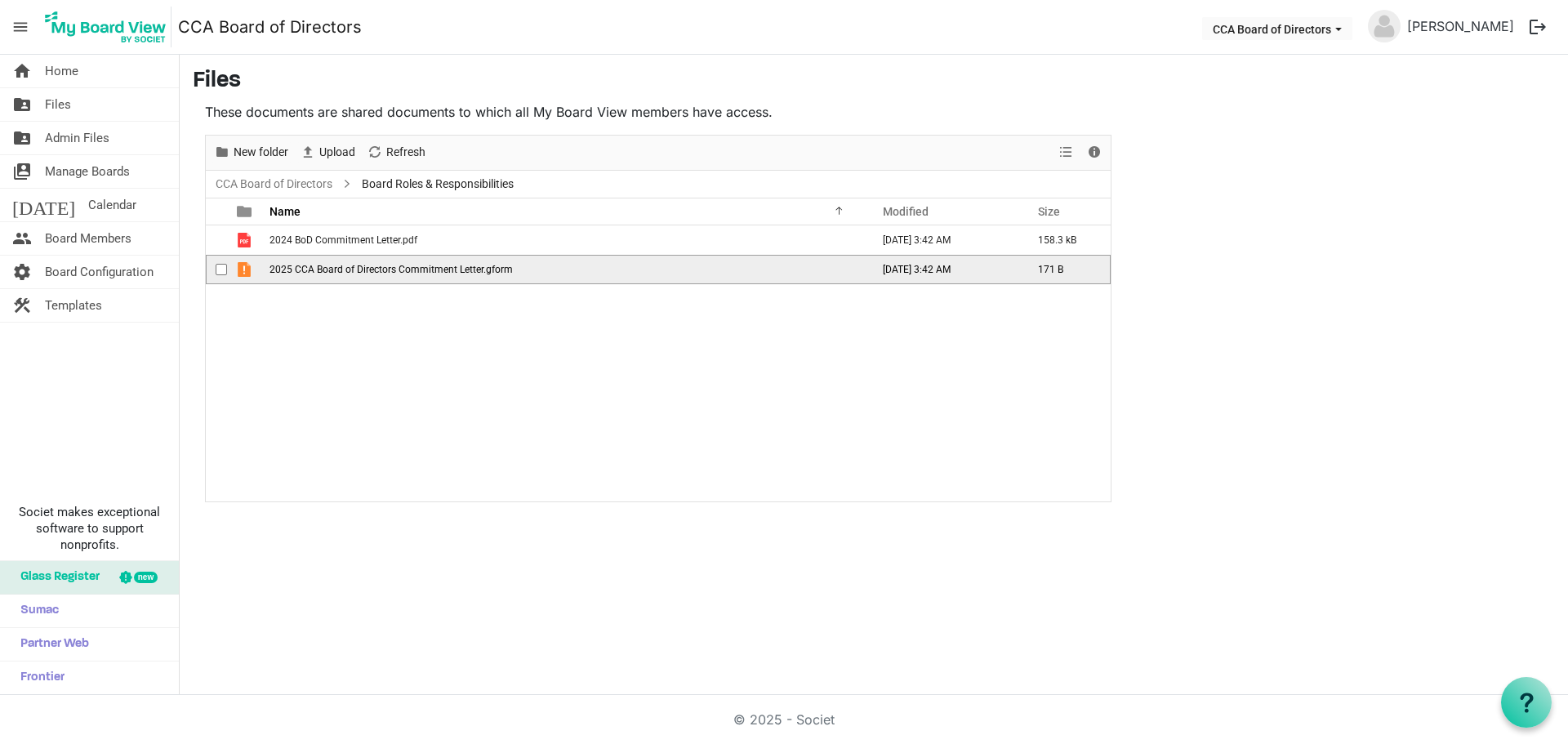
click at [329, 271] on span "2025 CCA Board of Directors Commitment Letter.gform" at bounding box center [391, 269] width 243 height 11
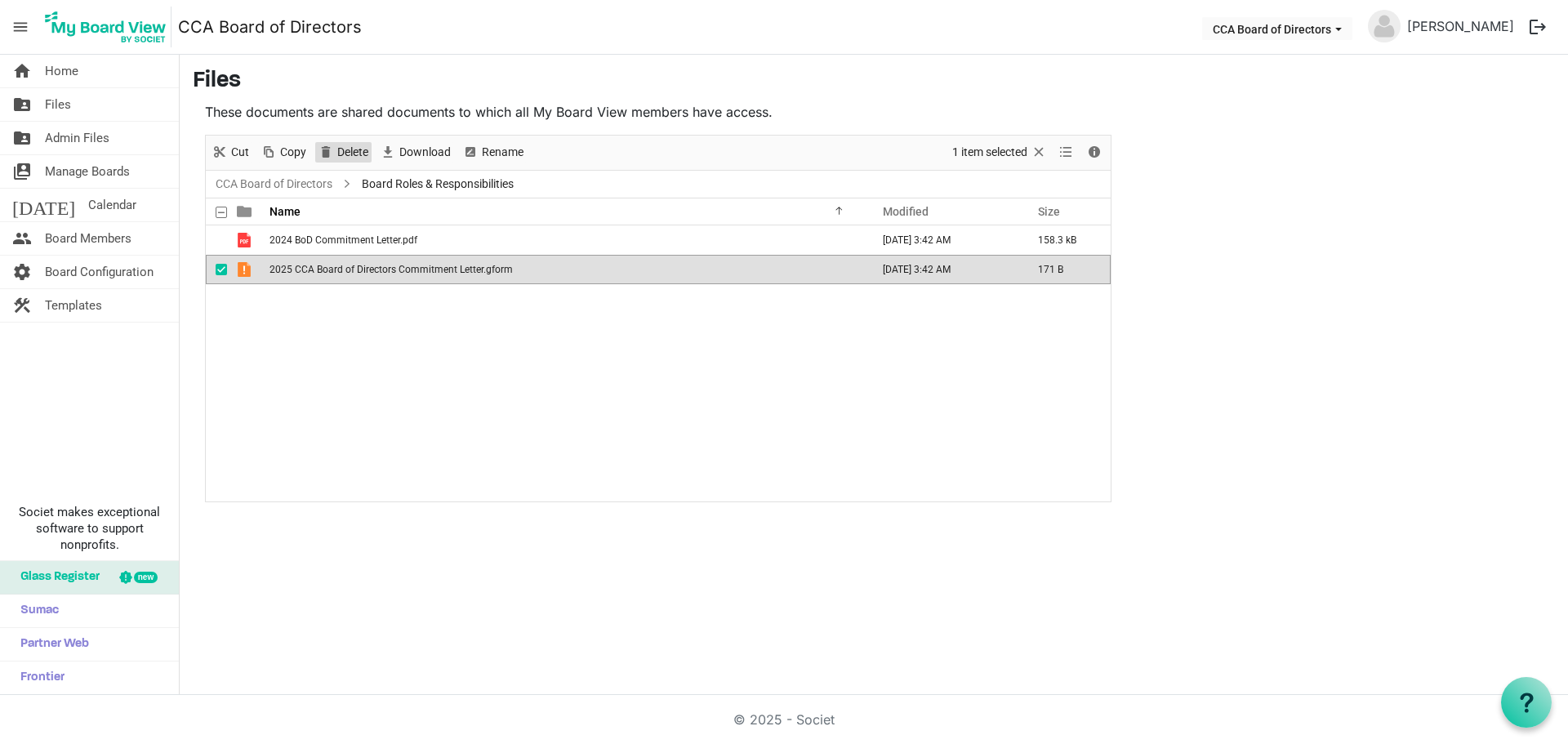
click at [343, 149] on span "Delete" at bounding box center [352, 152] width 34 height 20
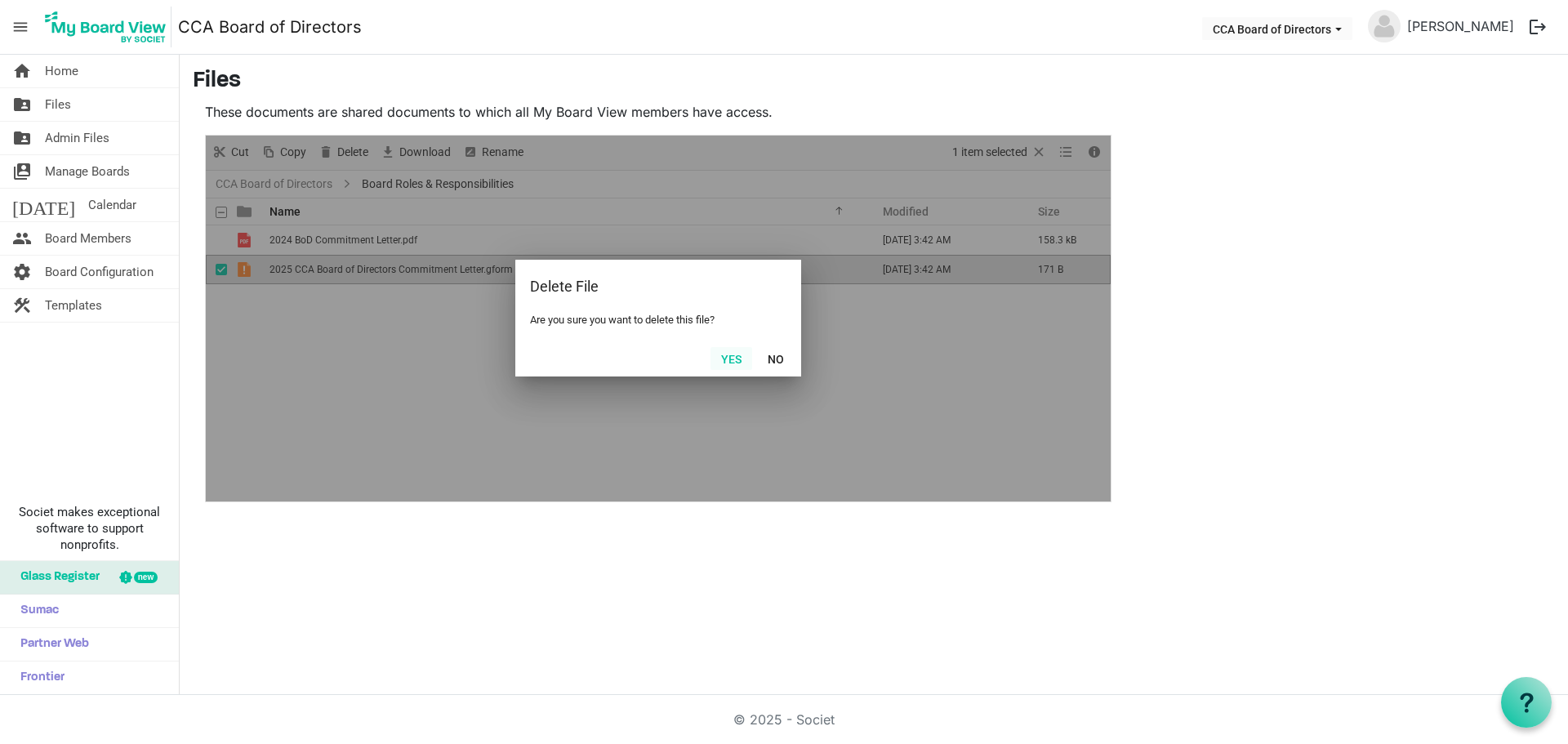
click at [729, 350] on button "Yes" at bounding box center [731, 358] width 41 height 23
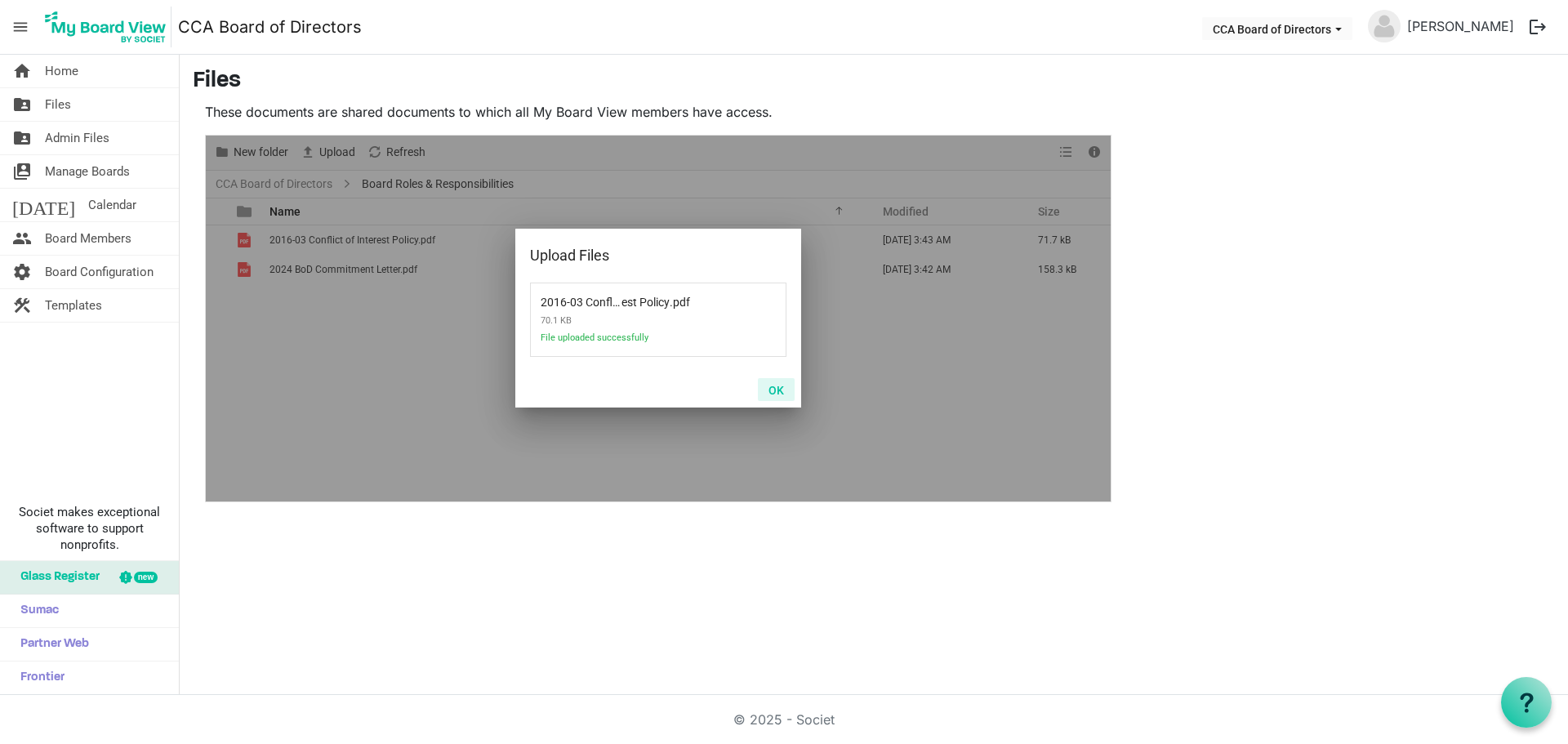
click at [776, 386] on button "OK" at bounding box center [777, 389] width 37 height 23
click at [774, 387] on button "OK" at bounding box center [777, 389] width 37 height 23
click at [781, 386] on button "OK" at bounding box center [777, 389] width 37 height 23
click at [782, 390] on button "OK" at bounding box center [777, 389] width 37 height 23
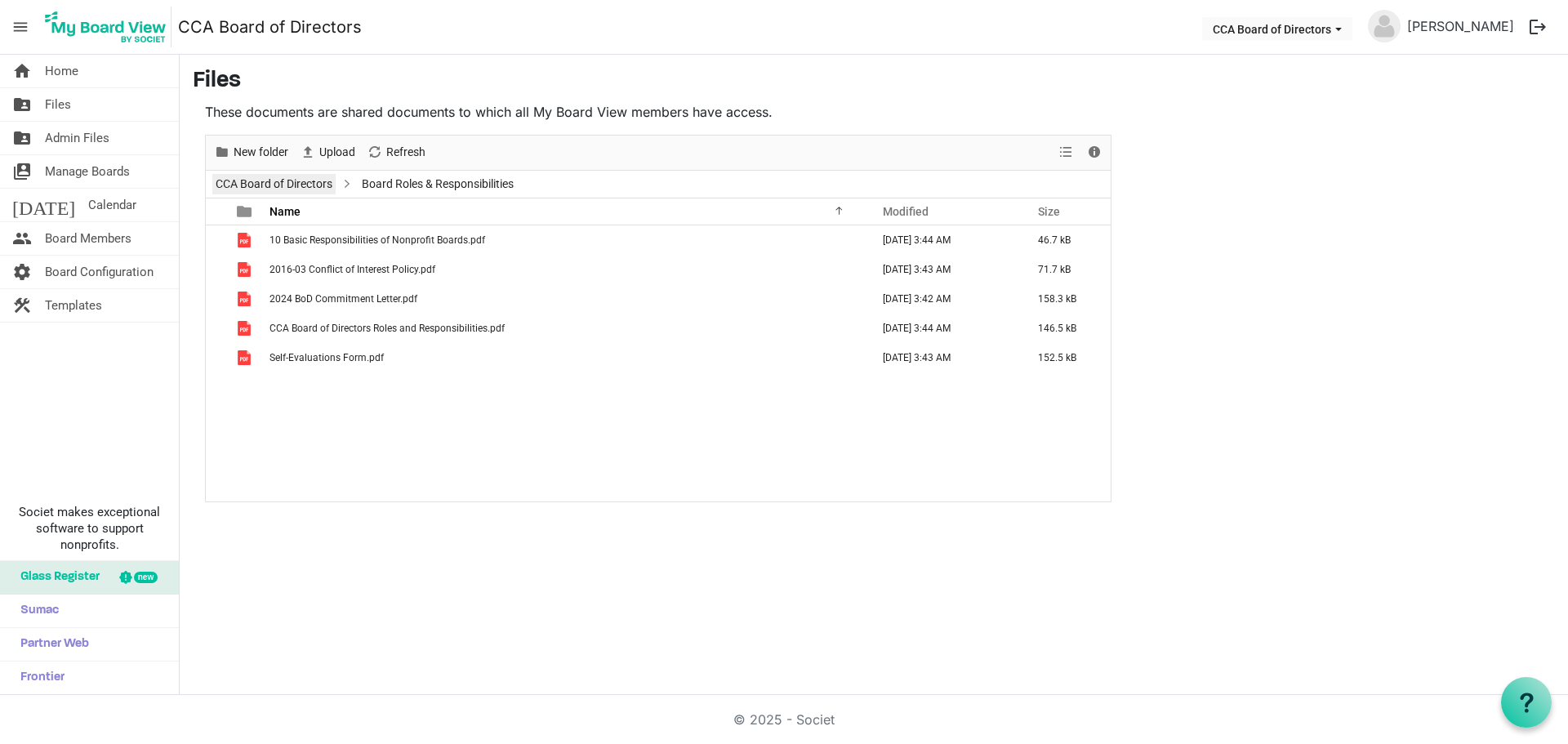
click at [293, 179] on link "CCA Board of Directors" at bounding box center [274, 184] width 123 height 20
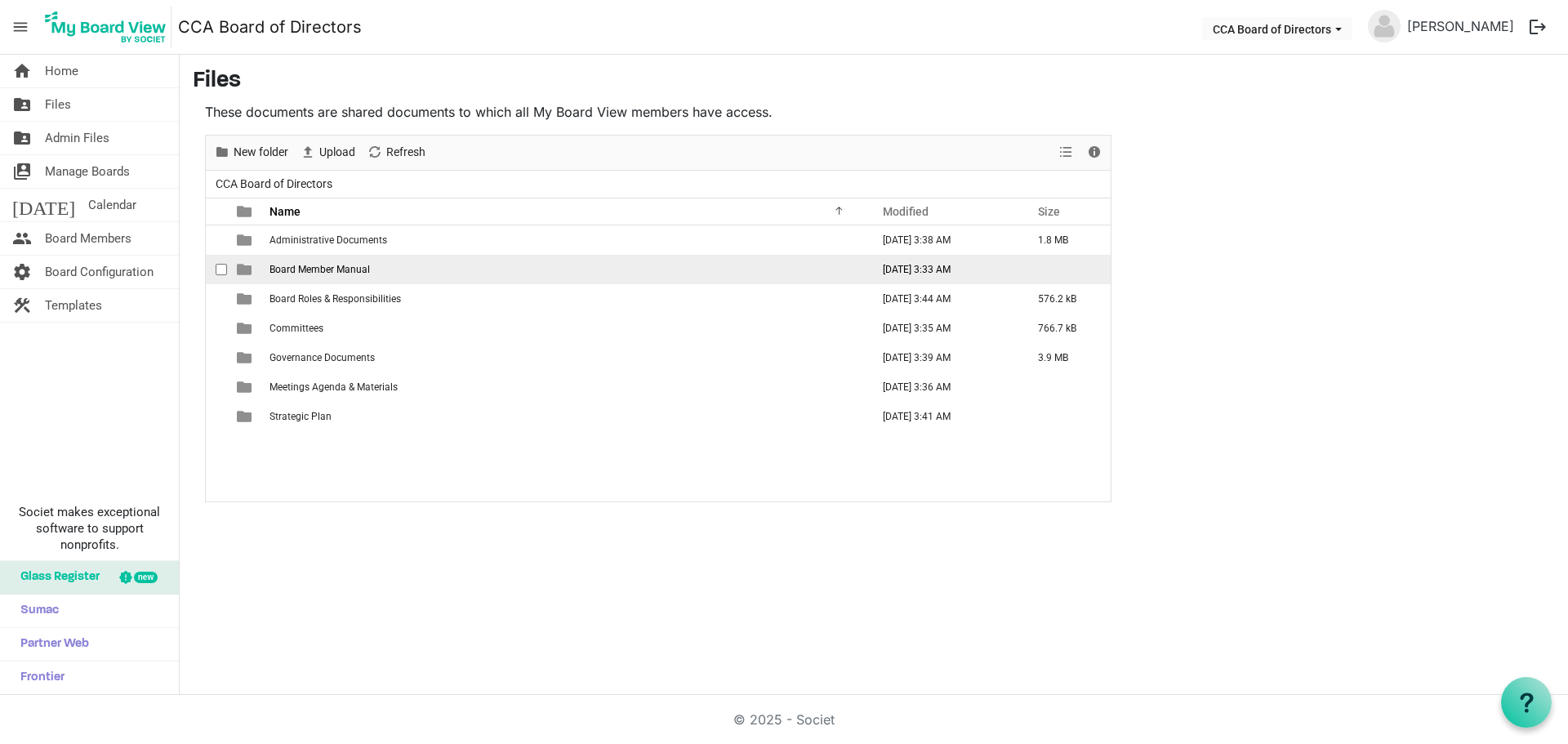
click at [360, 269] on span "Board Member Manual" at bounding box center [320, 269] width 100 height 11
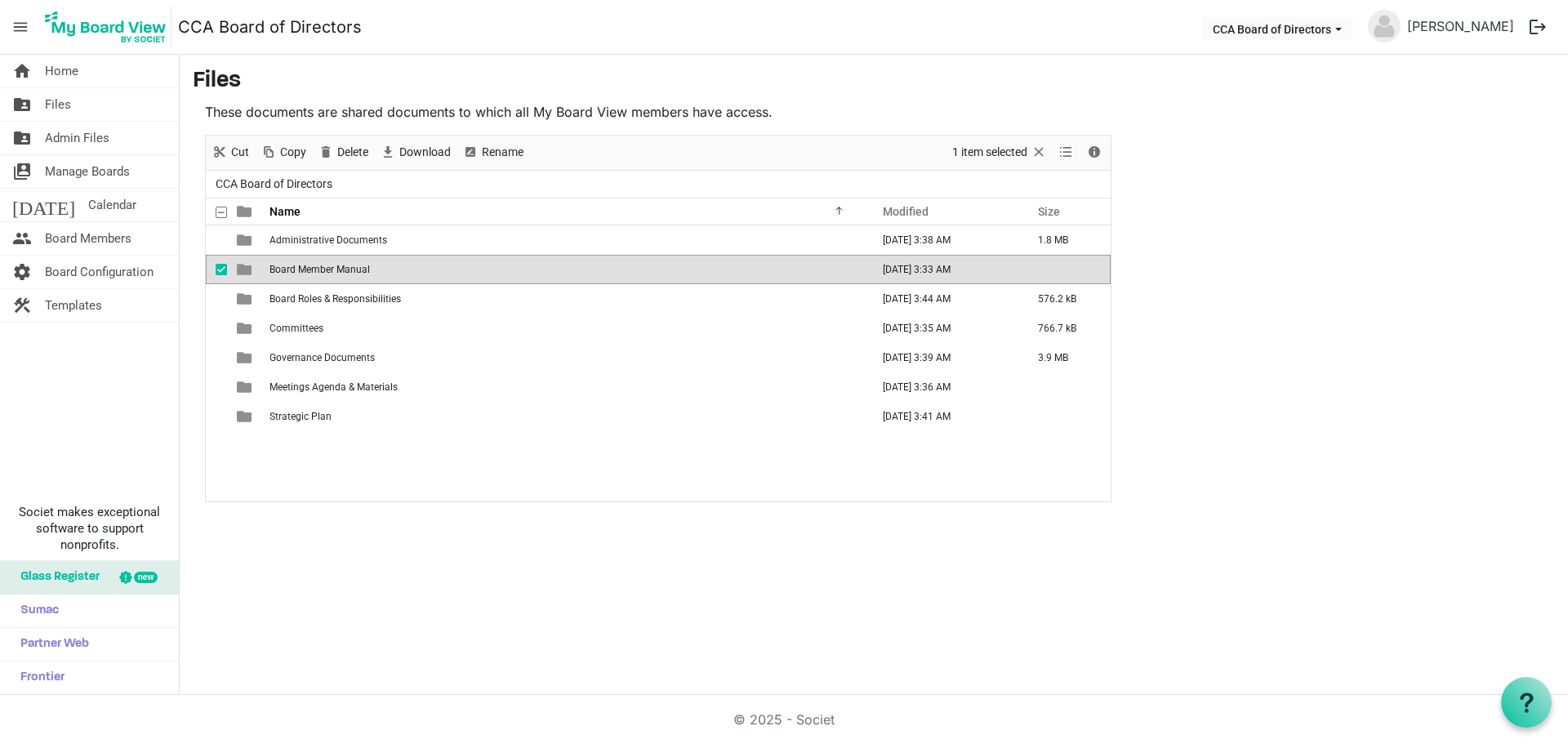
click at [359, 269] on span "Board Member Manual" at bounding box center [320, 269] width 100 height 11
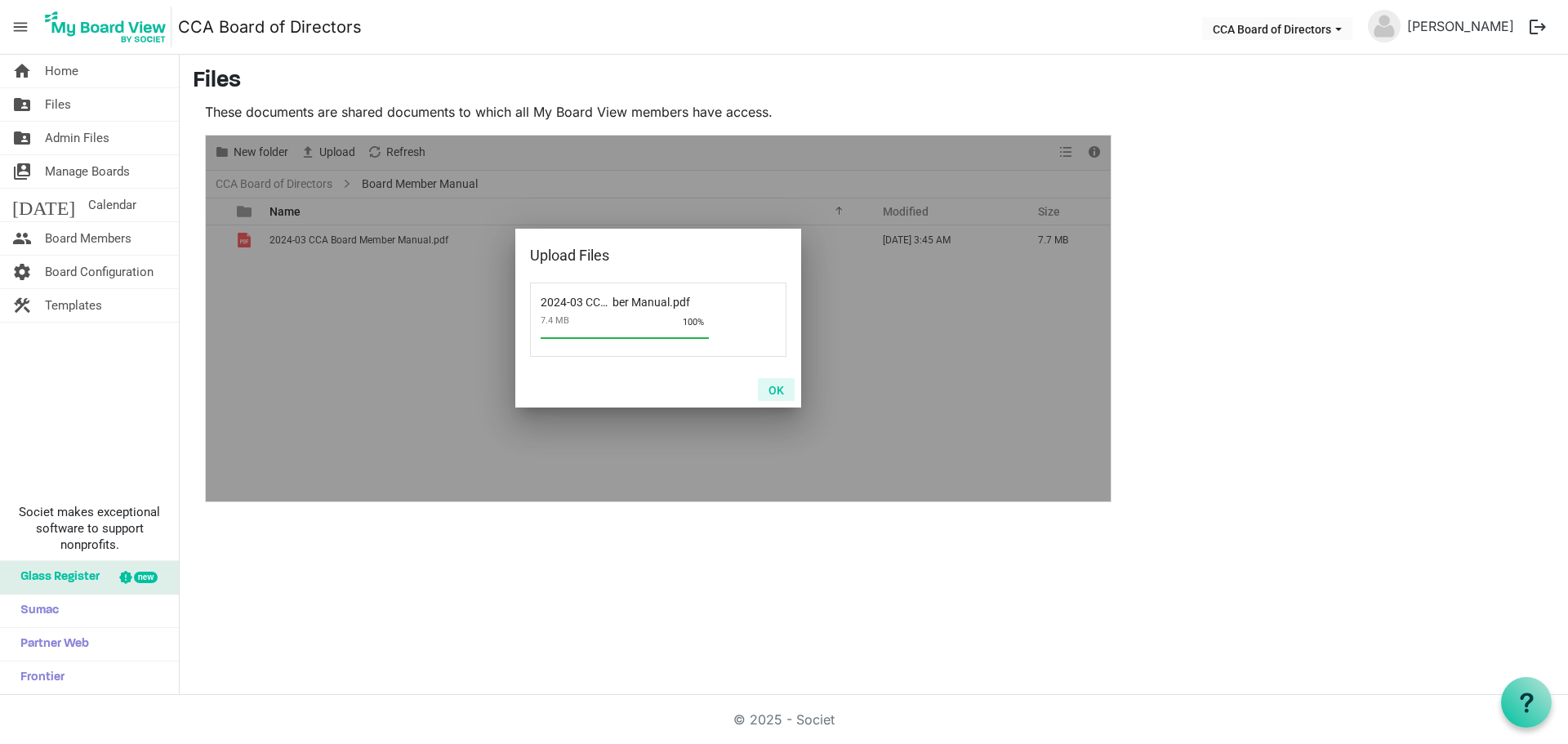
click at [779, 394] on button "OK" at bounding box center [777, 389] width 37 height 23
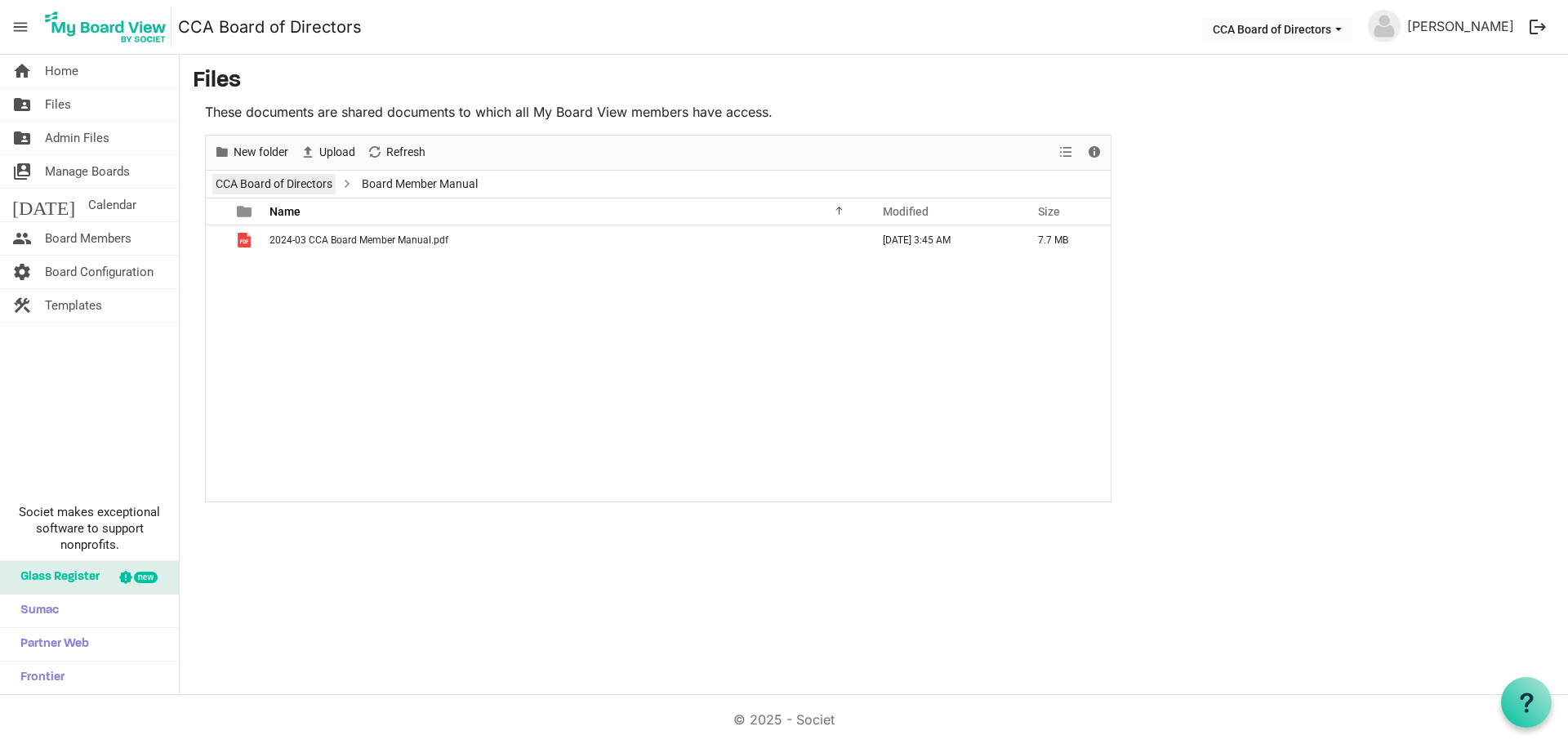
click at [318, 178] on link "CCA Board of Directors" at bounding box center [274, 184] width 123 height 20
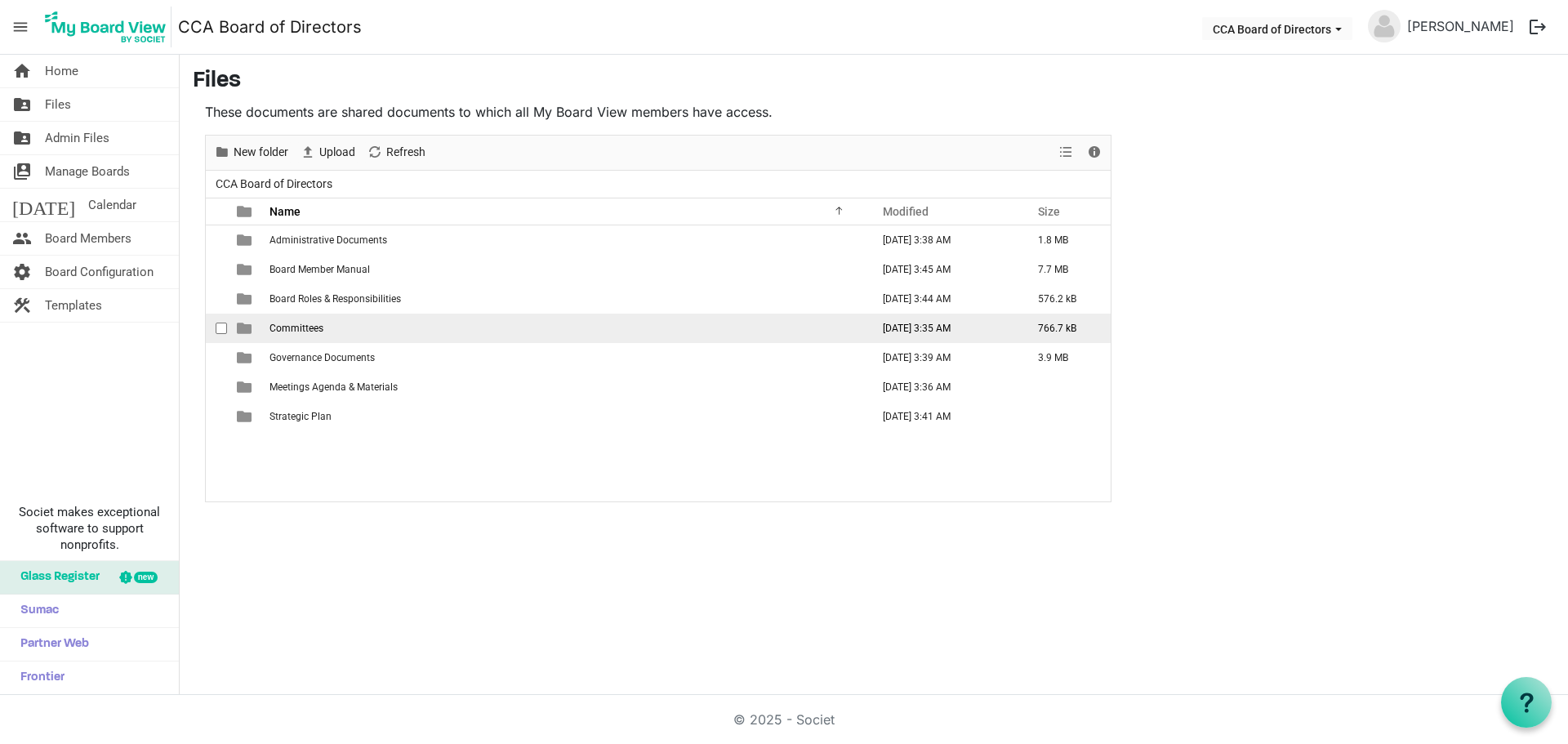
click at [310, 327] on span "Committees" at bounding box center [296, 328] width 54 height 11
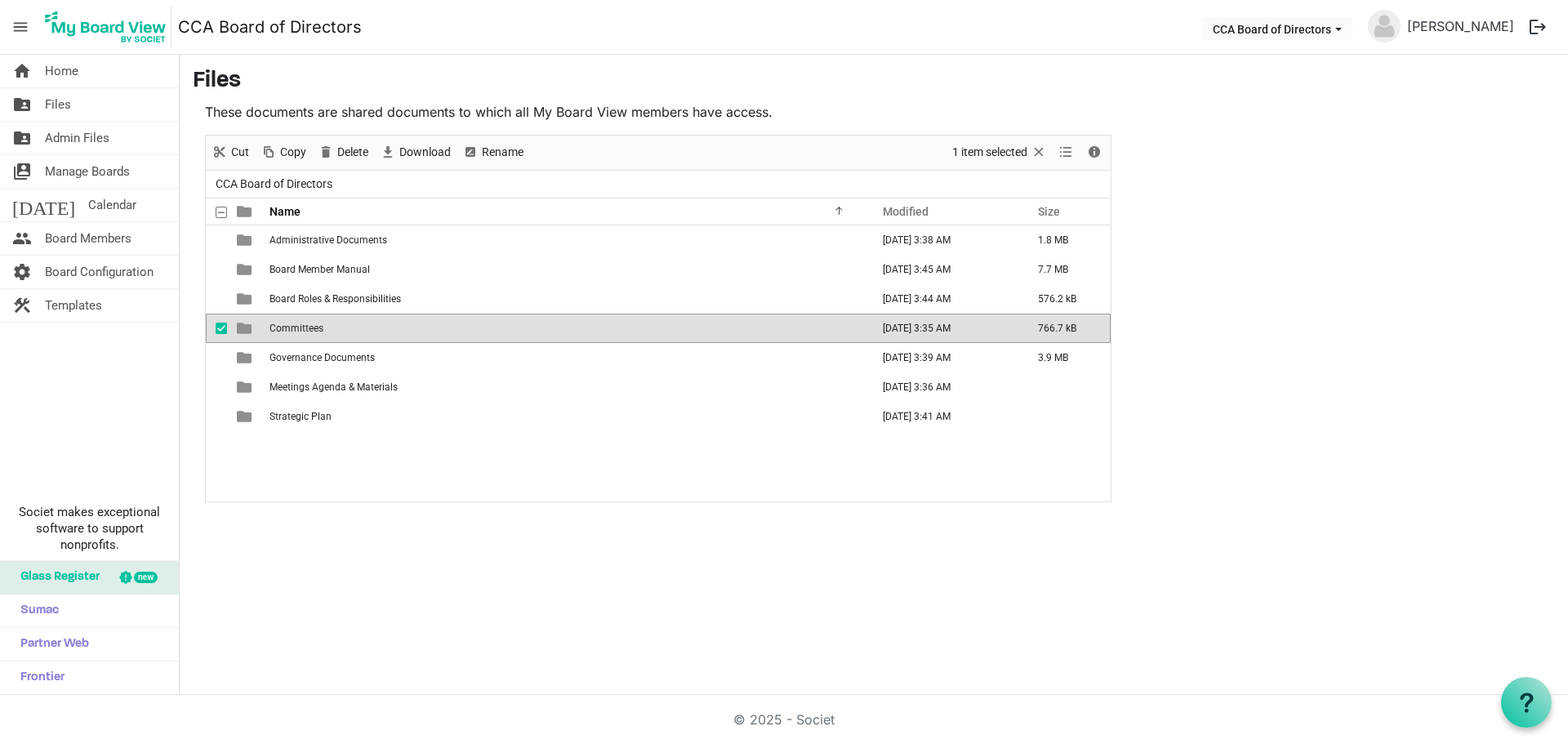
click at [310, 327] on span "Committees" at bounding box center [296, 328] width 54 height 11
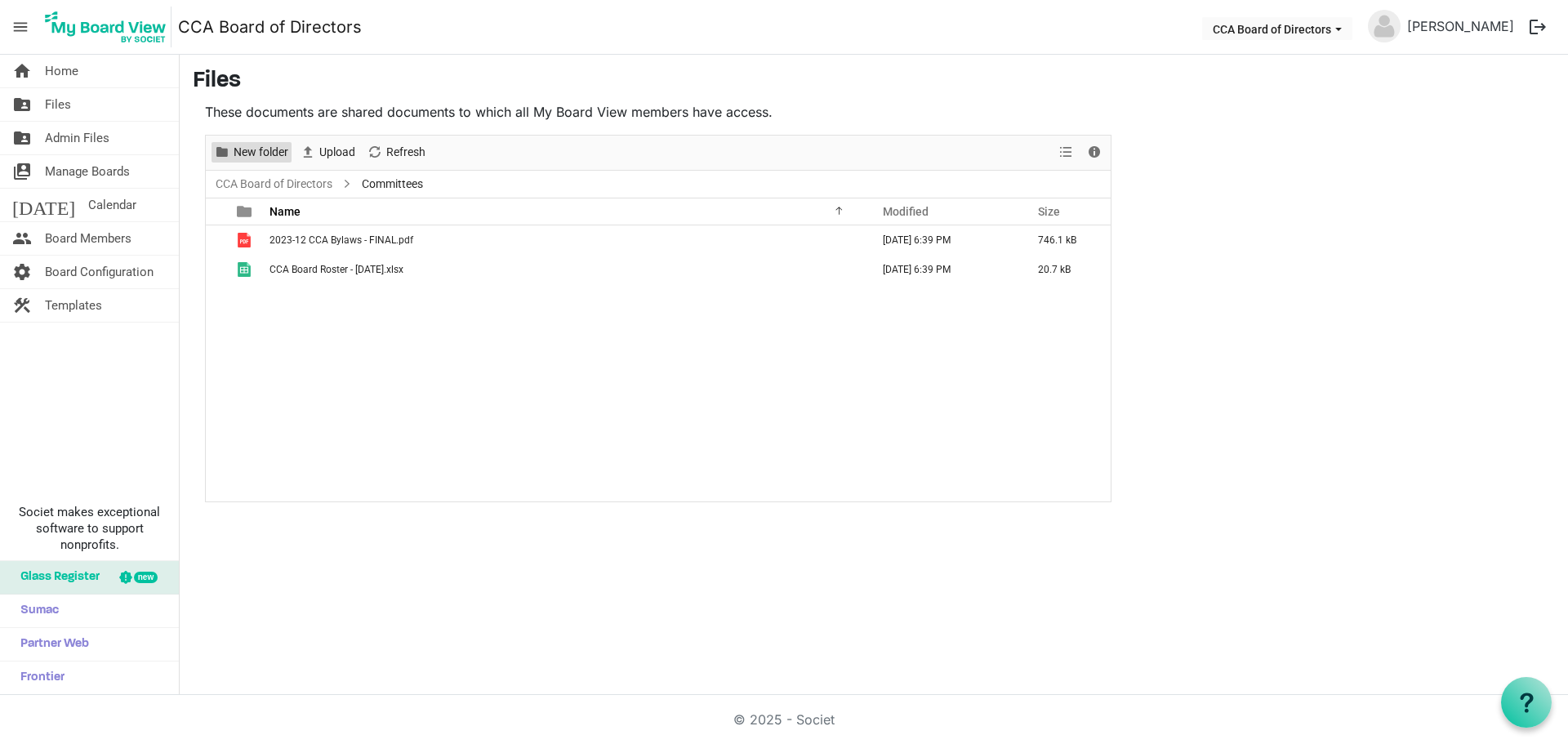
click at [256, 146] on span "New folder" at bounding box center [261, 152] width 58 height 20
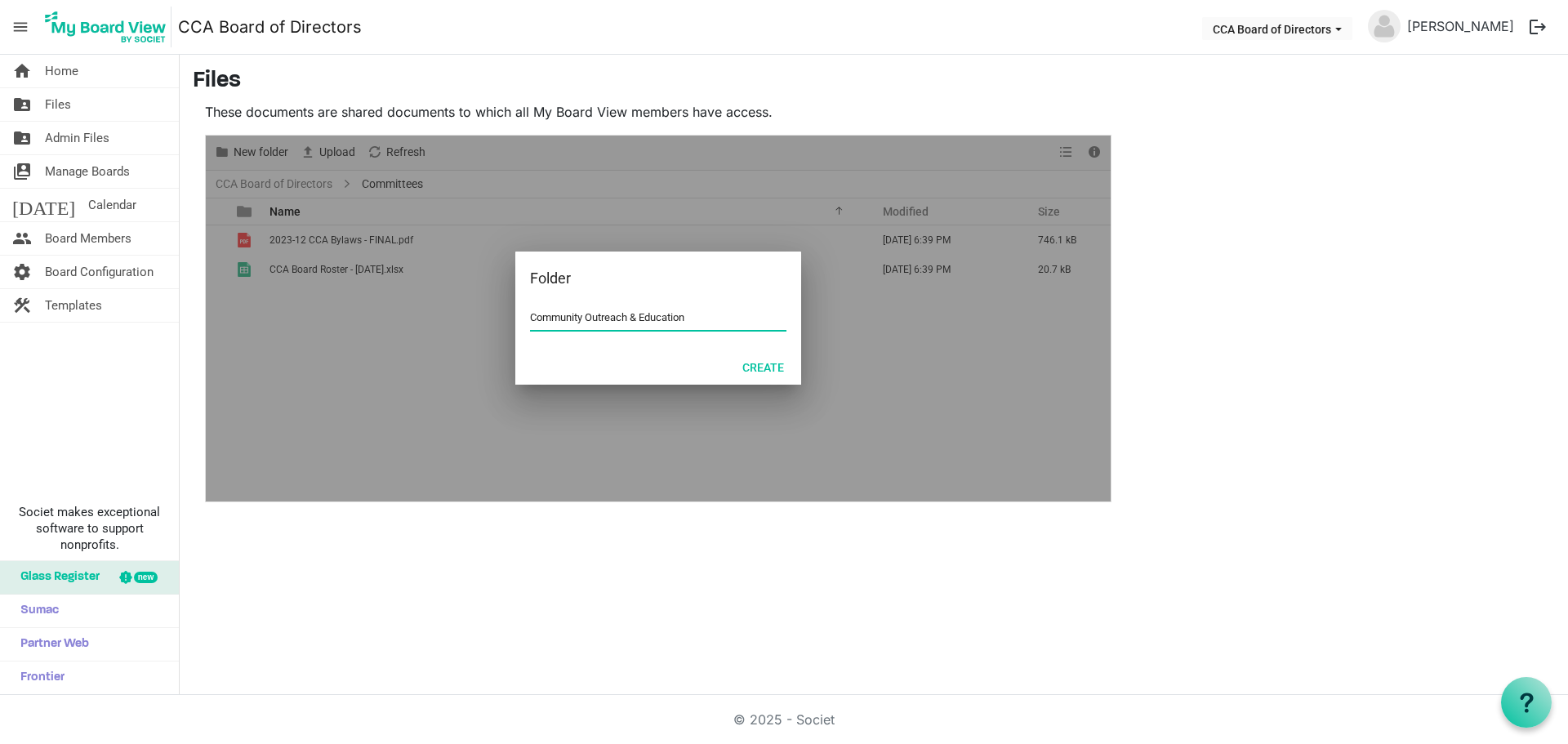
type input "Community Outreach & Education"
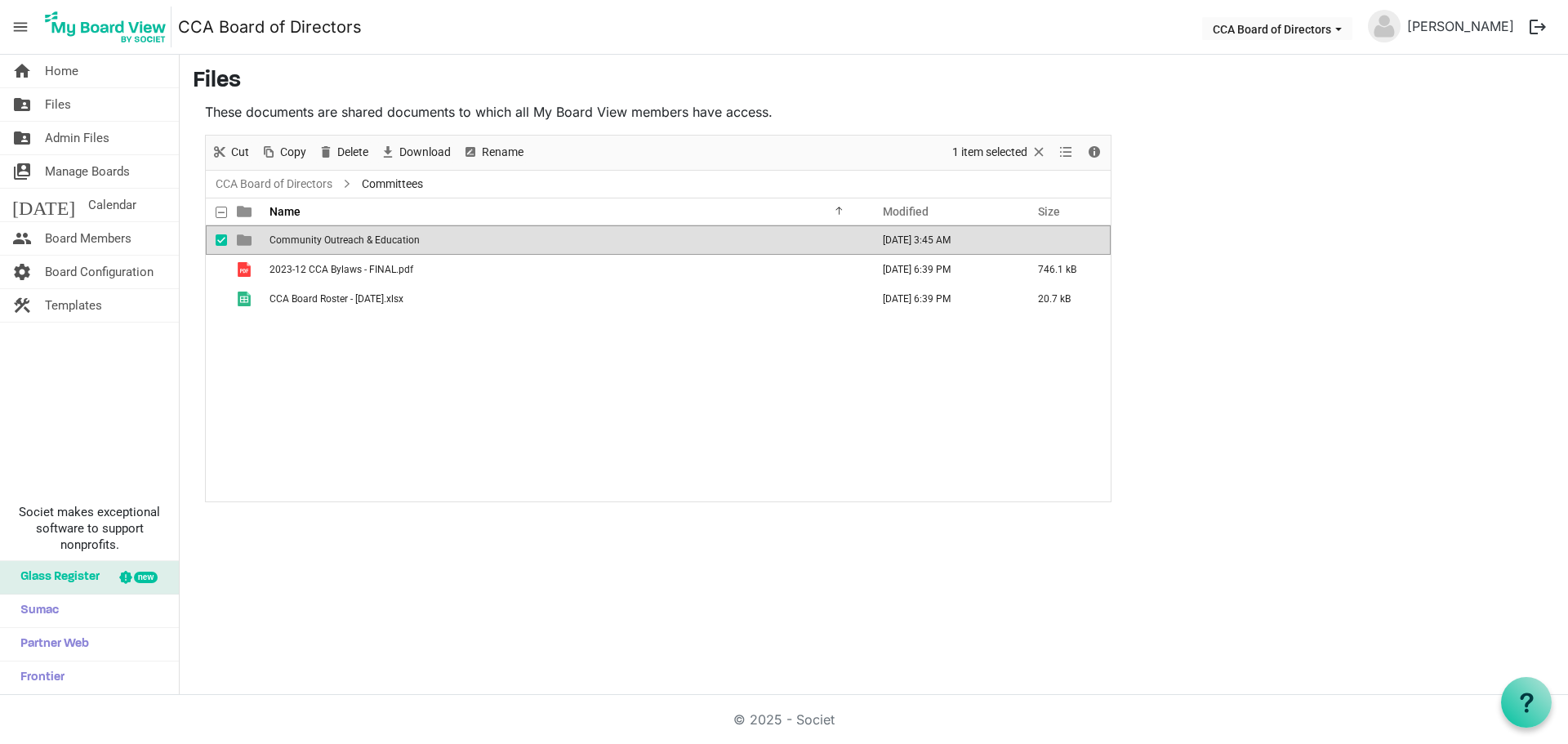
click at [394, 361] on div "Community Outreach & Education [DATE] 3:45 AM 2023-12 CCA Bylaws - FINAL.pdf [D…" at bounding box center [658, 364] width 905 height 276
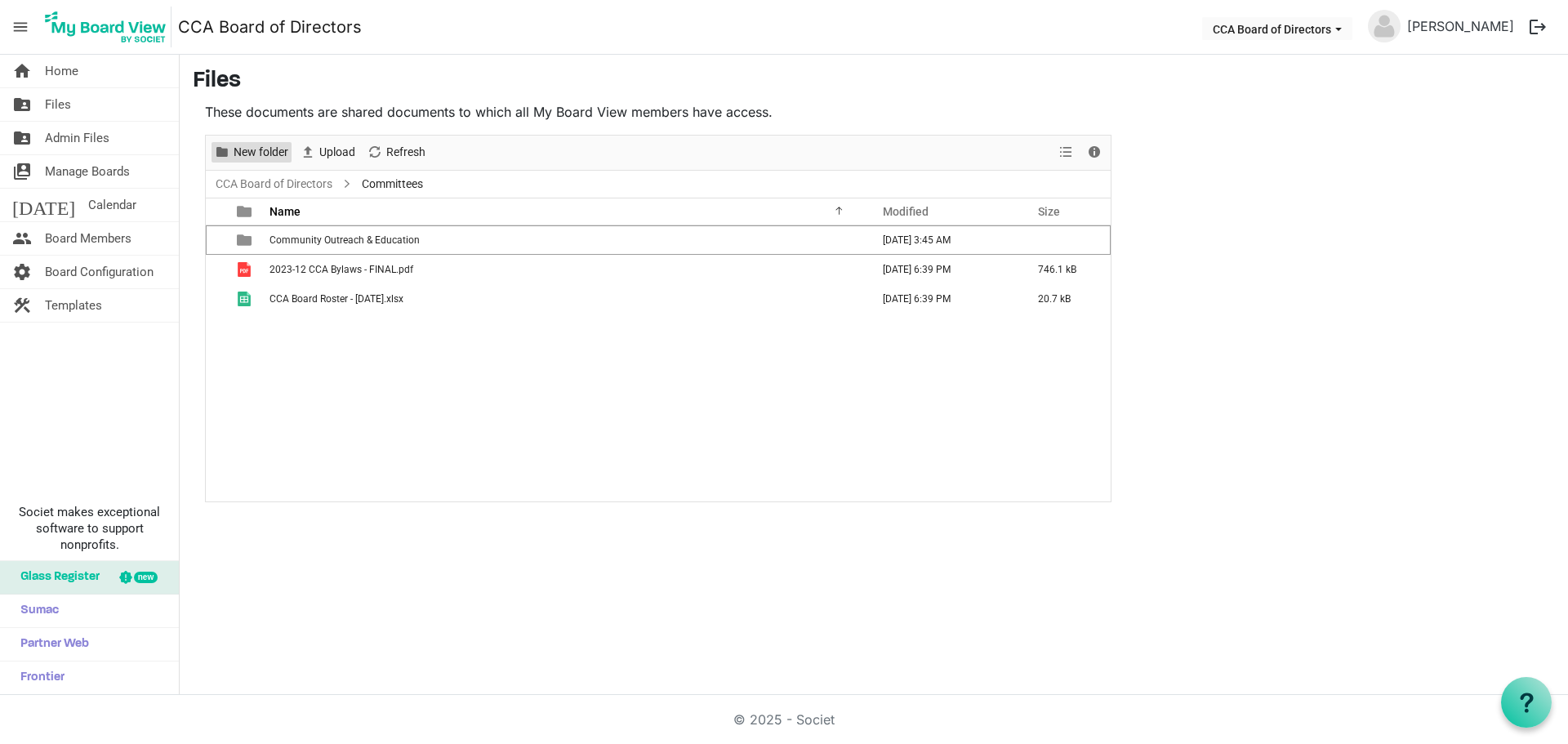
click at [264, 152] on span "New folder" at bounding box center [261, 152] width 58 height 20
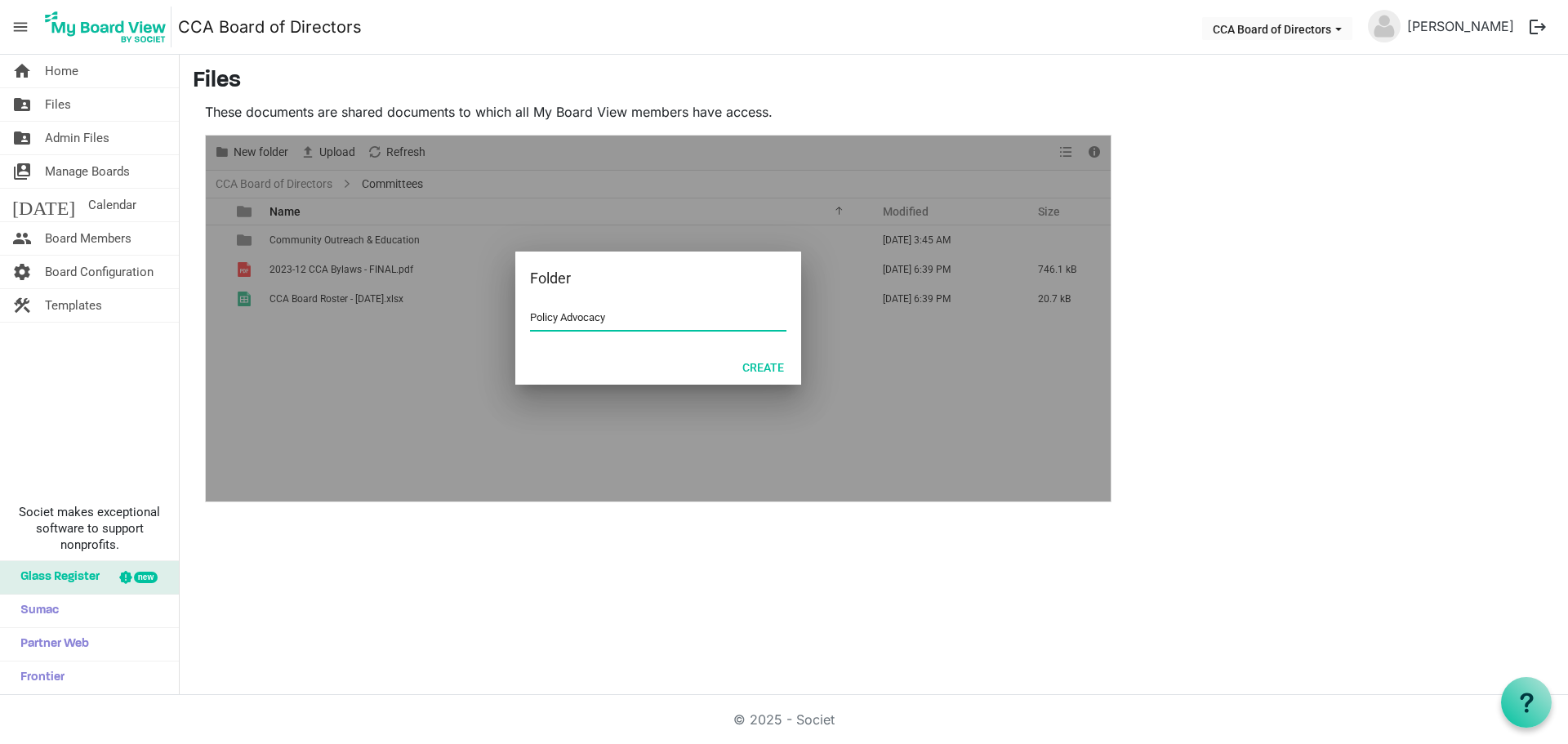
type input "Policy Advocacy"
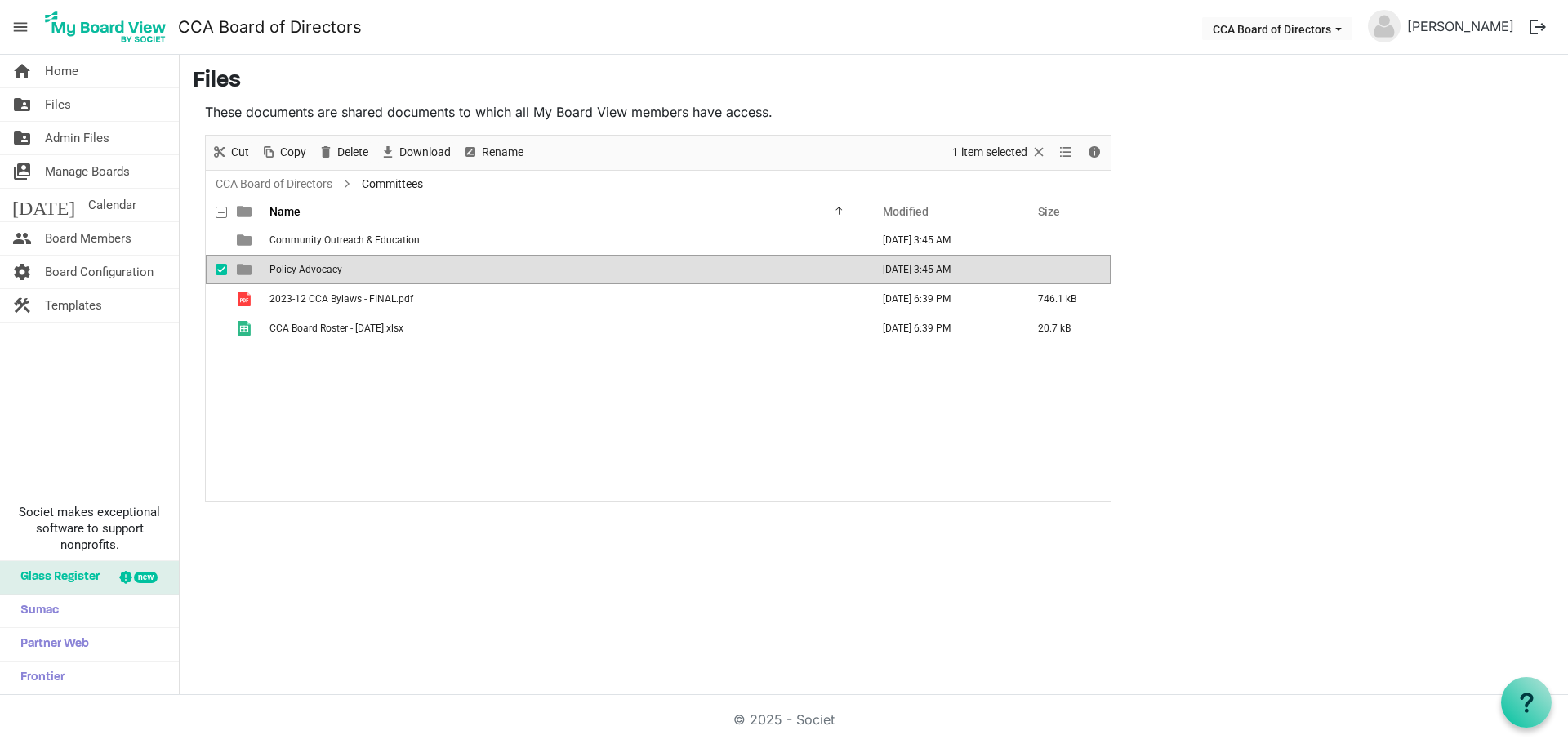
click at [219, 265] on span "checkbox" at bounding box center [220, 269] width 11 height 11
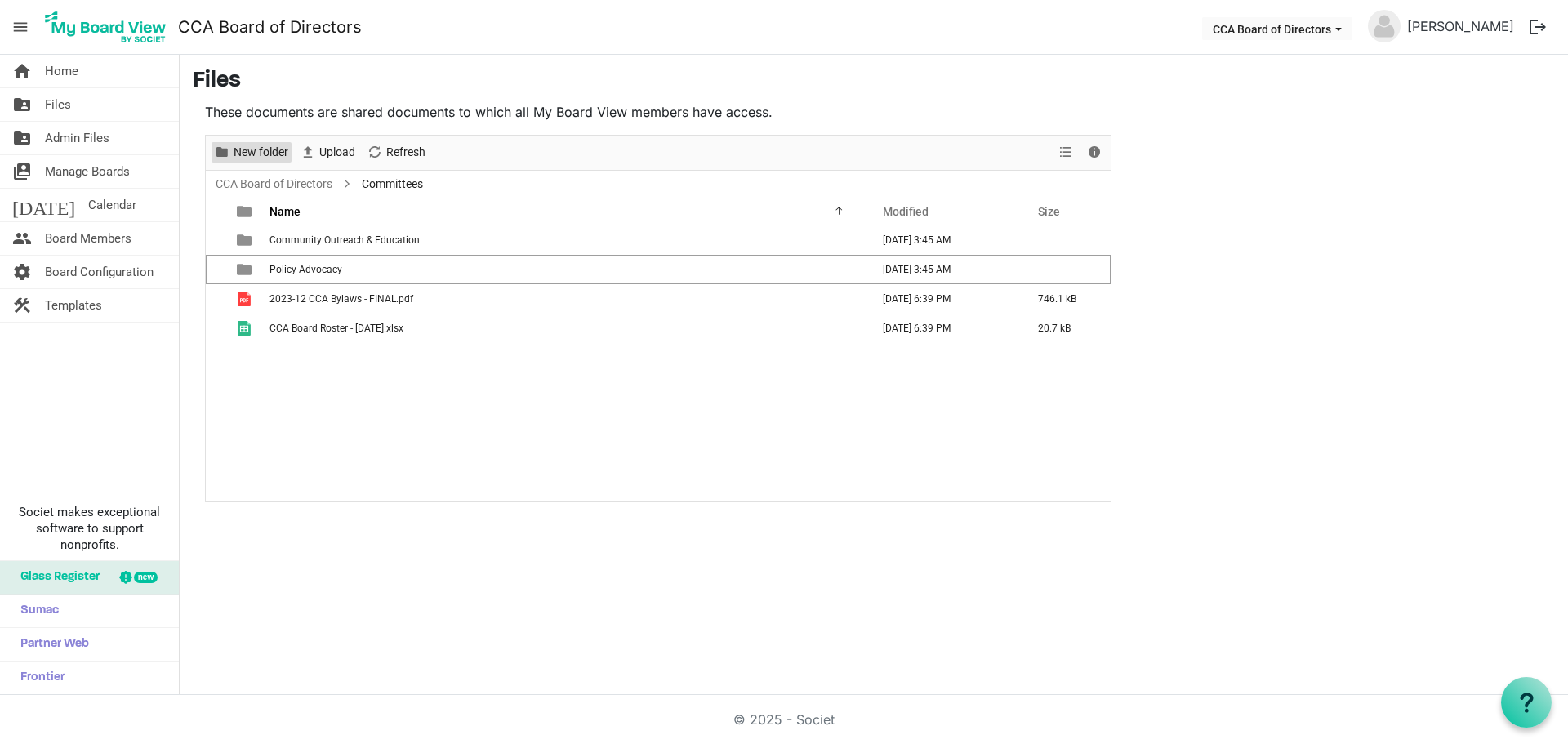
click at [254, 157] on span "New folder" at bounding box center [261, 152] width 58 height 20
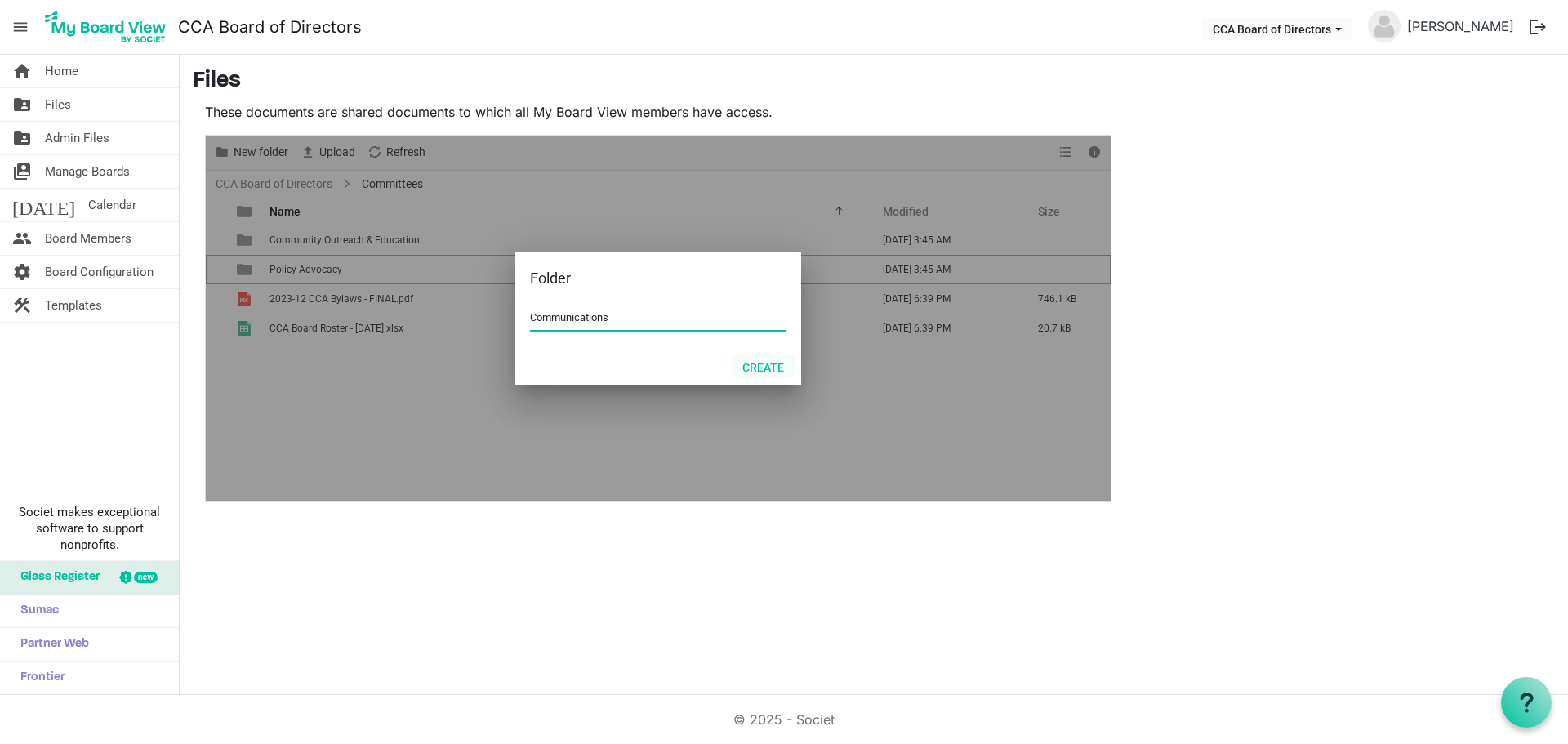
type input "Communications"
click at [748, 363] on button "Create" at bounding box center [763, 366] width 63 height 23
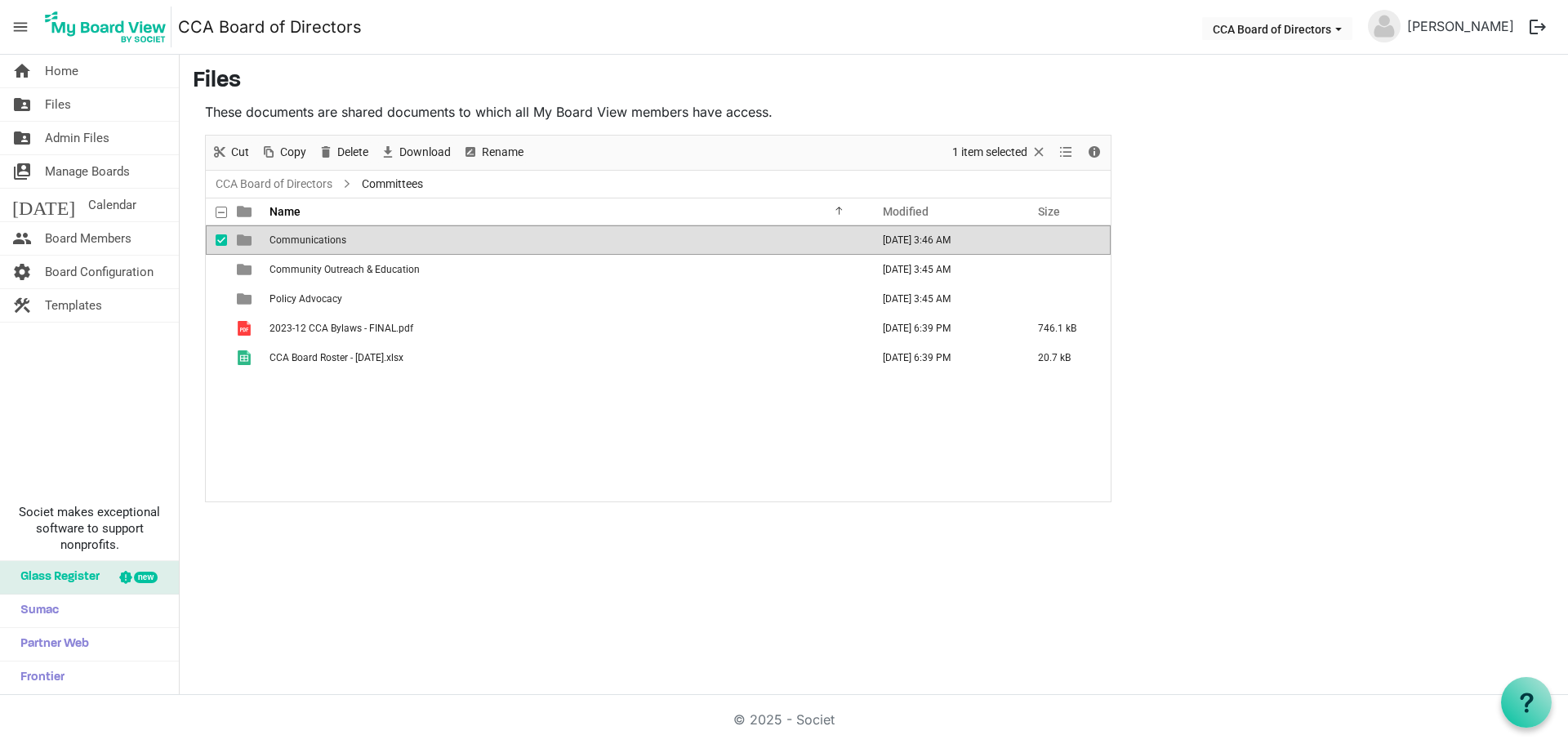
click at [223, 244] on span "checkbox" at bounding box center [220, 240] width 11 height 11
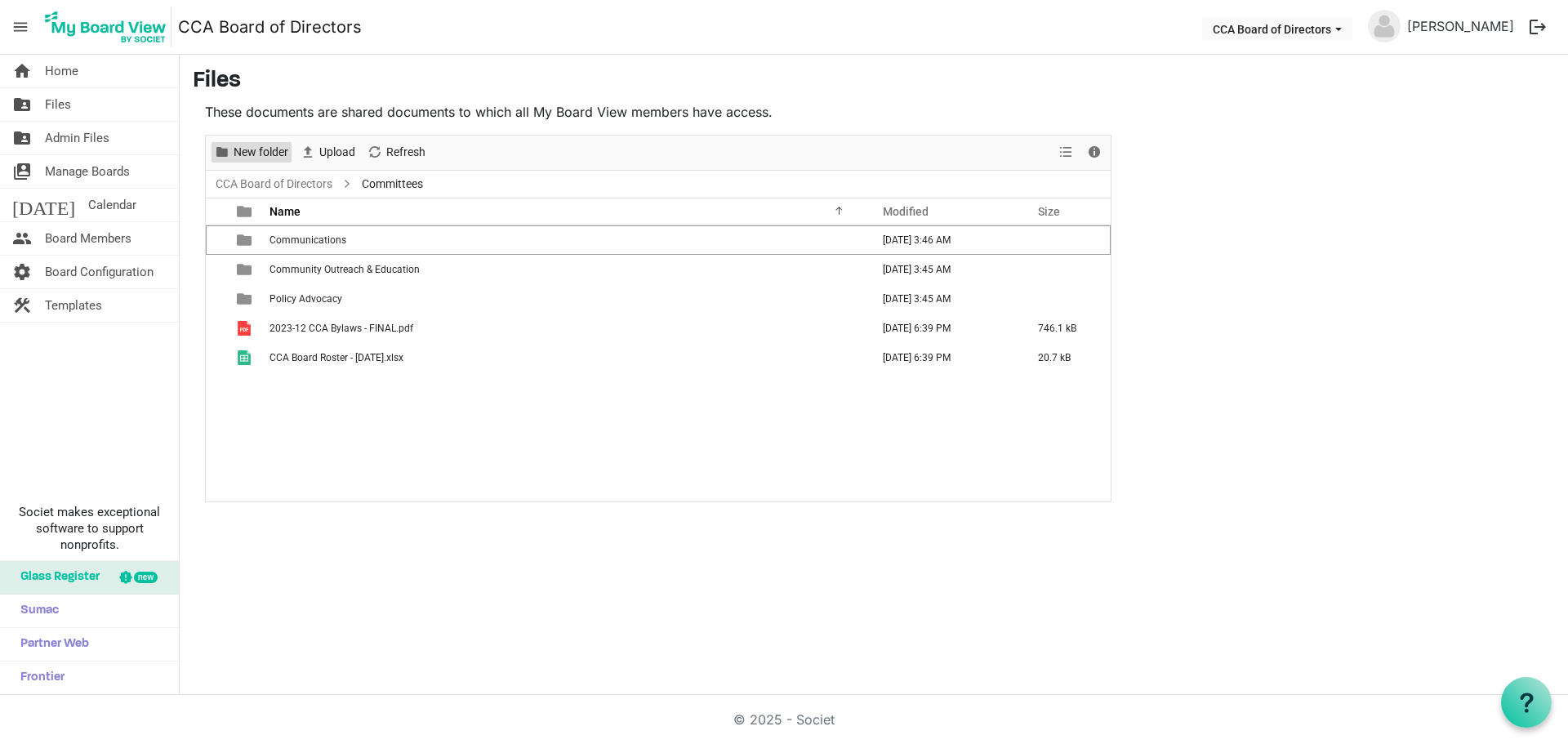
click at [243, 157] on span "New folder" at bounding box center [261, 152] width 58 height 20
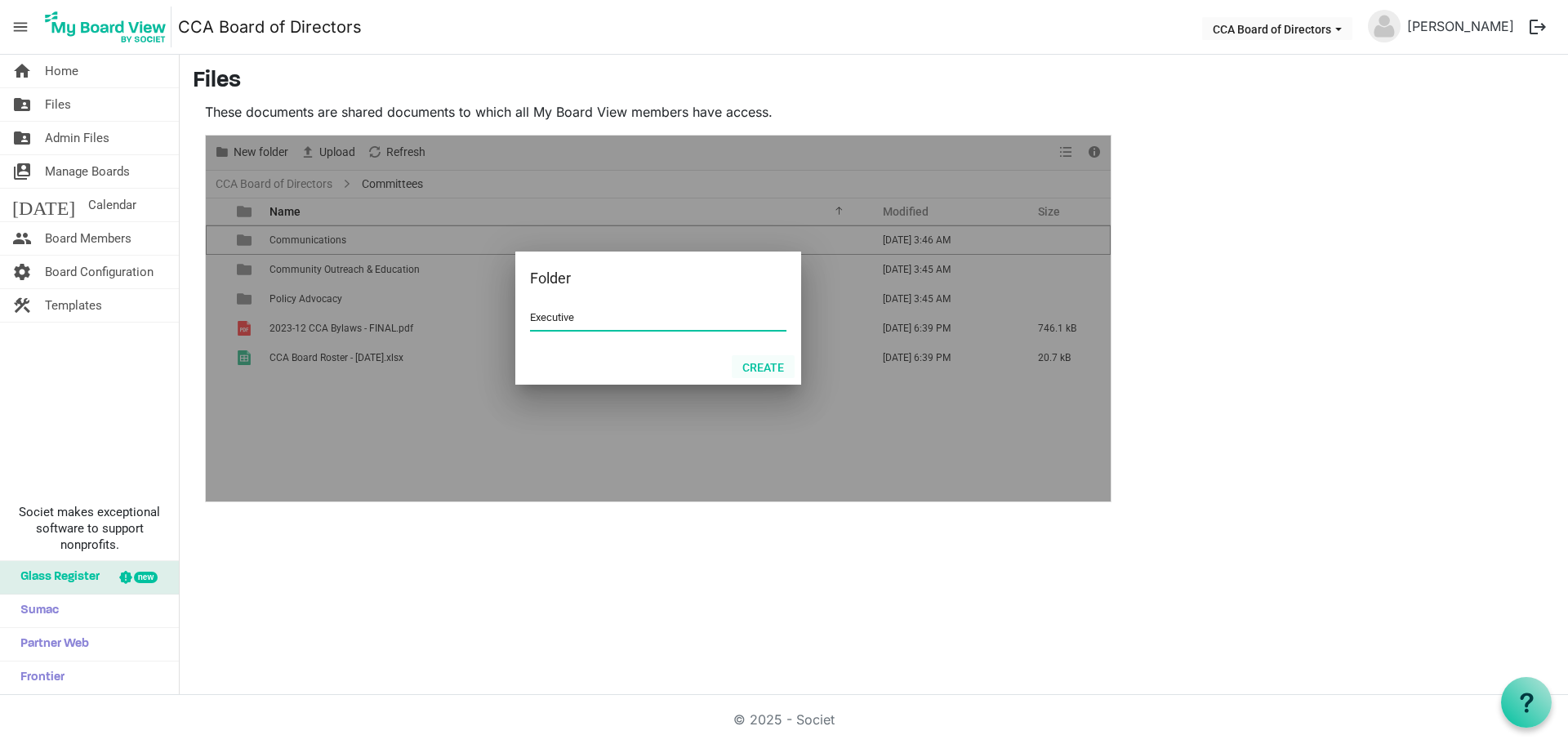
type input "Executive"
click at [756, 361] on button "Create" at bounding box center [763, 366] width 63 height 23
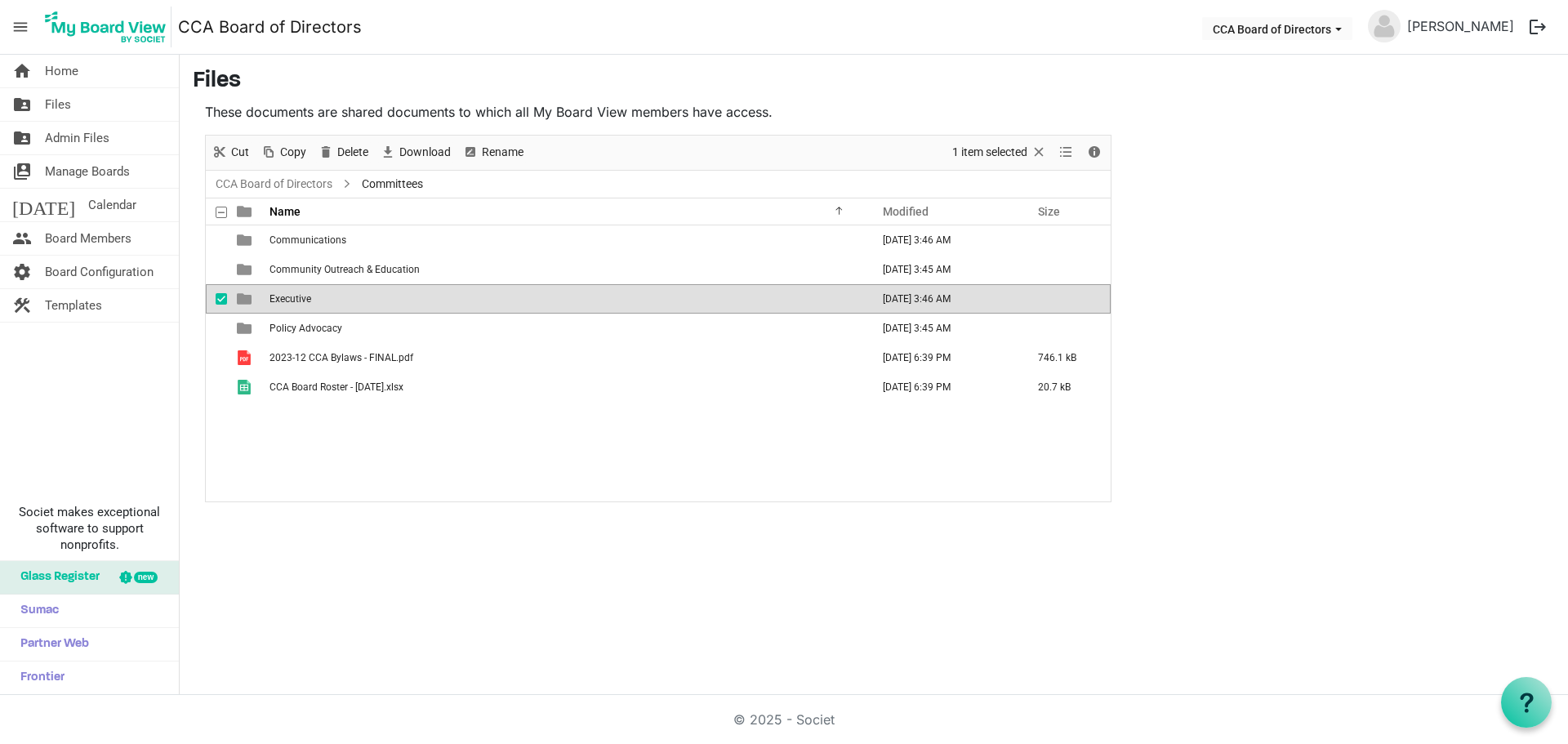
drag, startPoint x: 216, startPoint y: 298, endPoint x: 216, endPoint y: 237, distance: 61.0
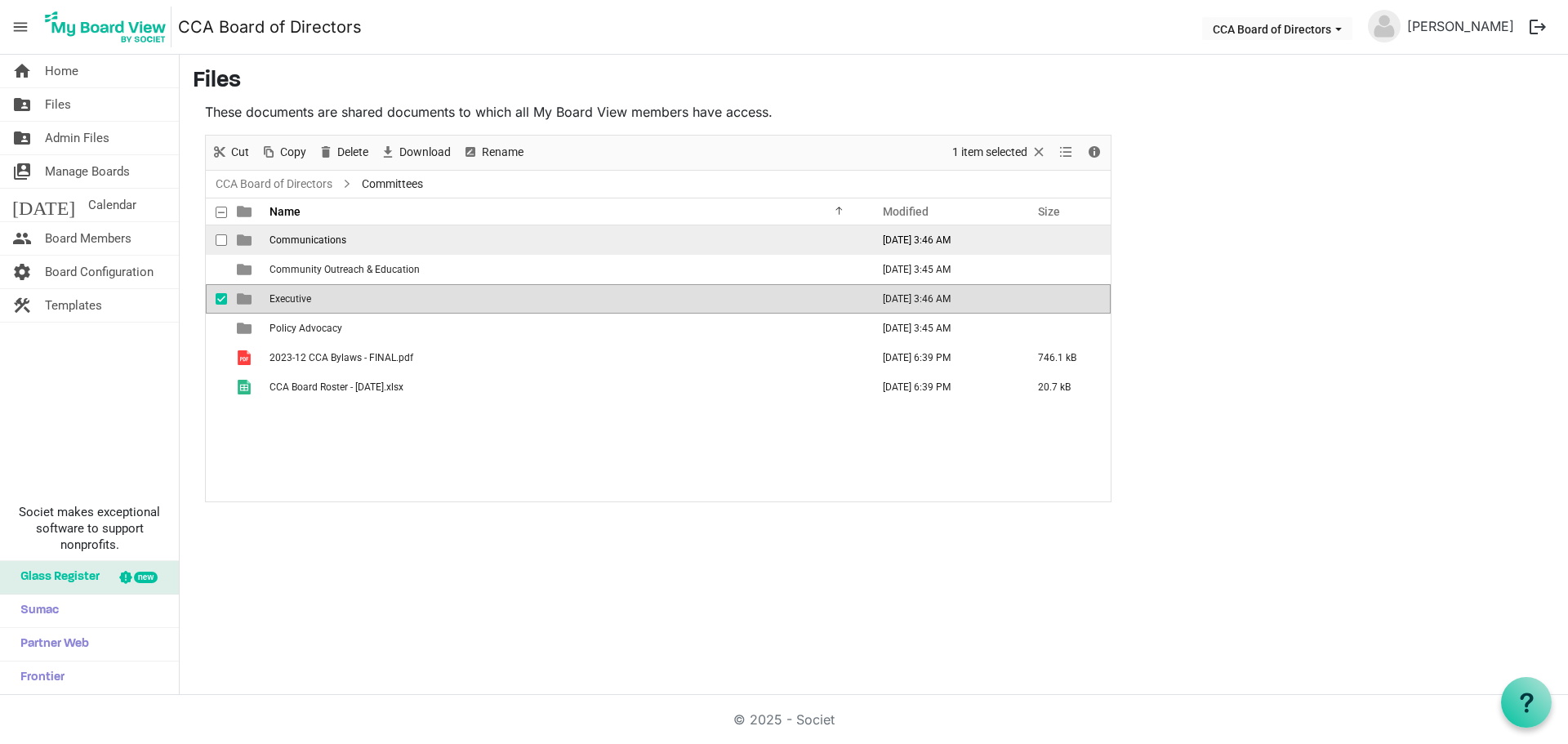
click at [216, 297] on span "checkbox" at bounding box center [220, 299] width 11 height 11
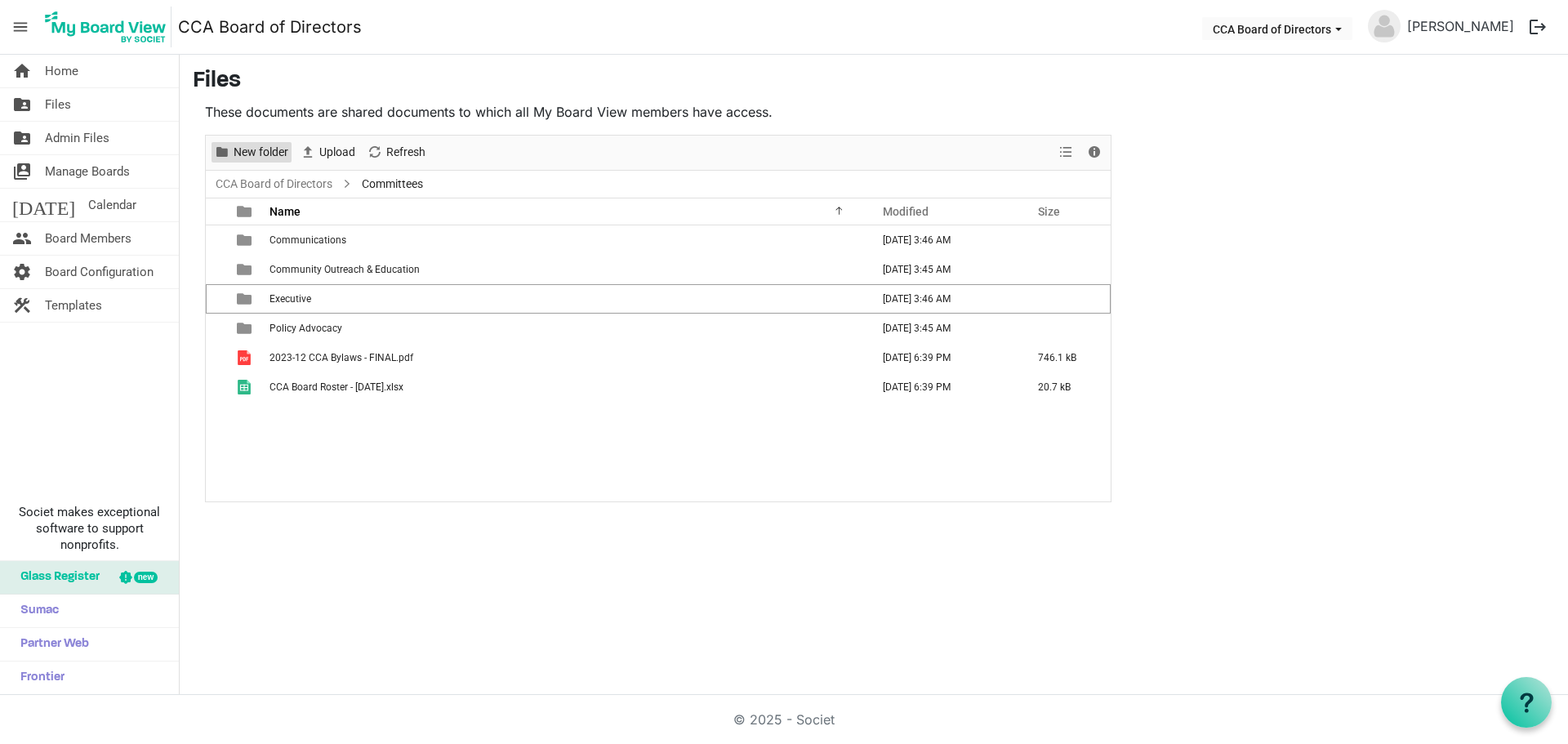
click at [237, 156] on span "New folder" at bounding box center [261, 152] width 58 height 20
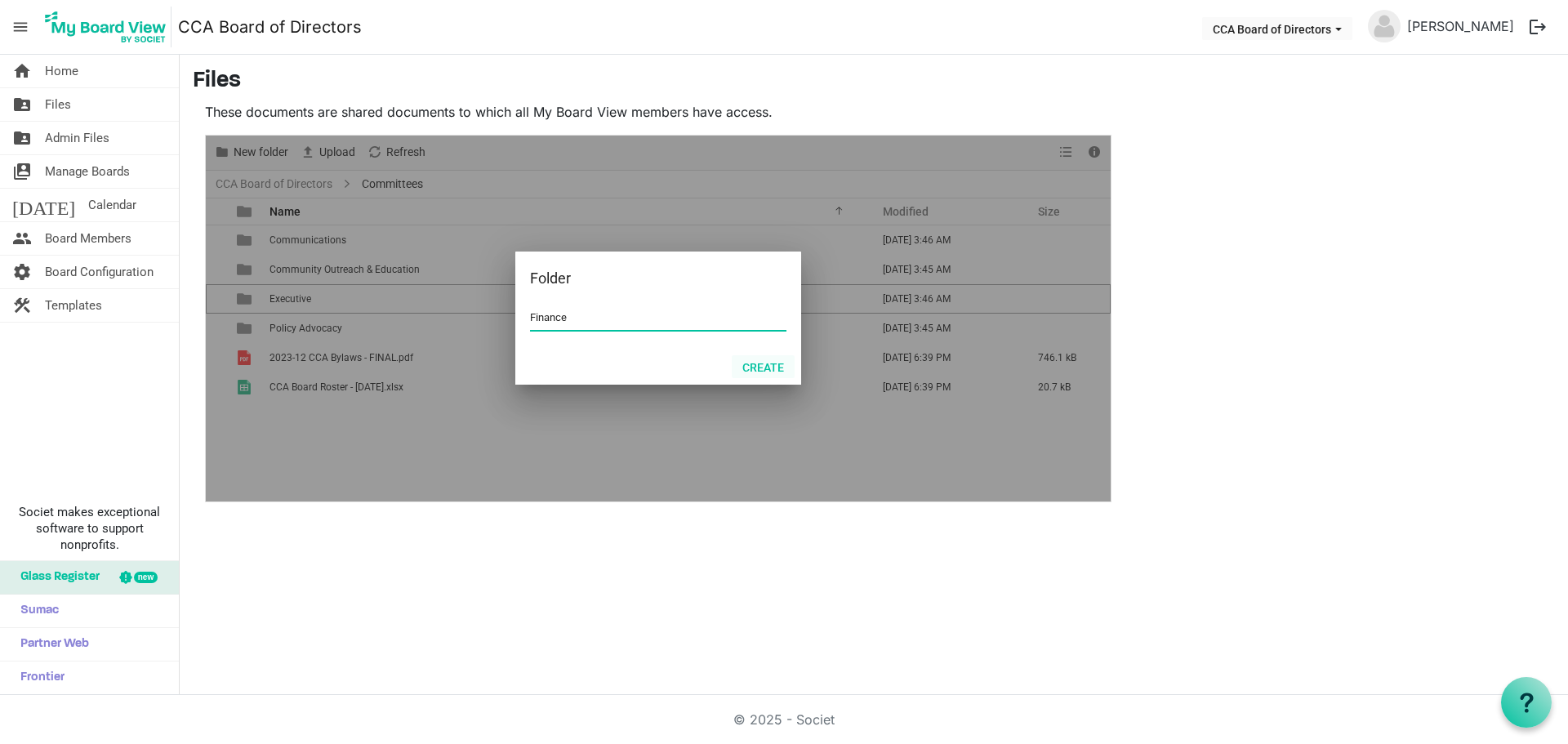
type input "Finance"
click at [751, 368] on button "Create" at bounding box center [763, 366] width 63 height 23
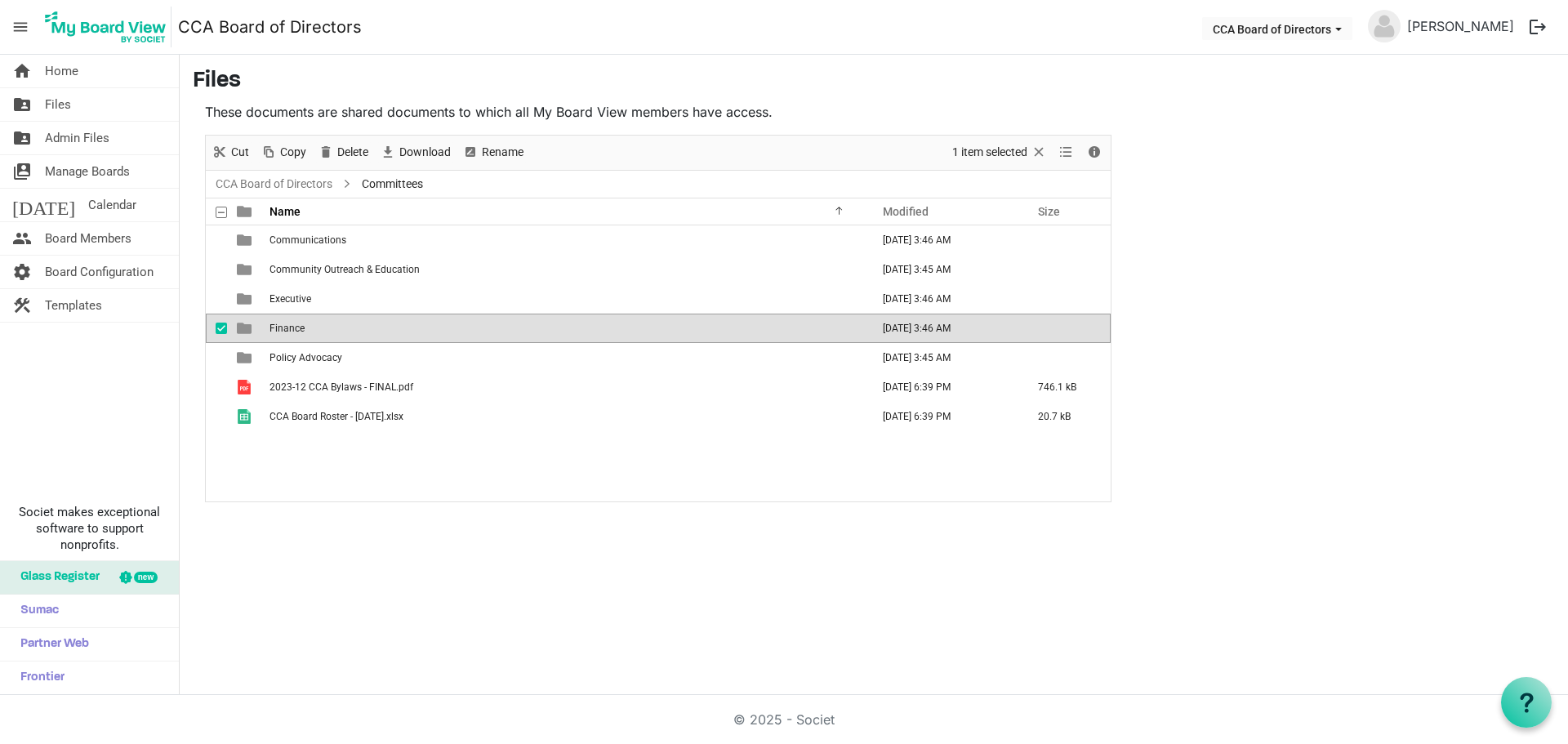
click at [222, 328] on span "checkbox" at bounding box center [220, 328] width 11 height 11
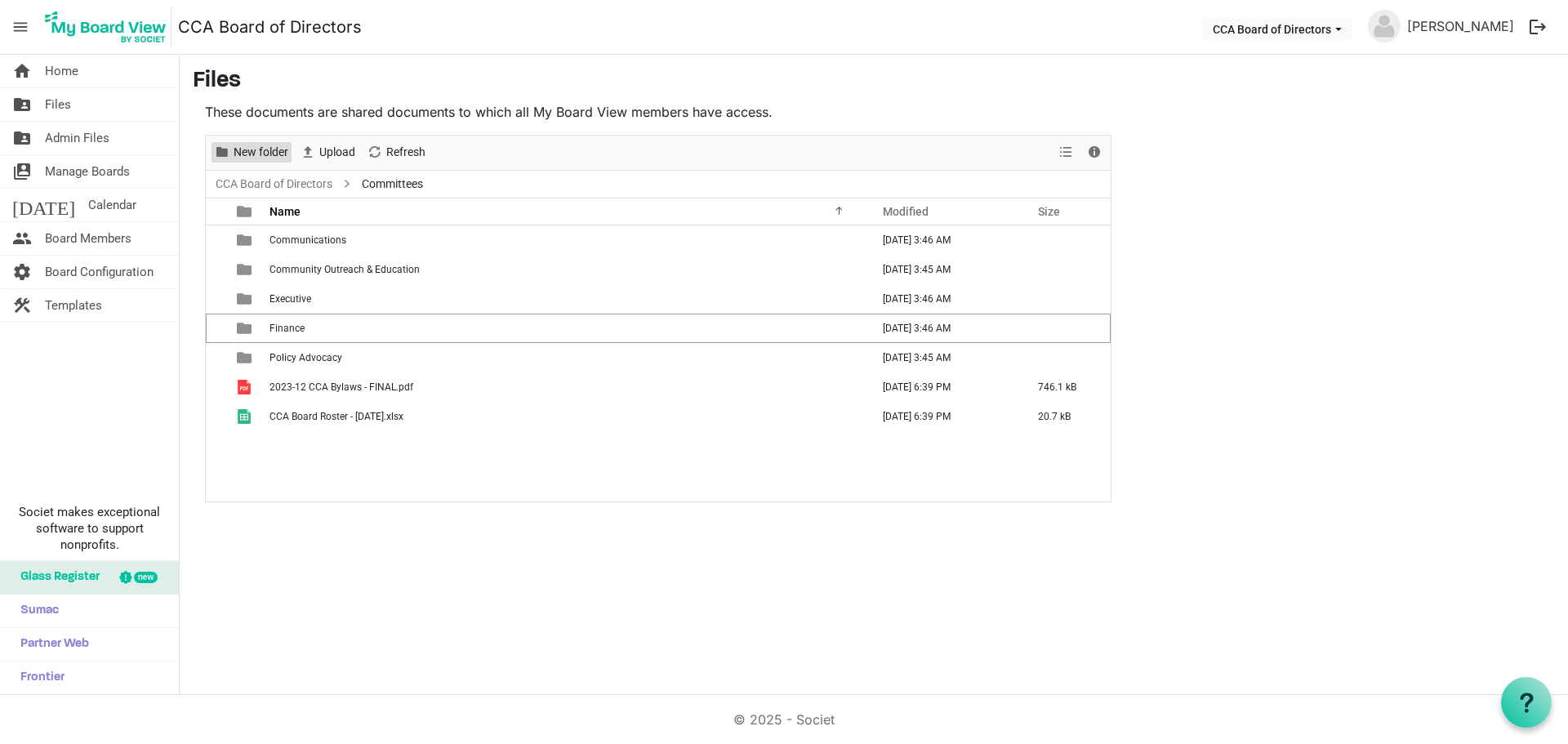
click at [238, 156] on span "New folder" at bounding box center [261, 152] width 58 height 20
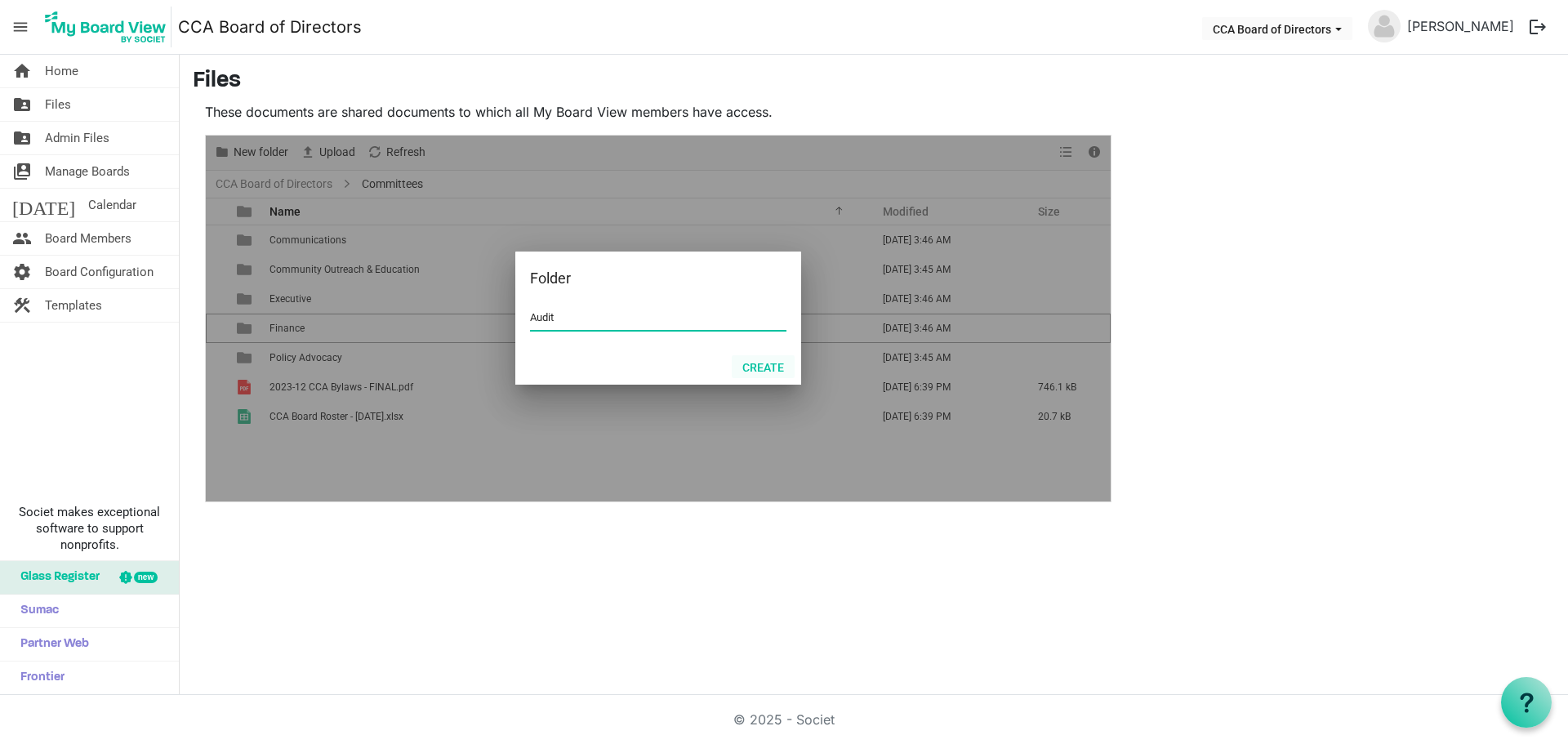
type input "Audit"
click at [764, 358] on button "Create" at bounding box center [763, 366] width 63 height 23
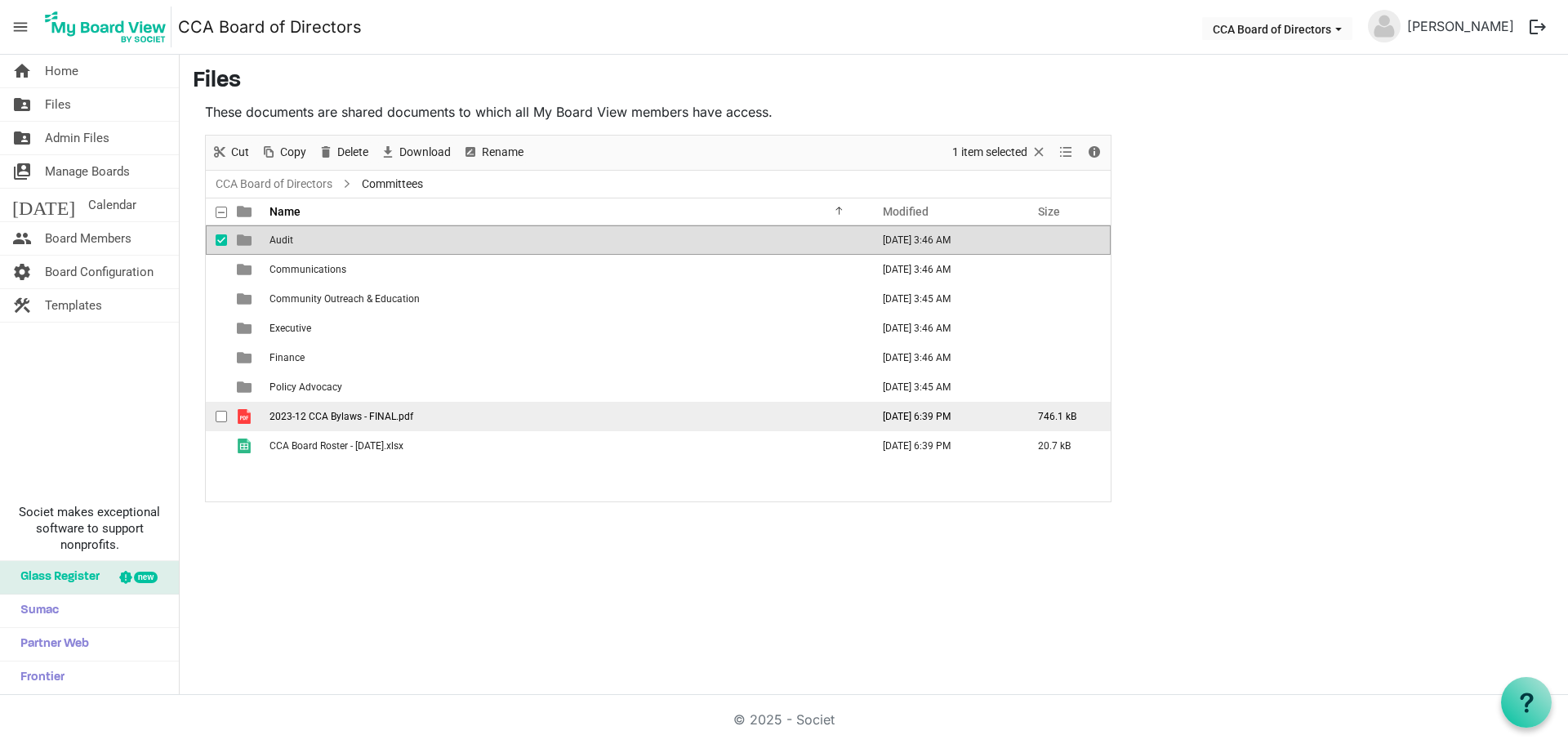
click at [225, 416] on span "checkbox" at bounding box center [220, 416] width 11 height 11
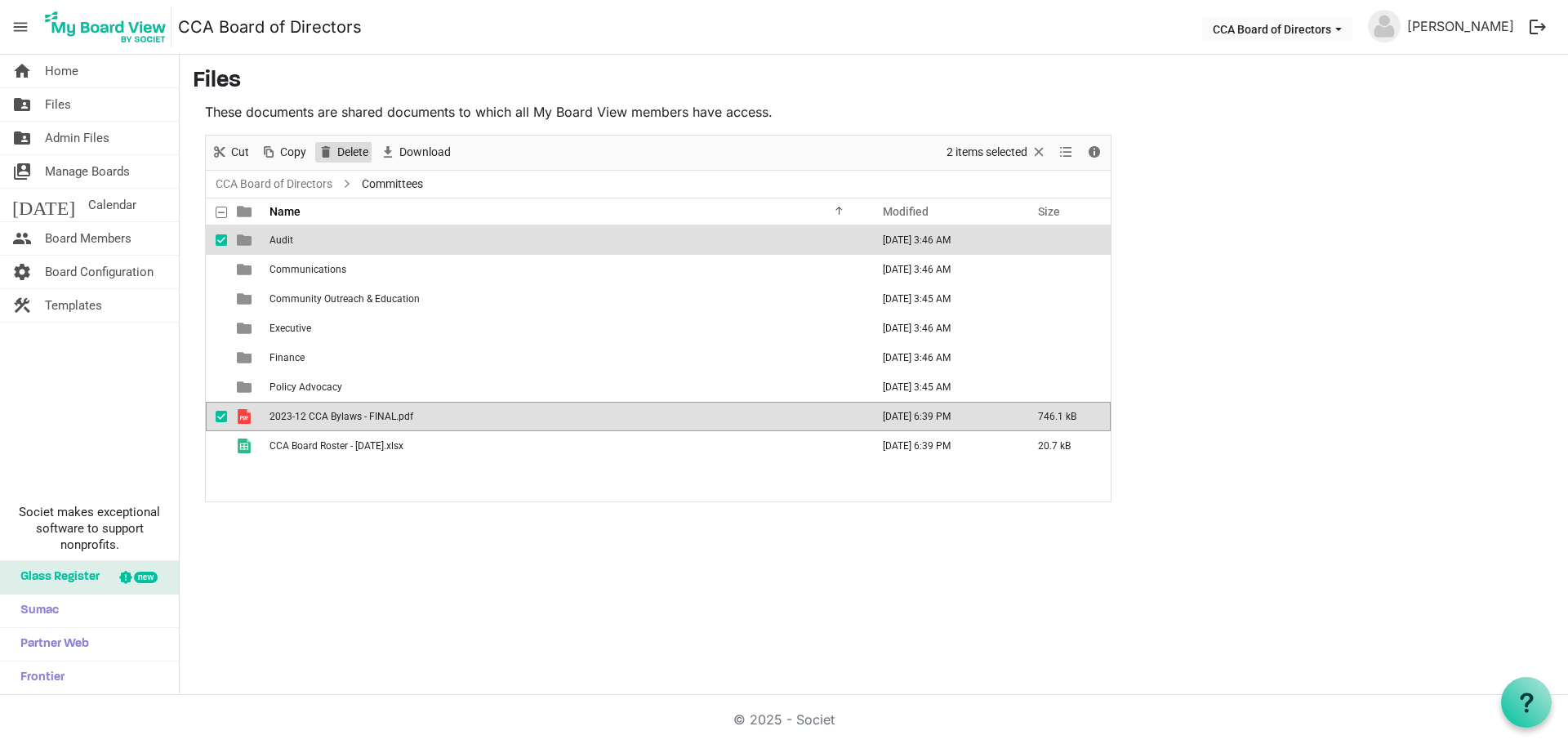
click at [354, 149] on span "Delete" at bounding box center [352, 152] width 34 height 20
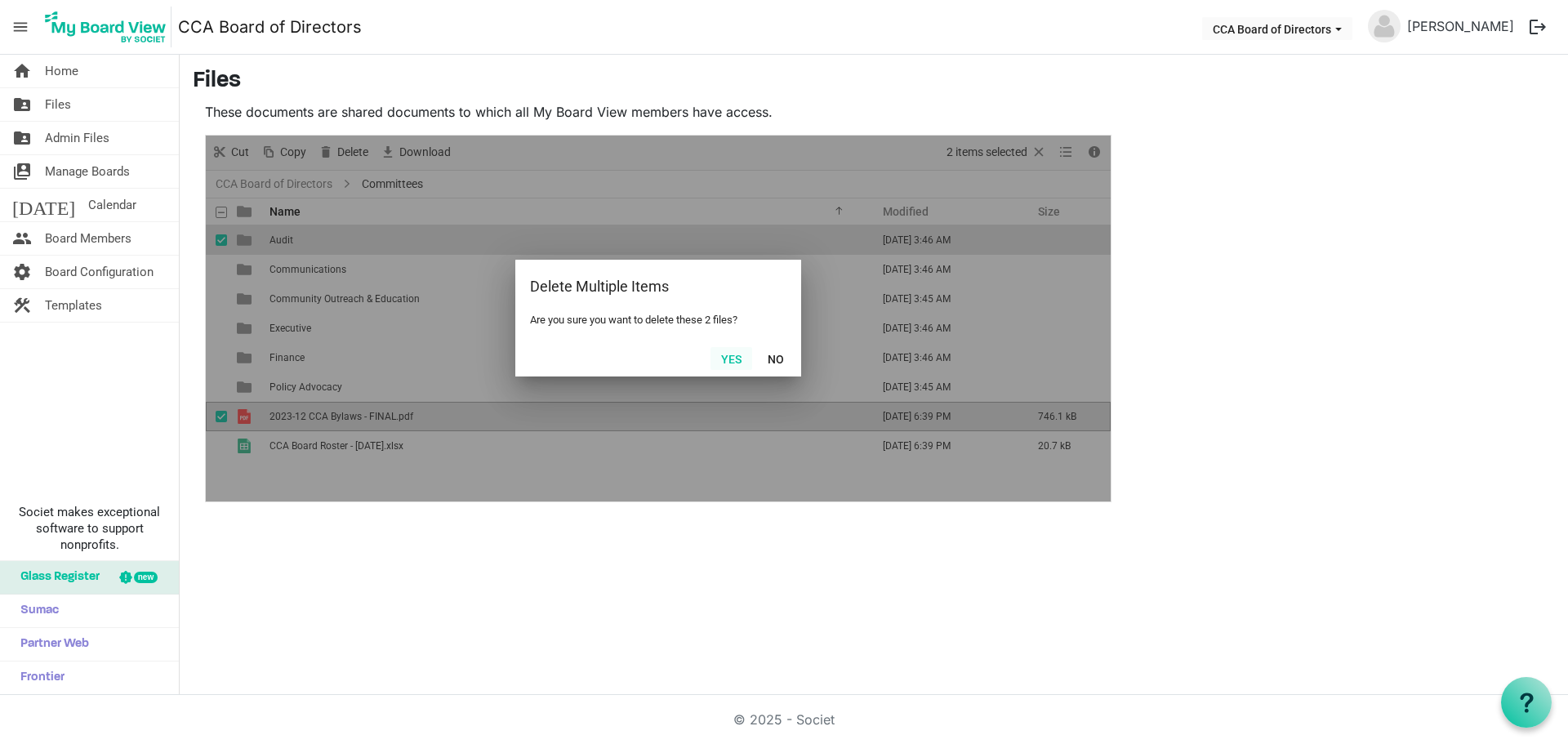
click at [731, 360] on button "Yes" at bounding box center [731, 358] width 41 height 23
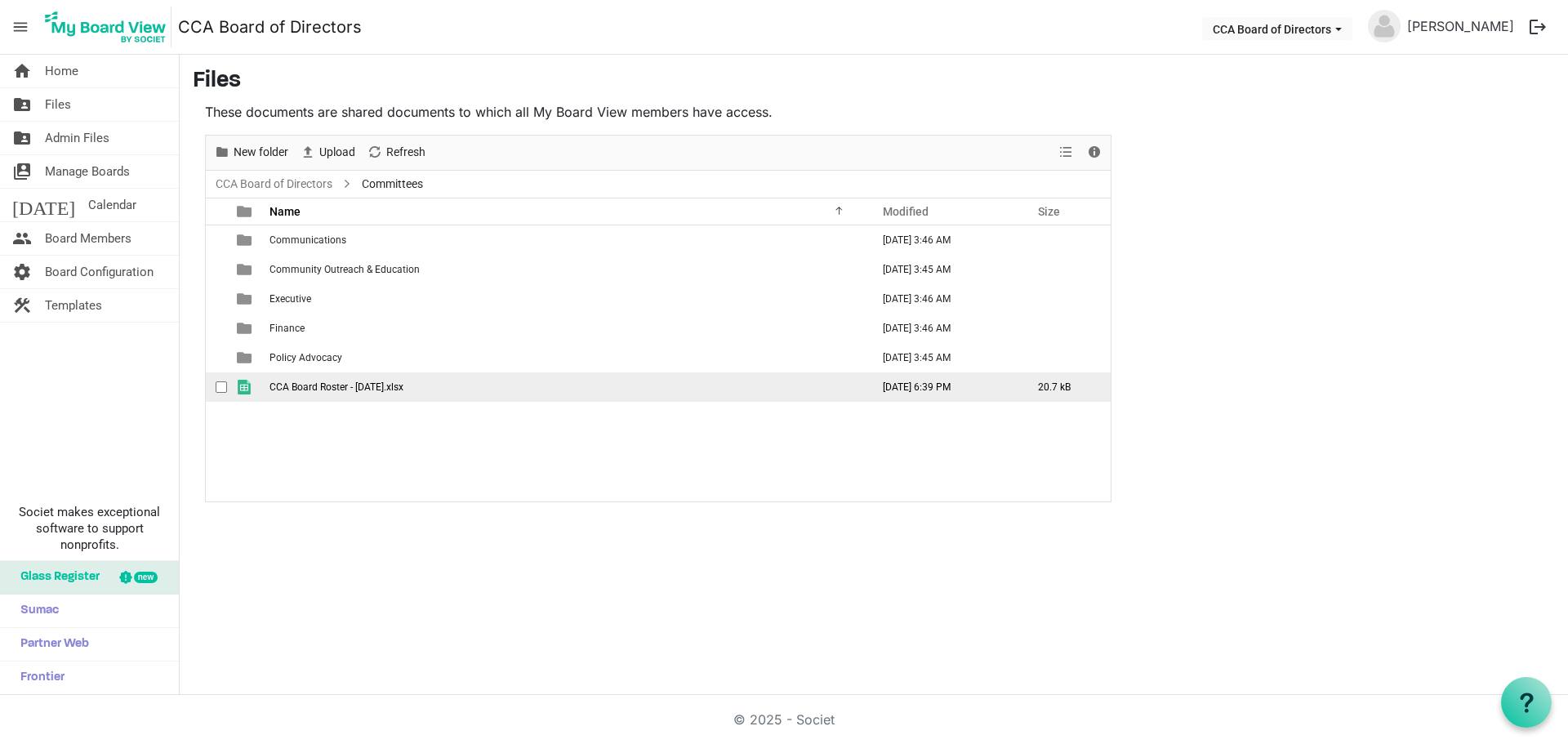
click at [294, 386] on span "CCA Board Roster - [DATE].xlsx" at bounding box center [336, 386] width 134 height 11
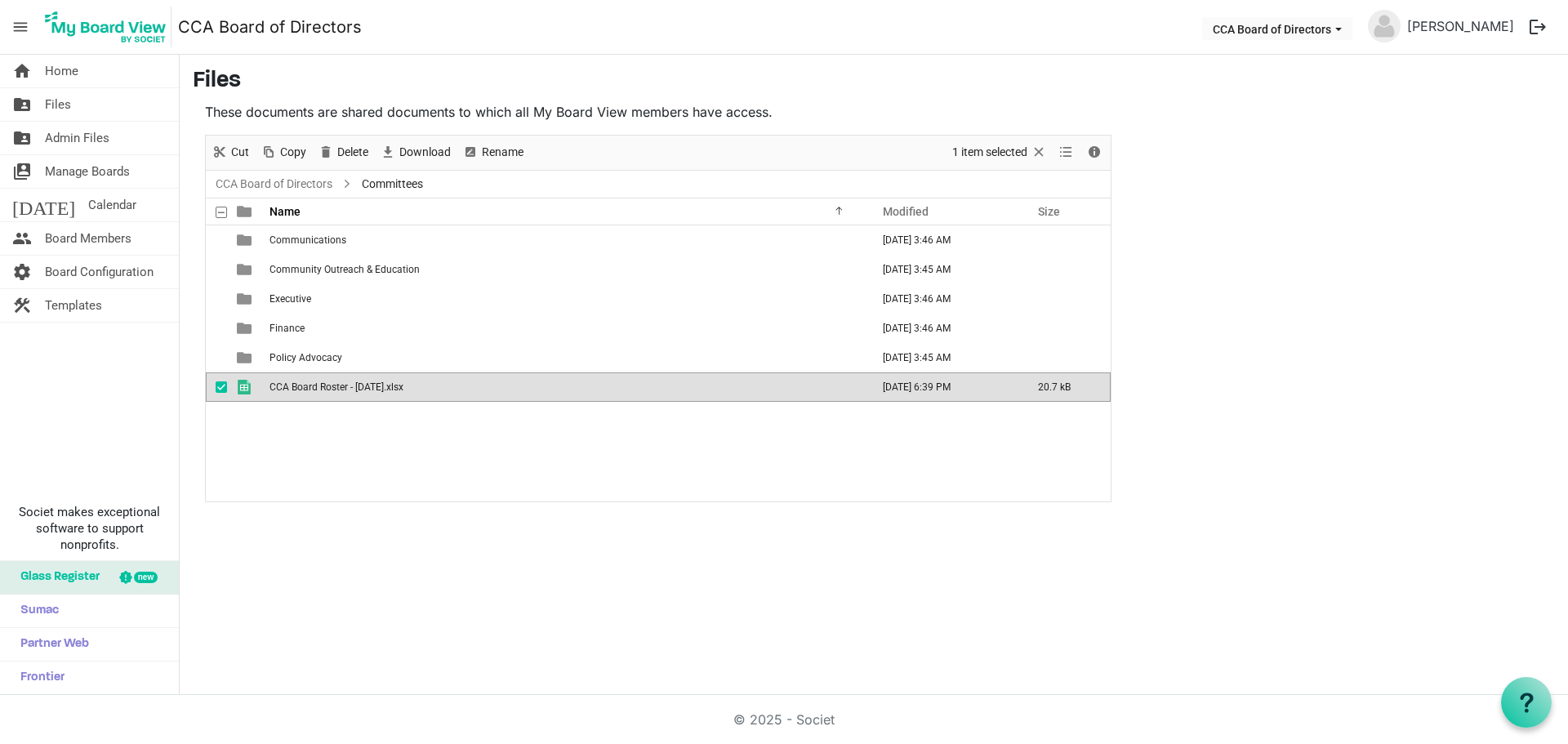
click at [294, 386] on span "CCA Board Roster - [DATE].xlsx" at bounding box center [336, 386] width 134 height 11
click at [350, 152] on span "Delete" at bounding box center [352, 152] width 34 height 20
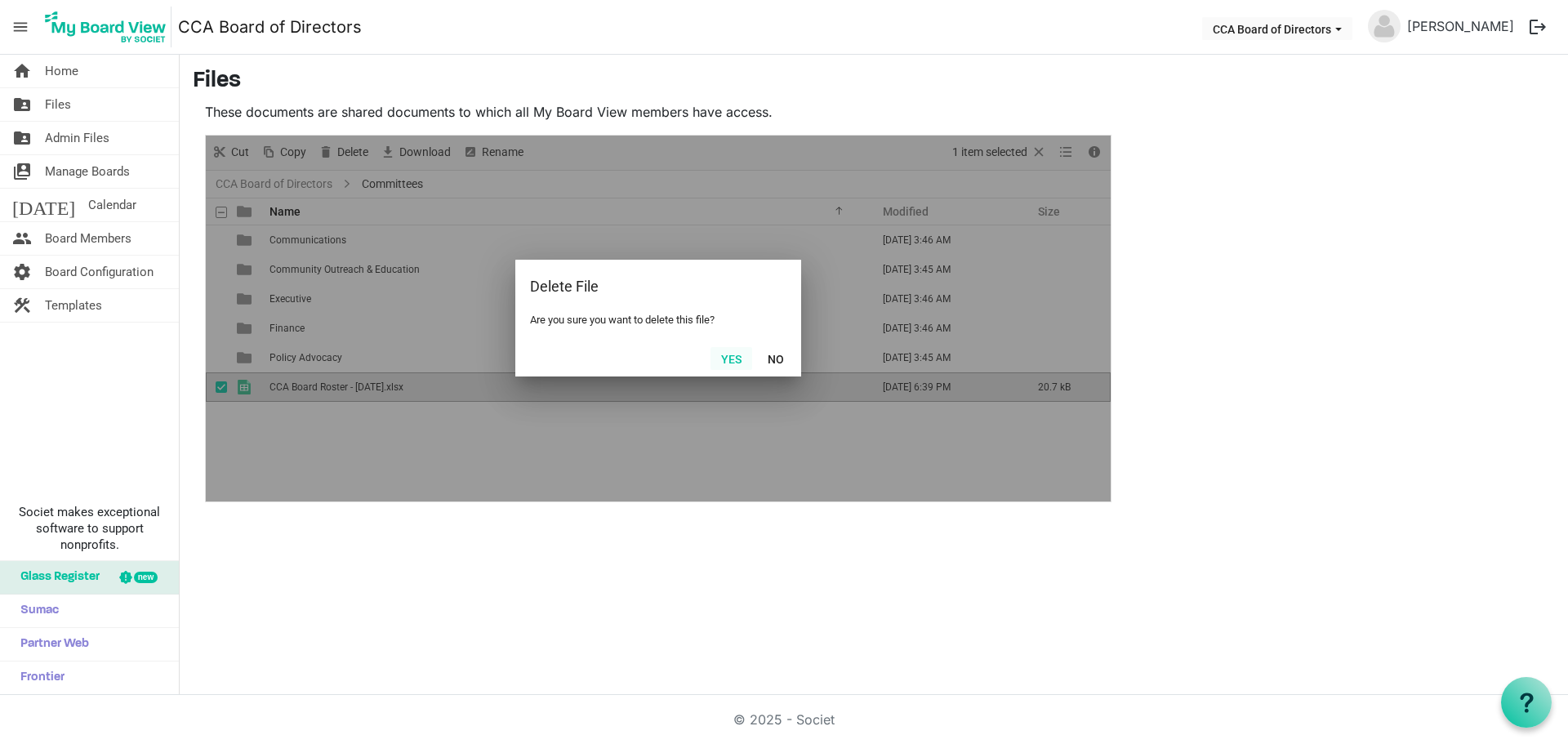
click at [733, 362] on button "Yes" at bounding box center [731, 358] width 41 height 23
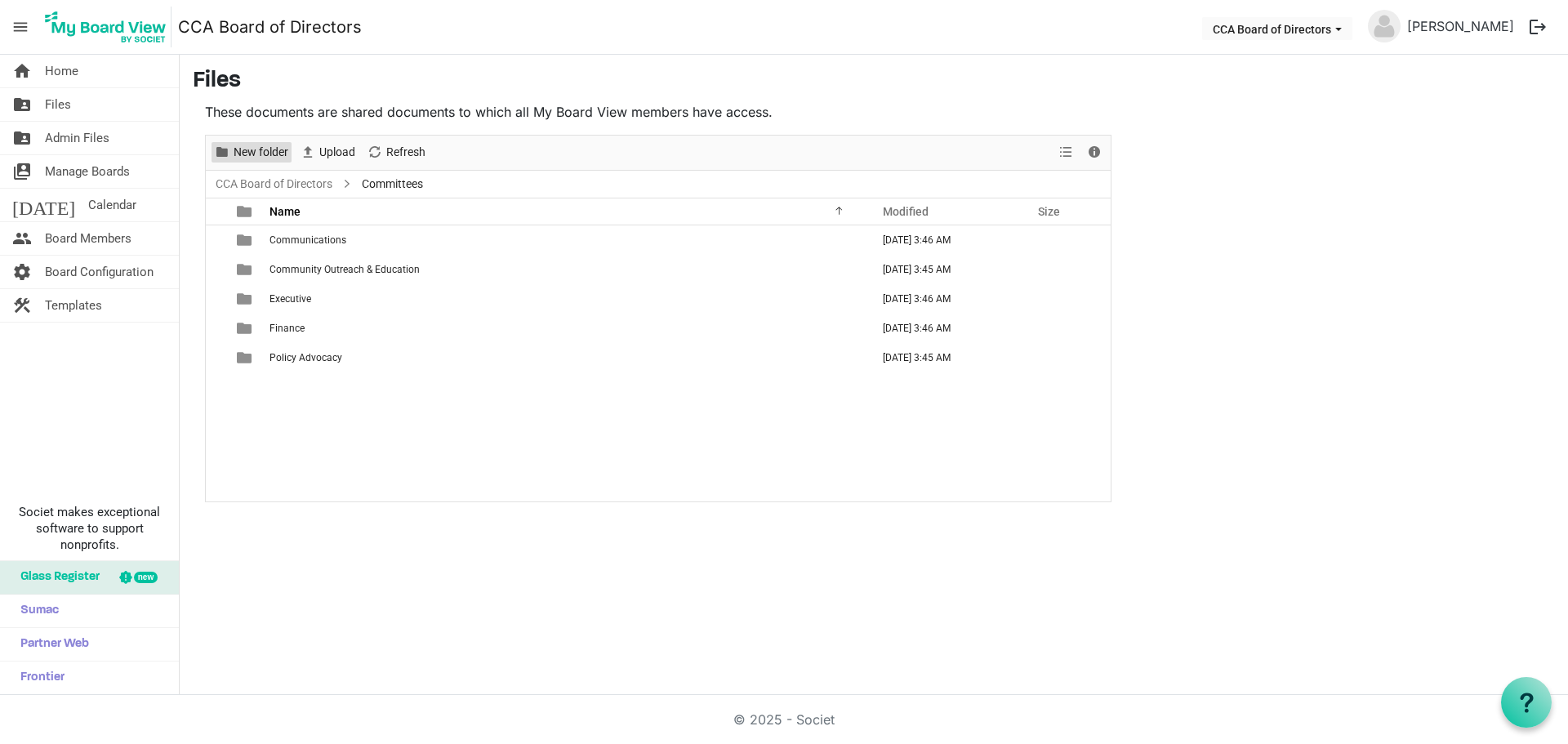
click at [249, 156] on span "New folder" at bounding box center [261, 152] width 58 height 20
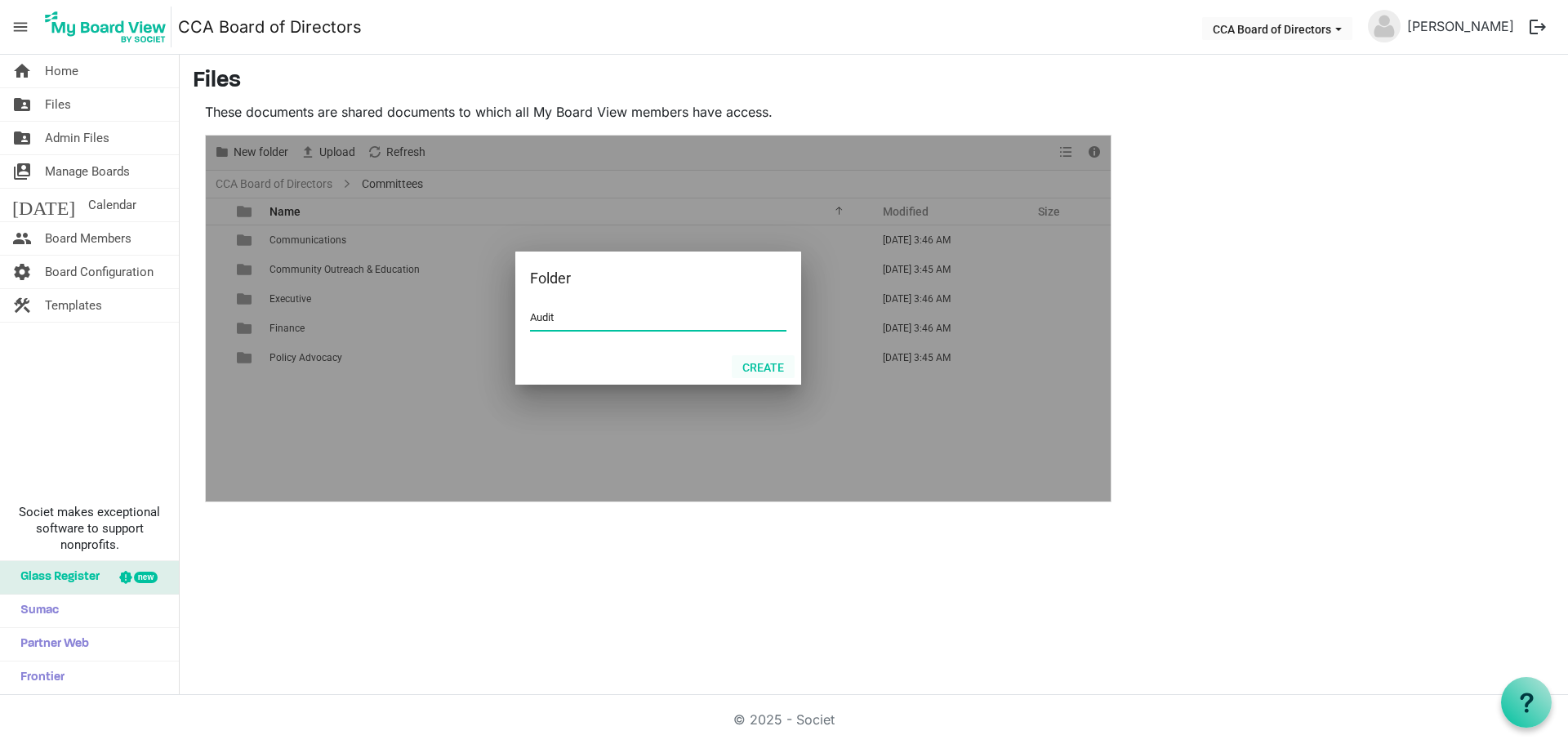
type input "Audit"
click at [757, 365] on button "Create" at bounding box center [763, 366] width 63 height 23
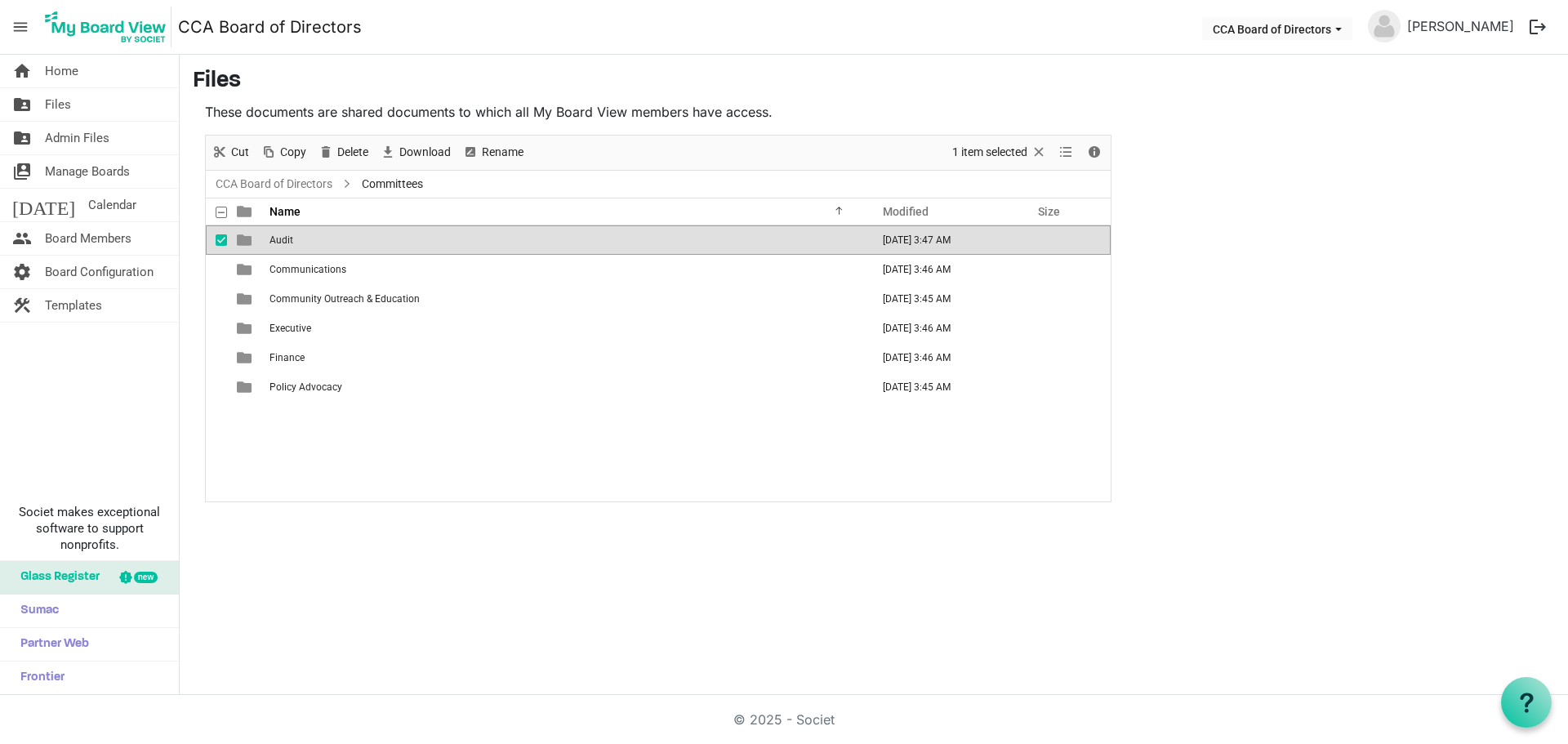
click at [216, 240] on span "checkbox" at bounding box center [220, 240] width 11 height 11
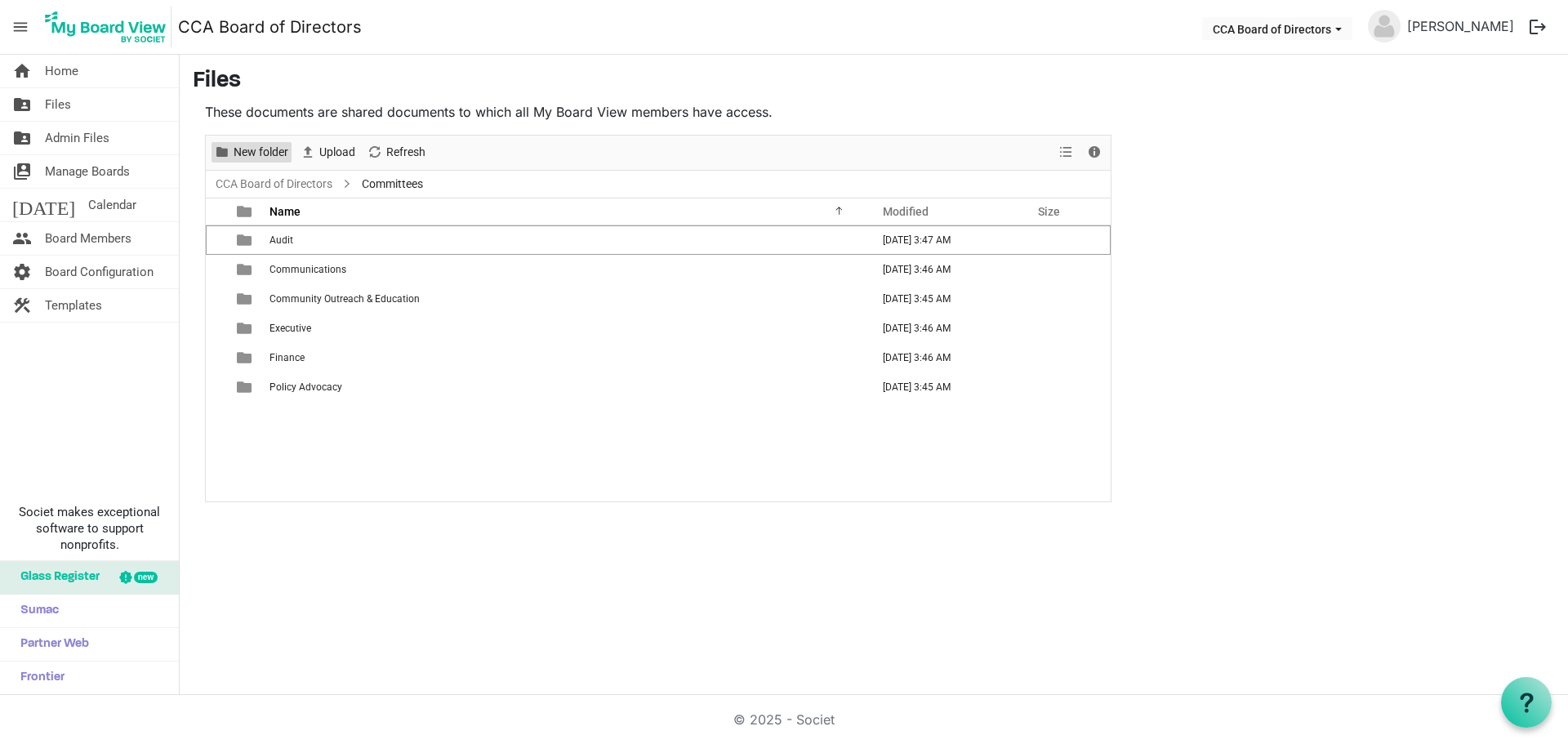
click at [249, 155] on span "New folder" at bounding box center [261, 152] width 58 height 20
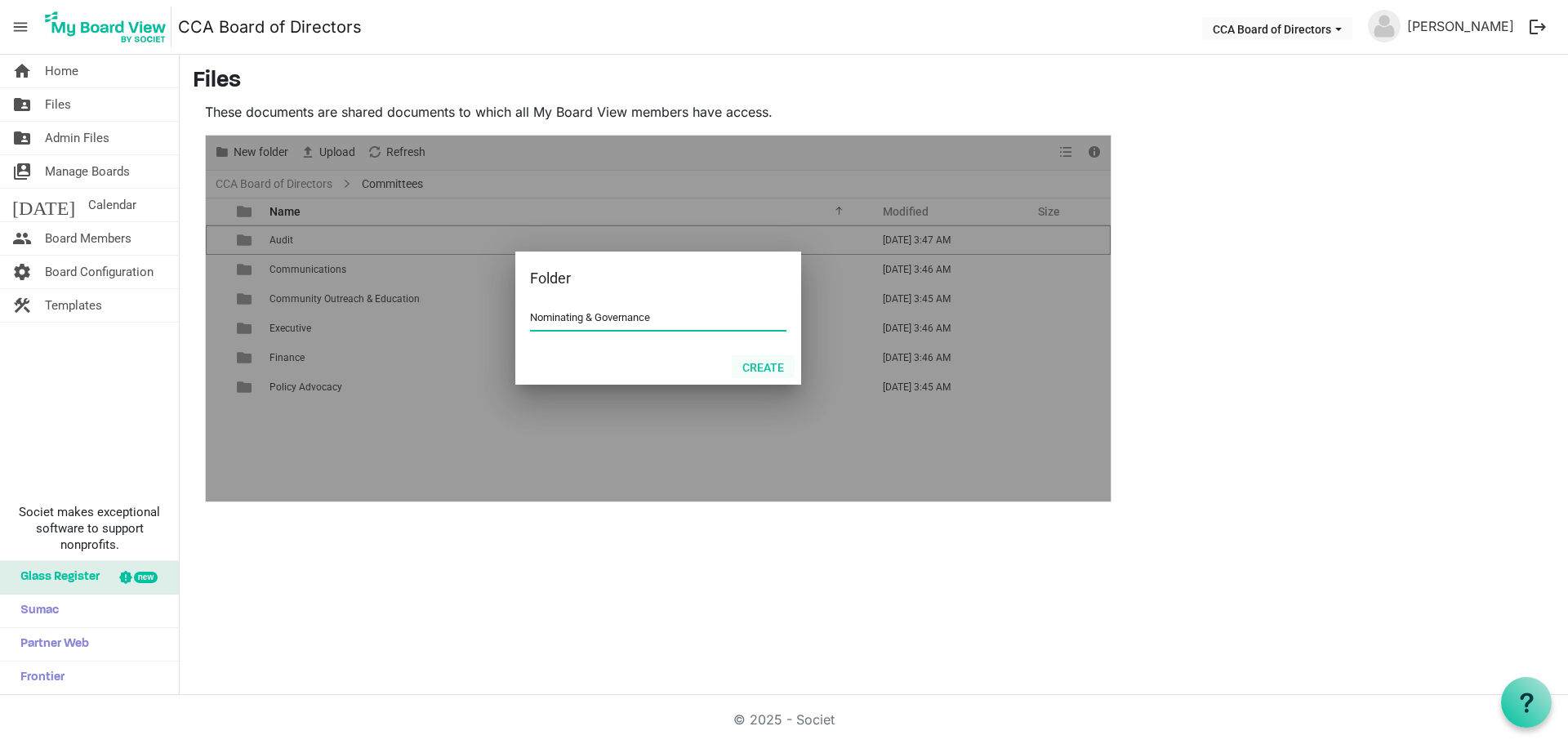
type input "Nominating & Governance"
click at [753, 365] on button "Create" at bounding box center [763, 366] width 63 height 23
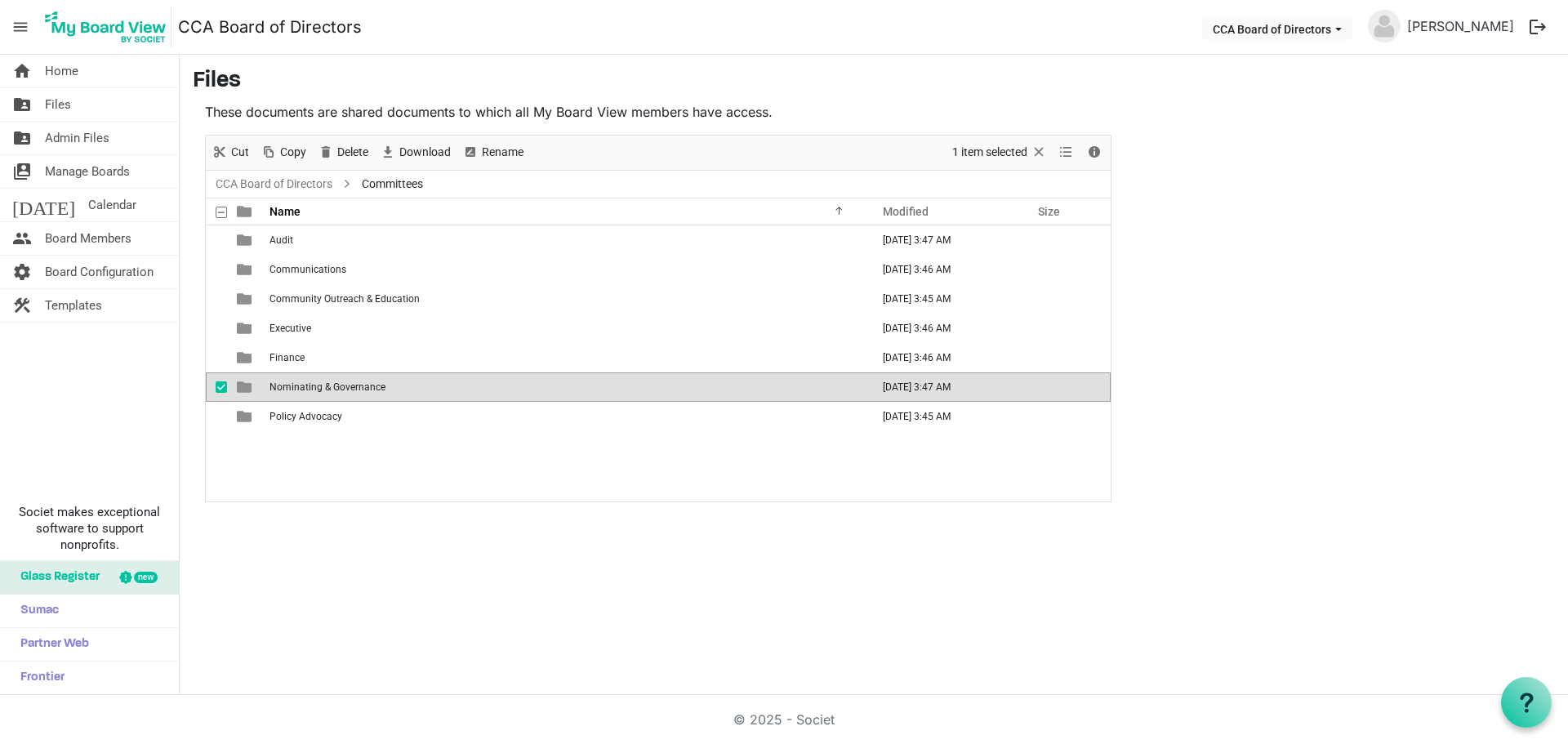
click at [338, 464] on div "Audit [DATE] 3:47 AM Communications [DATE] 3:46 AM Community Outreach & Educati…" at bounding box center [658, 364] width 905 height 276
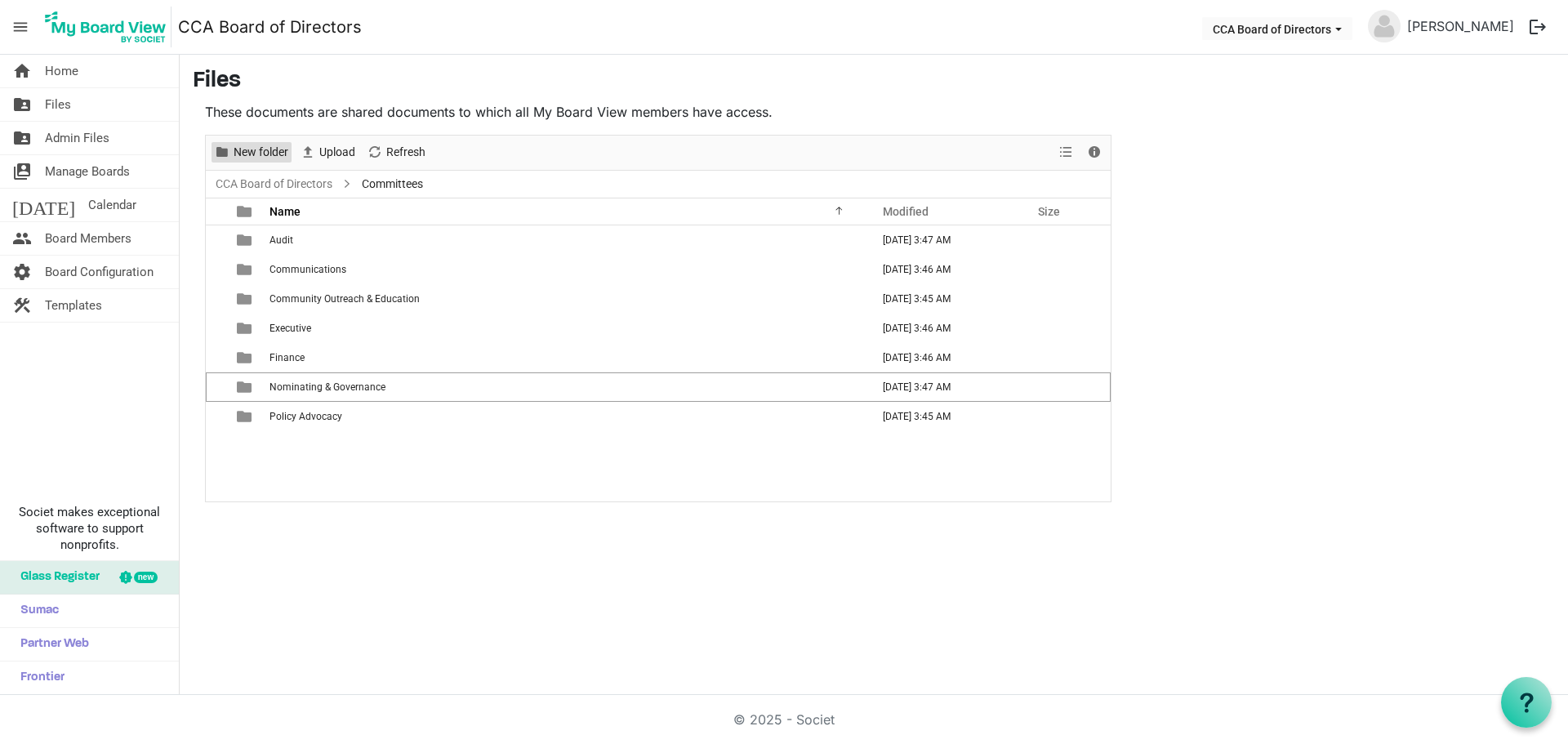
click at [266, 153] on span "New folder" at bounding box center [261, 152] width 58 height 20
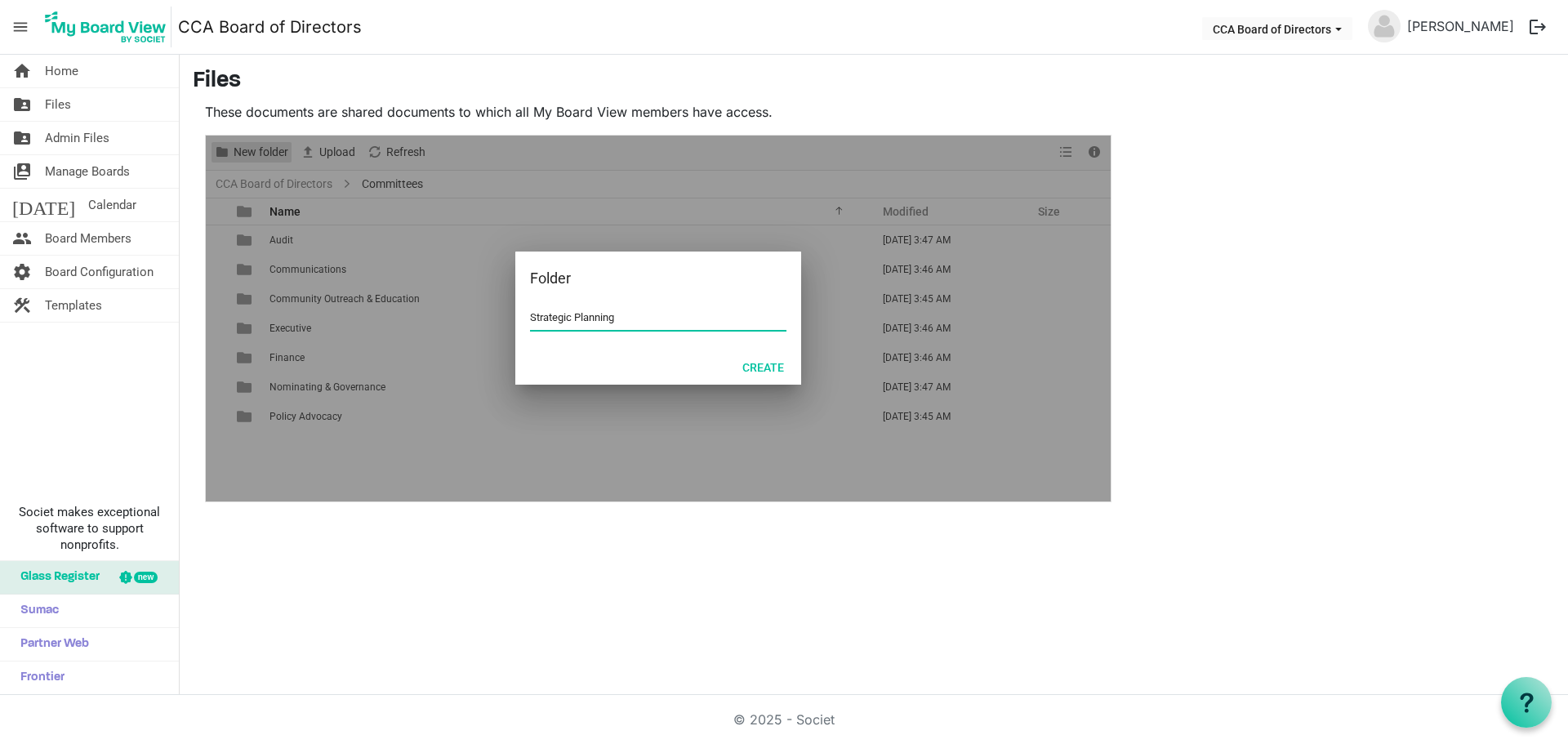
type input "Strategic Planning"
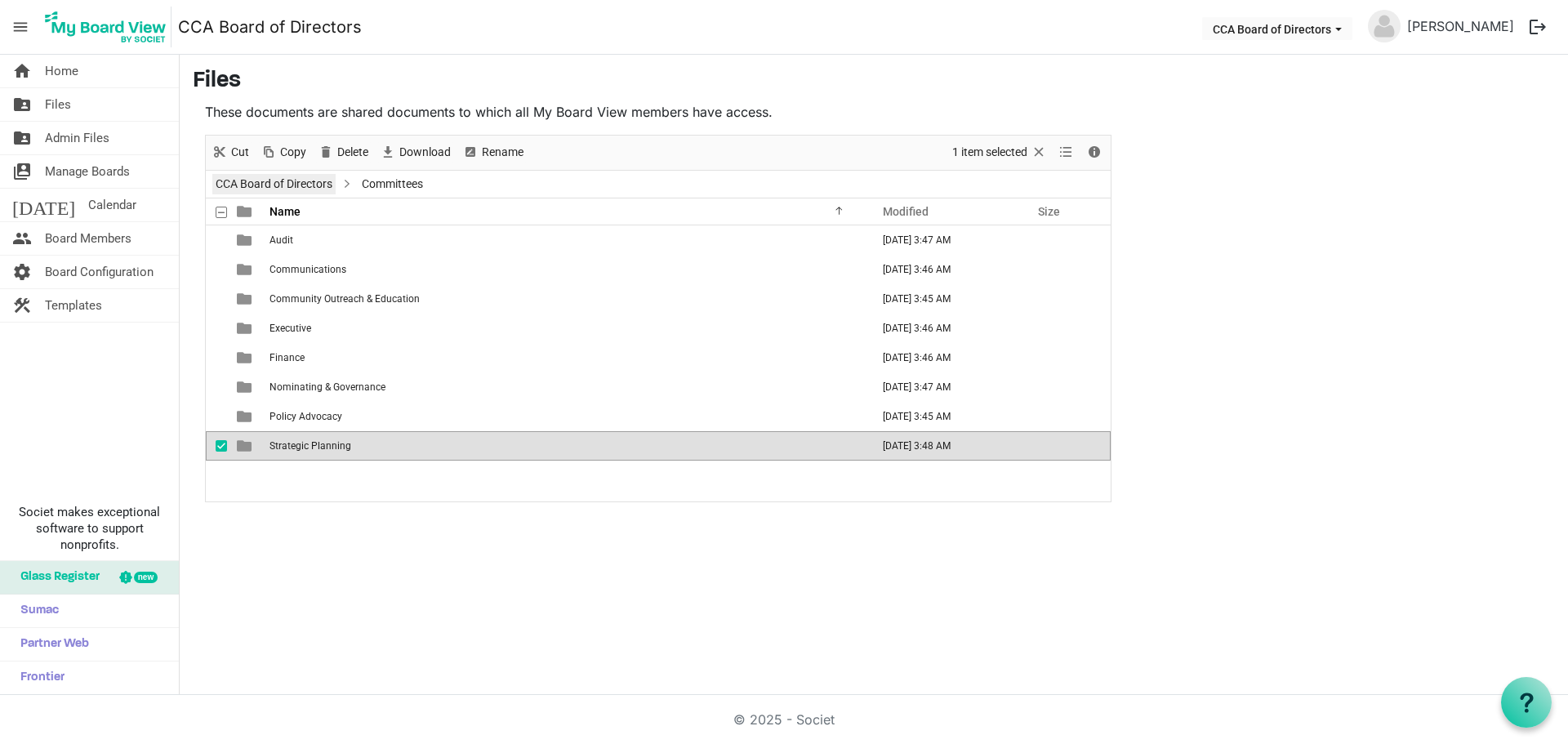
click at [266, 186] on link "CCA Board of Directors" at bounding box center [274, 184] width 123 height 20
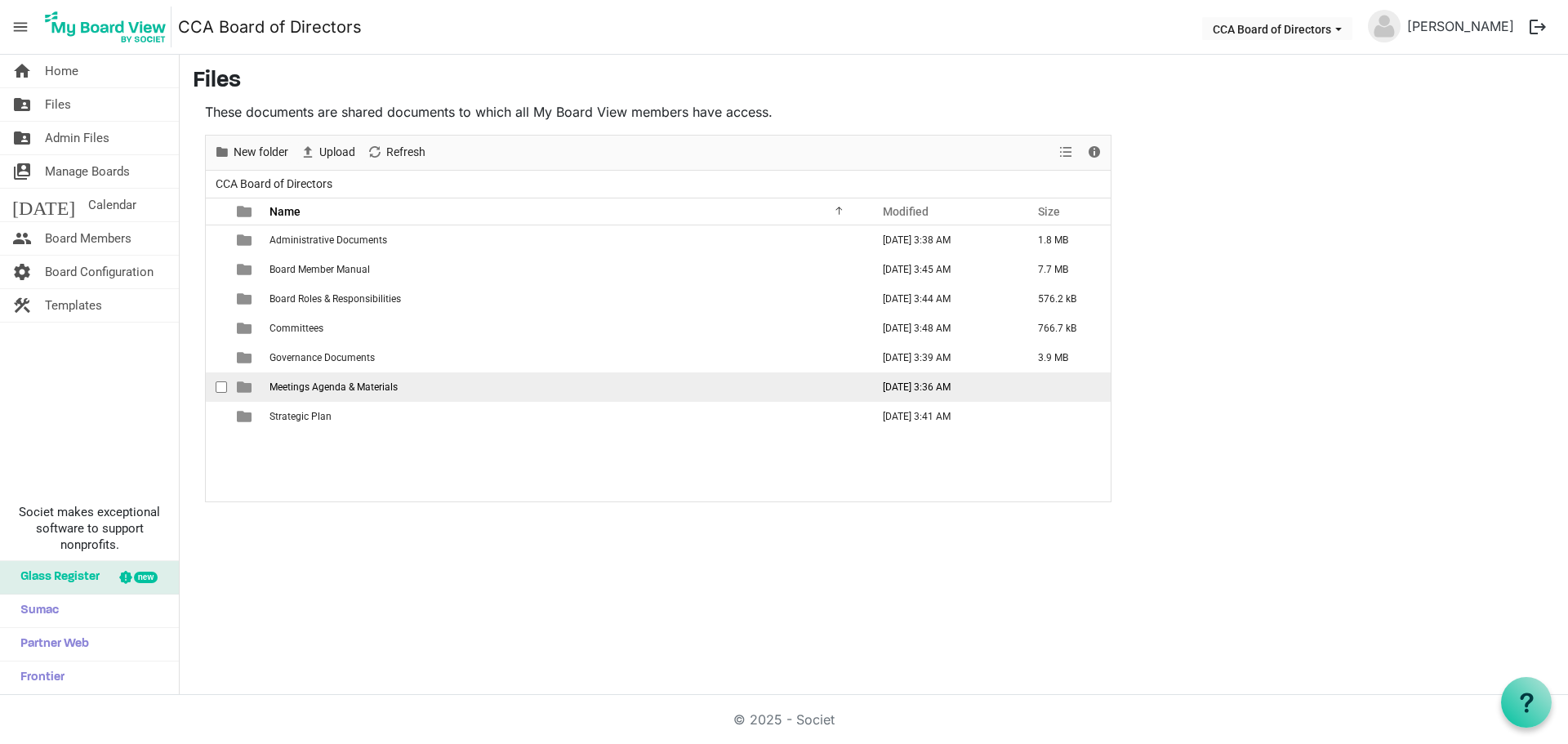
click at [325, 388] on span "Meetings Agenda & Materials" at bounding box center [334, 386] width 128 height 11
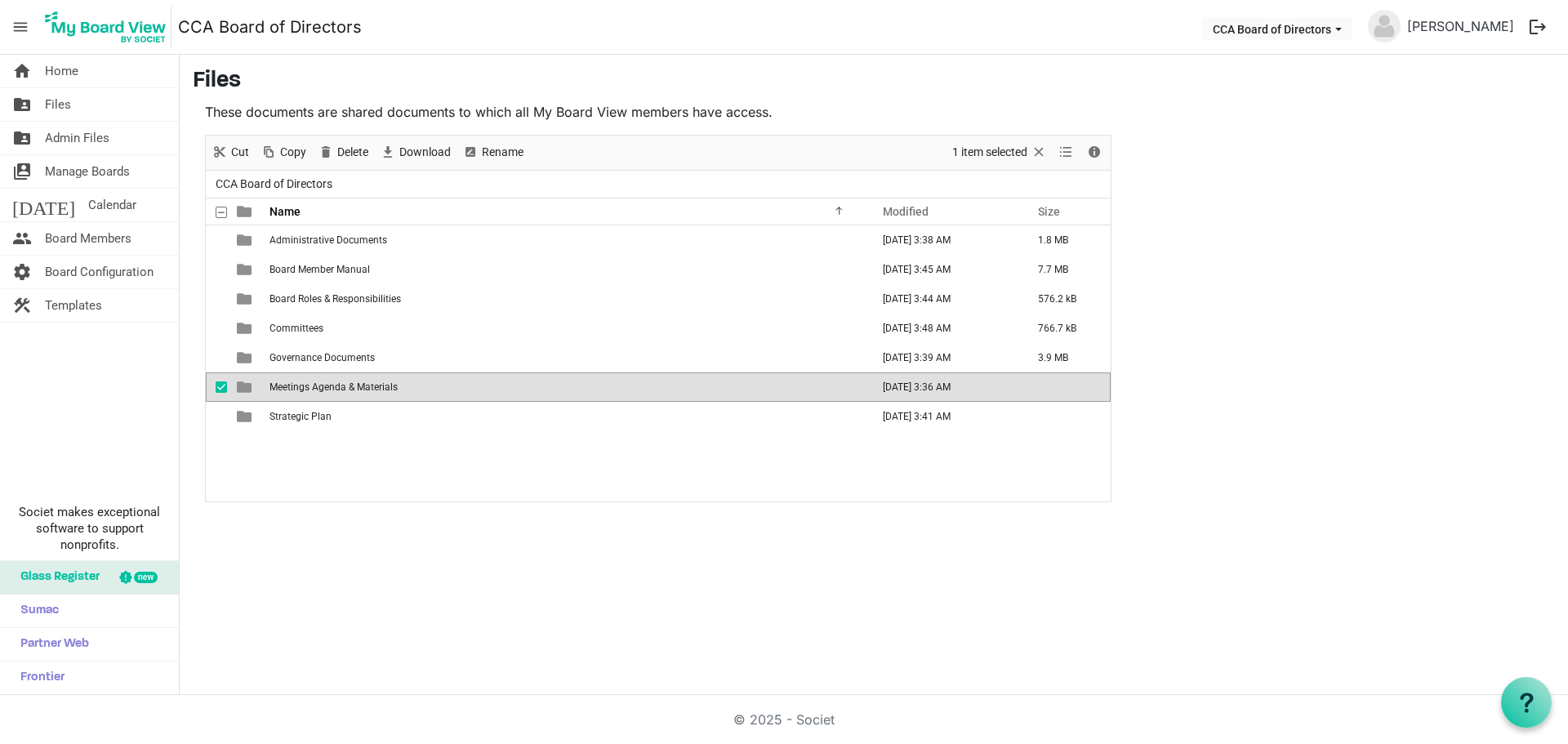
click at [325, 388] on span "Meetings Agenda & Materials" at bounding box center [334, 386] width 128 height 11
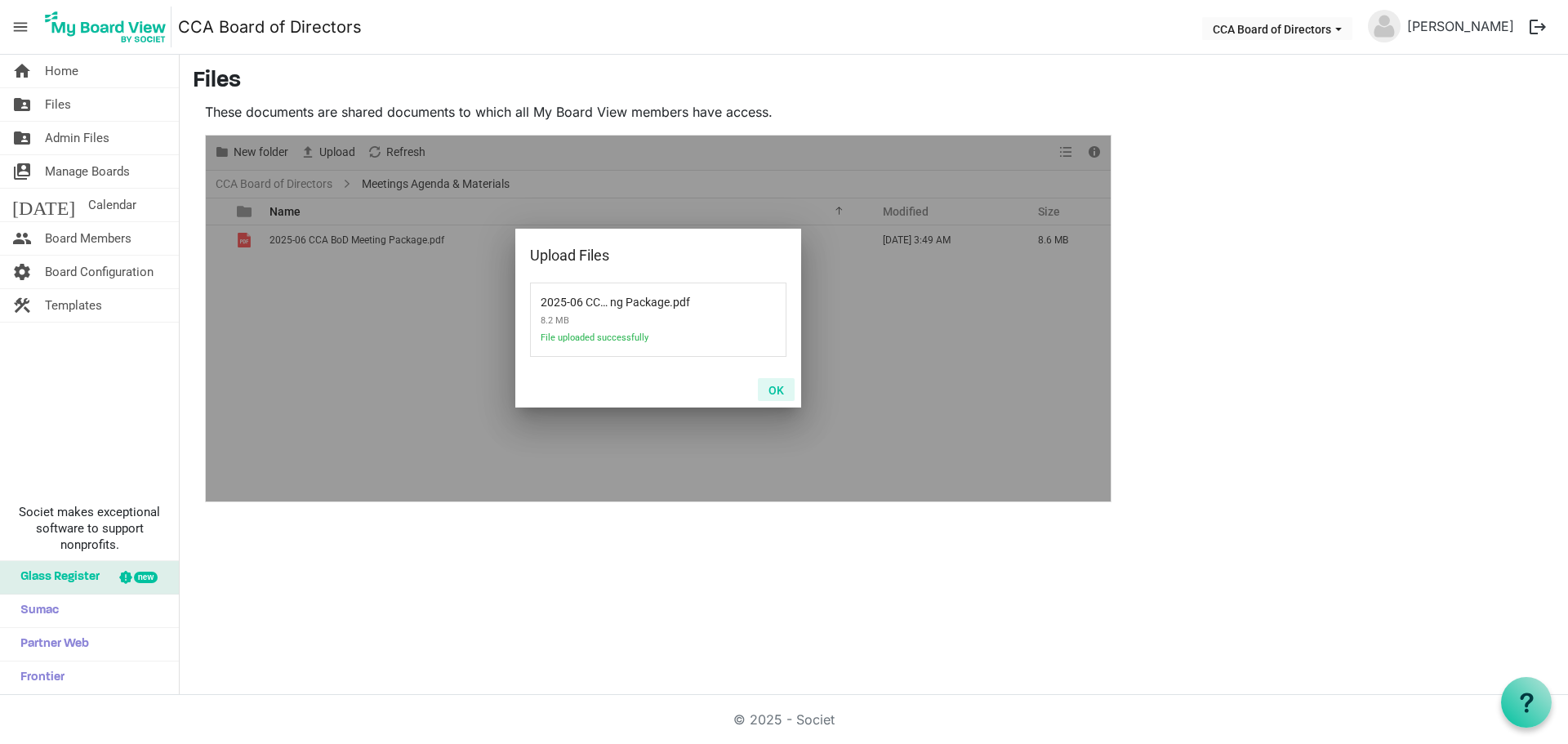
click at [790, 393] on button "OK" at bounding box center [777, 389] width 37 height 23
click at [784, 386] on button "OK" at bounding box center [777, 389] width 37 height 23
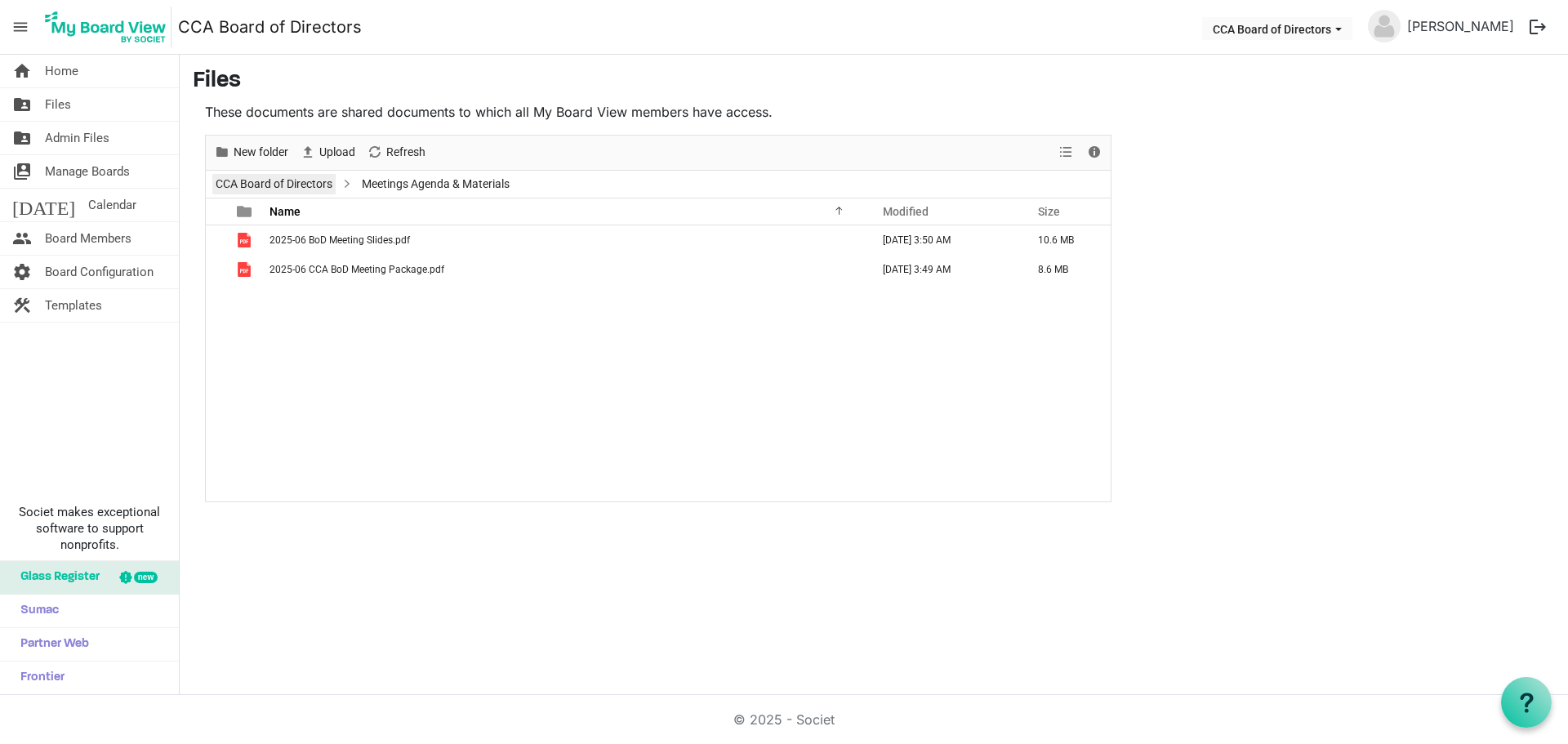
click at [262, 186] on link "CCA Board of Directors" at bounding box center [274, 184] width 123 height 20
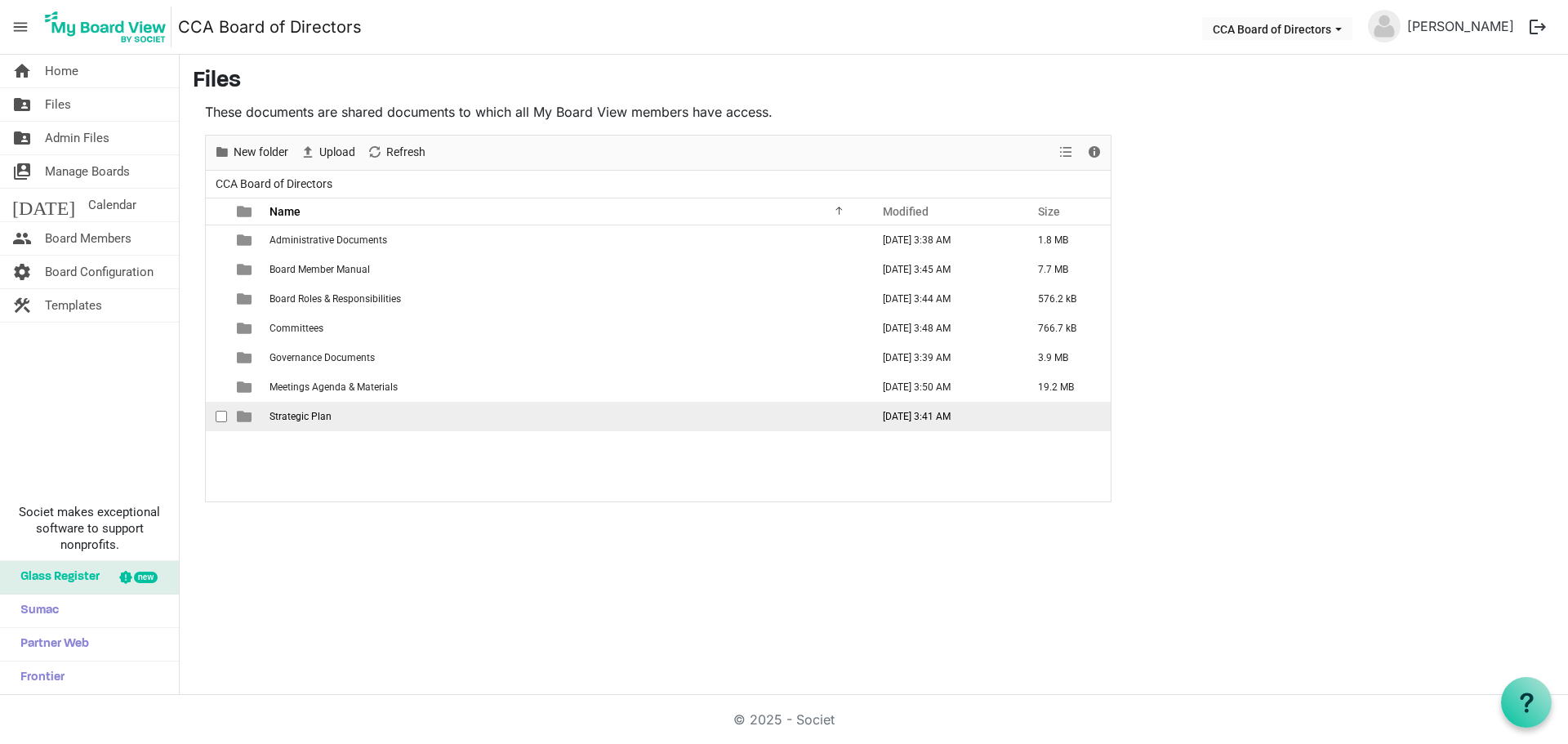
click at [307, 418] on span "Strategic Plan" at bounding box center [300, 416] width 62 height 11
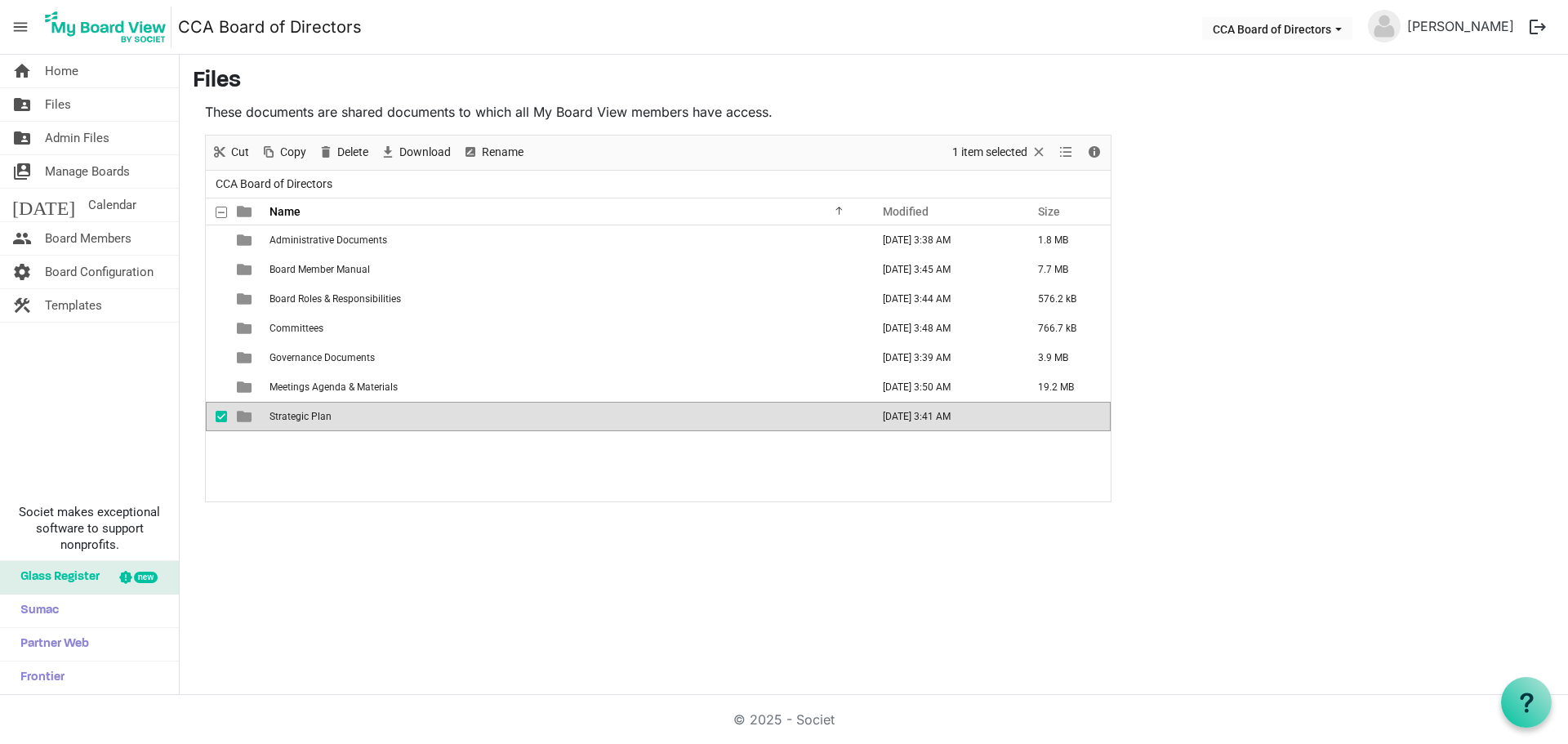
click at [307, 418] on span "Strategic Plan" at bounding box center [300, 416] width 62 height 11
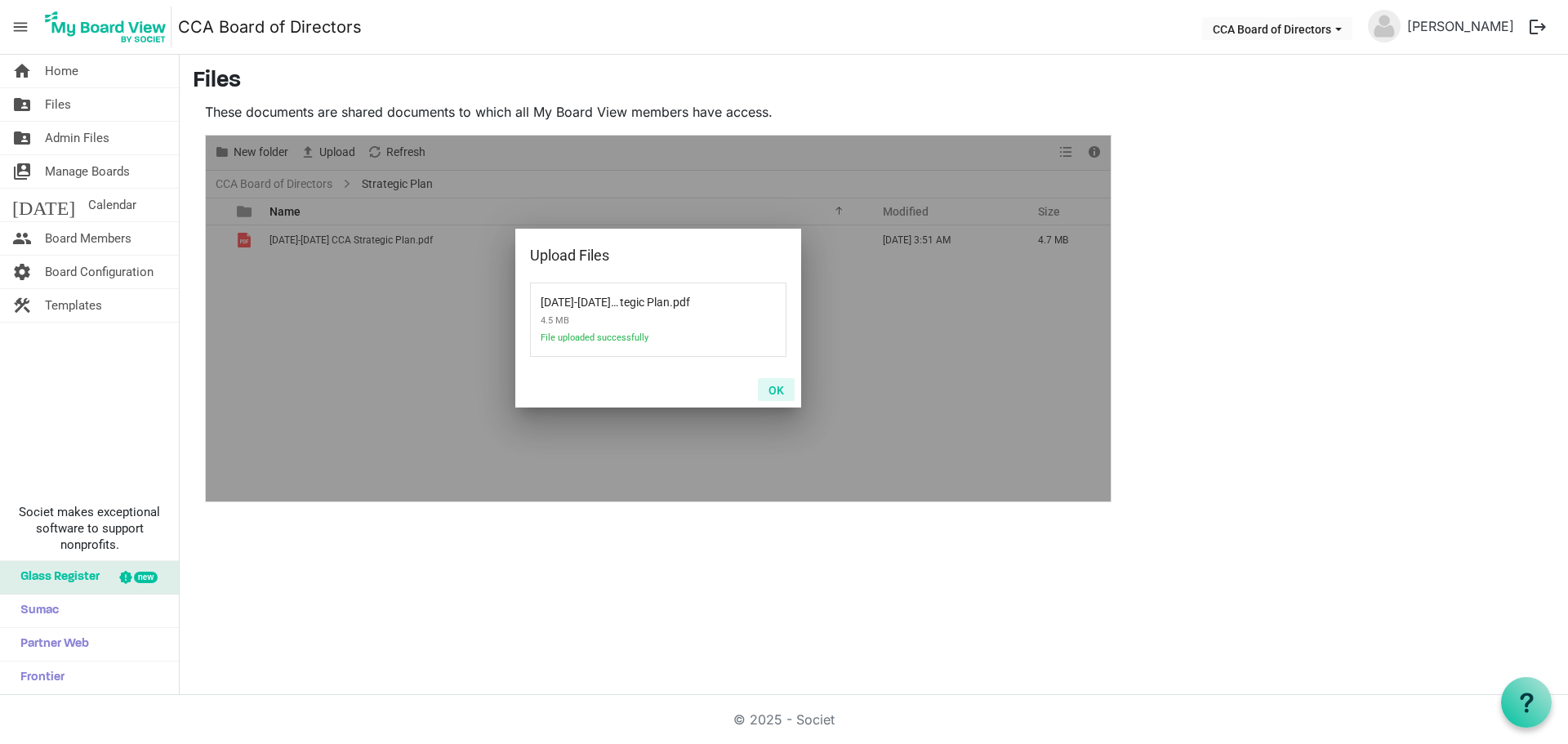
click at [775, 391] on button "OK" at bounding box center [777, 389] width 37 height 23
click at [783, 386] on button "OK" at bounding box center [777, 389] width 37 height 23
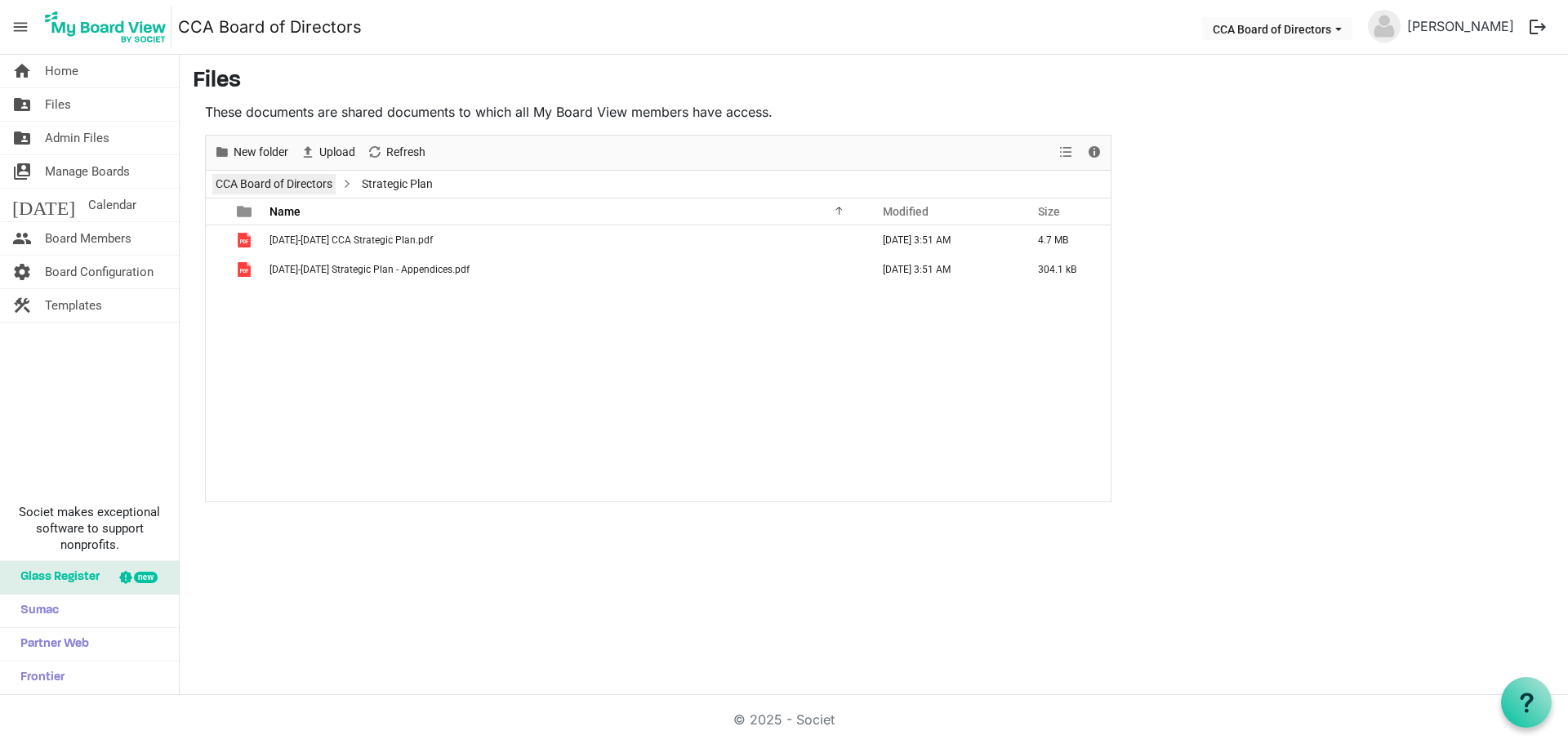
click at [242, 186] on link "CCA Board of Directors" at bounding box center [274, 184] width 123 height 20
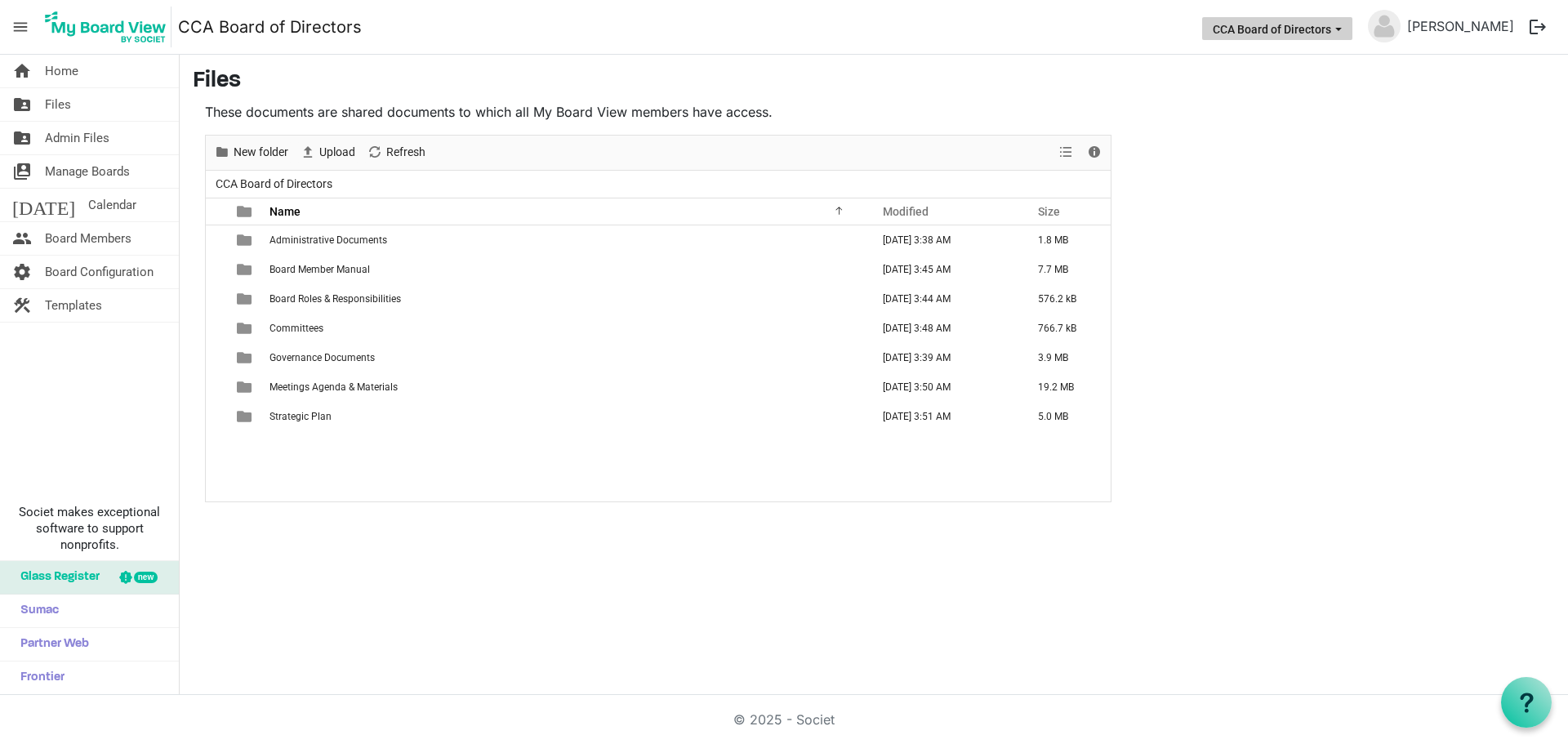
click at [1352, 29] on button "CCA Board of Directors" at bounding box center [1276, 29] width 150 height 23
click at [1473, 27] on link "[PERSON_NAME]" at bounding box center [1460, 25] width 120 height 33
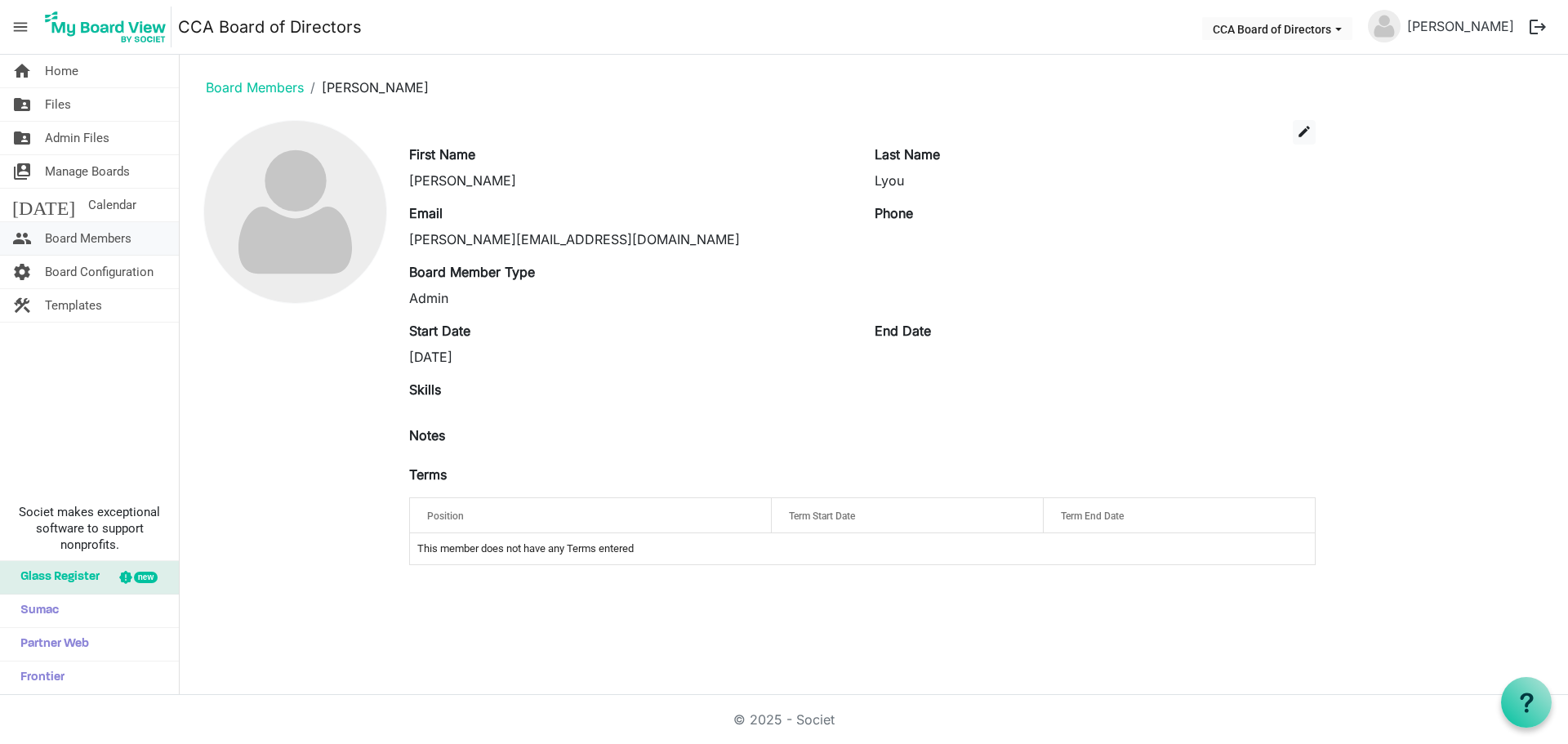
click at [60, 242] on span "Board Members" at bounding box center [88, 238] width 87 height 33
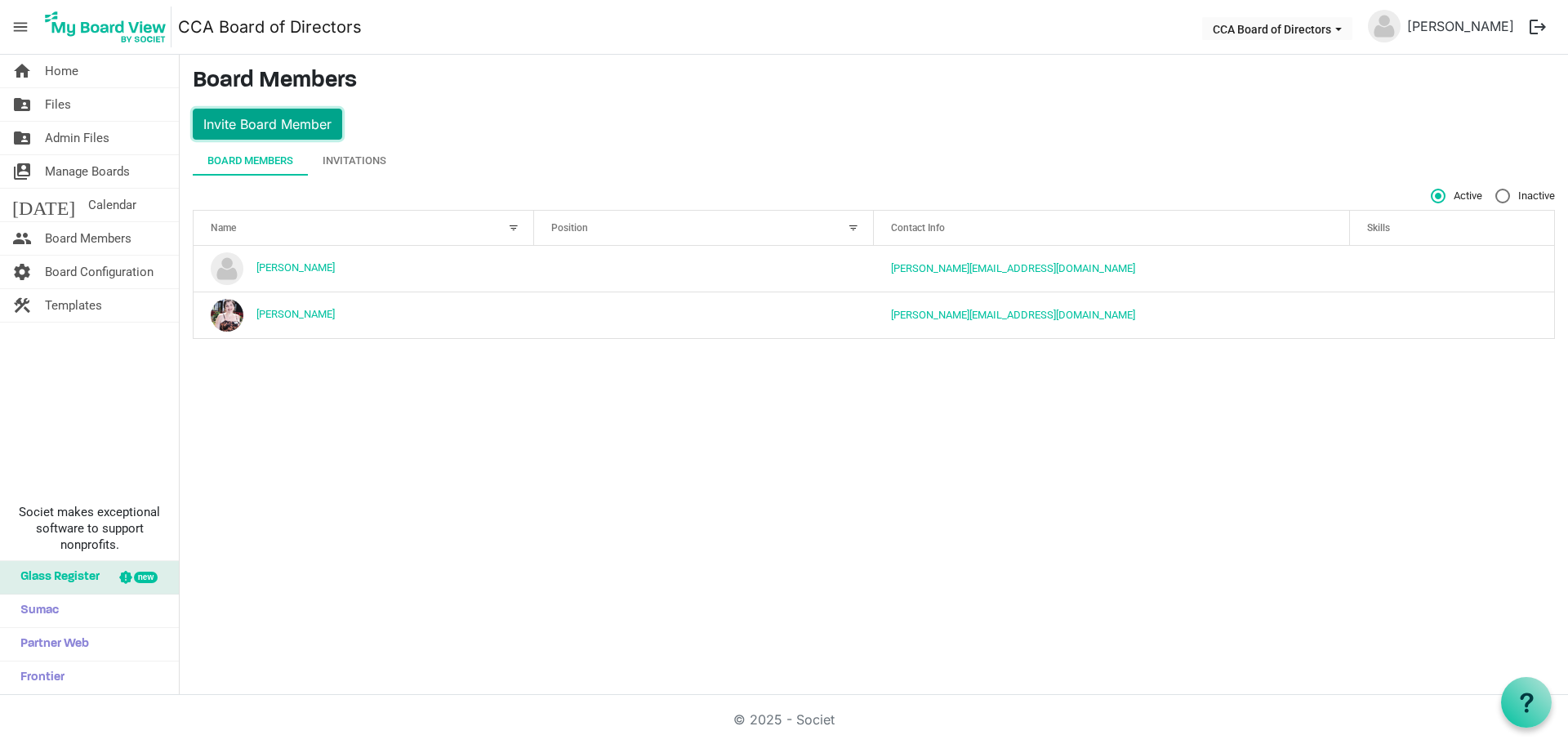
click at [285, 125] on button "Invite Board Member" at bounding box center [267, 124] width 149 height 31
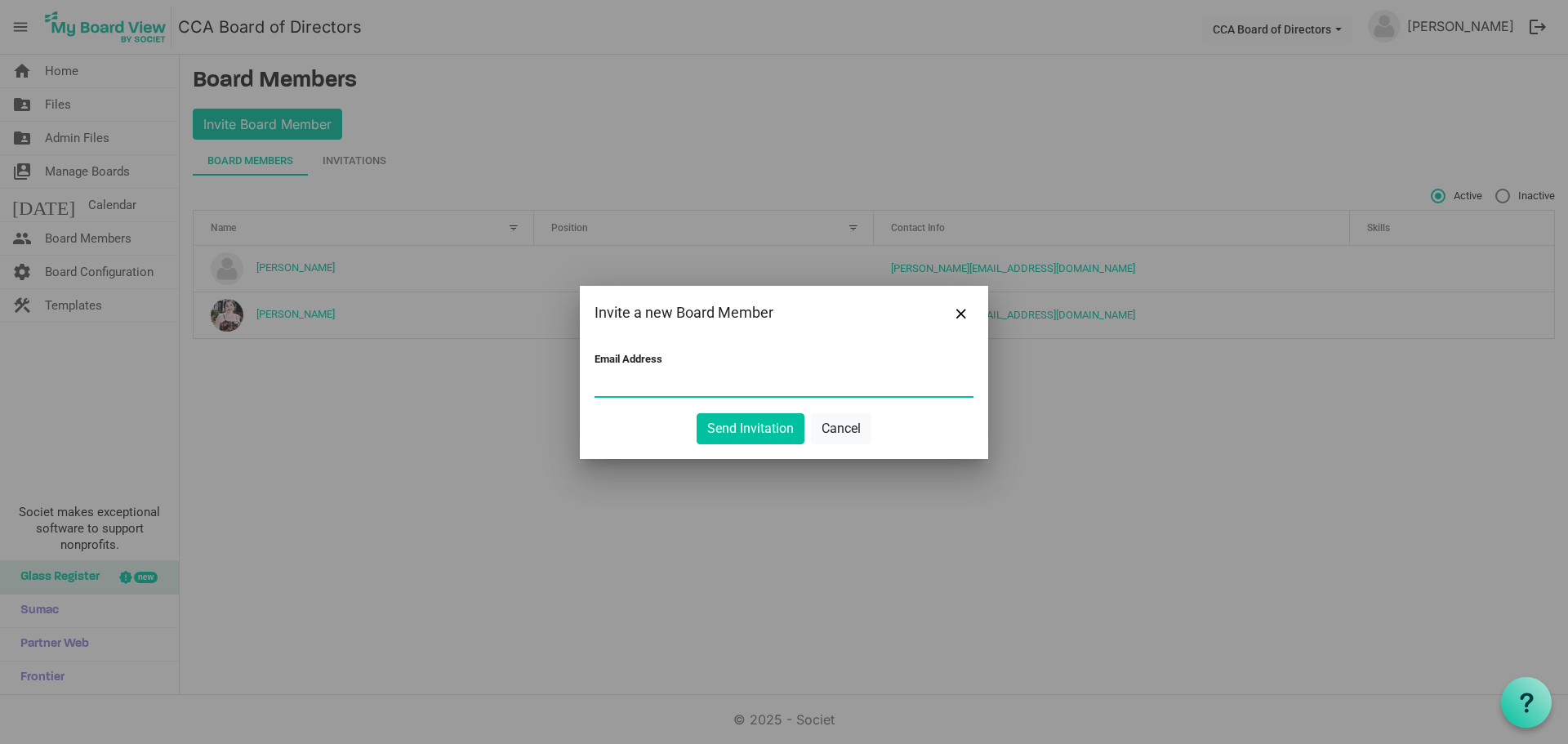
paste input "EdeLlanos@sdge.com"
type input "EdeLlanos@sdge.com"
click at [759, 426] on button "Send Invitation" at bounding box center [750, 428] width 108 height 31
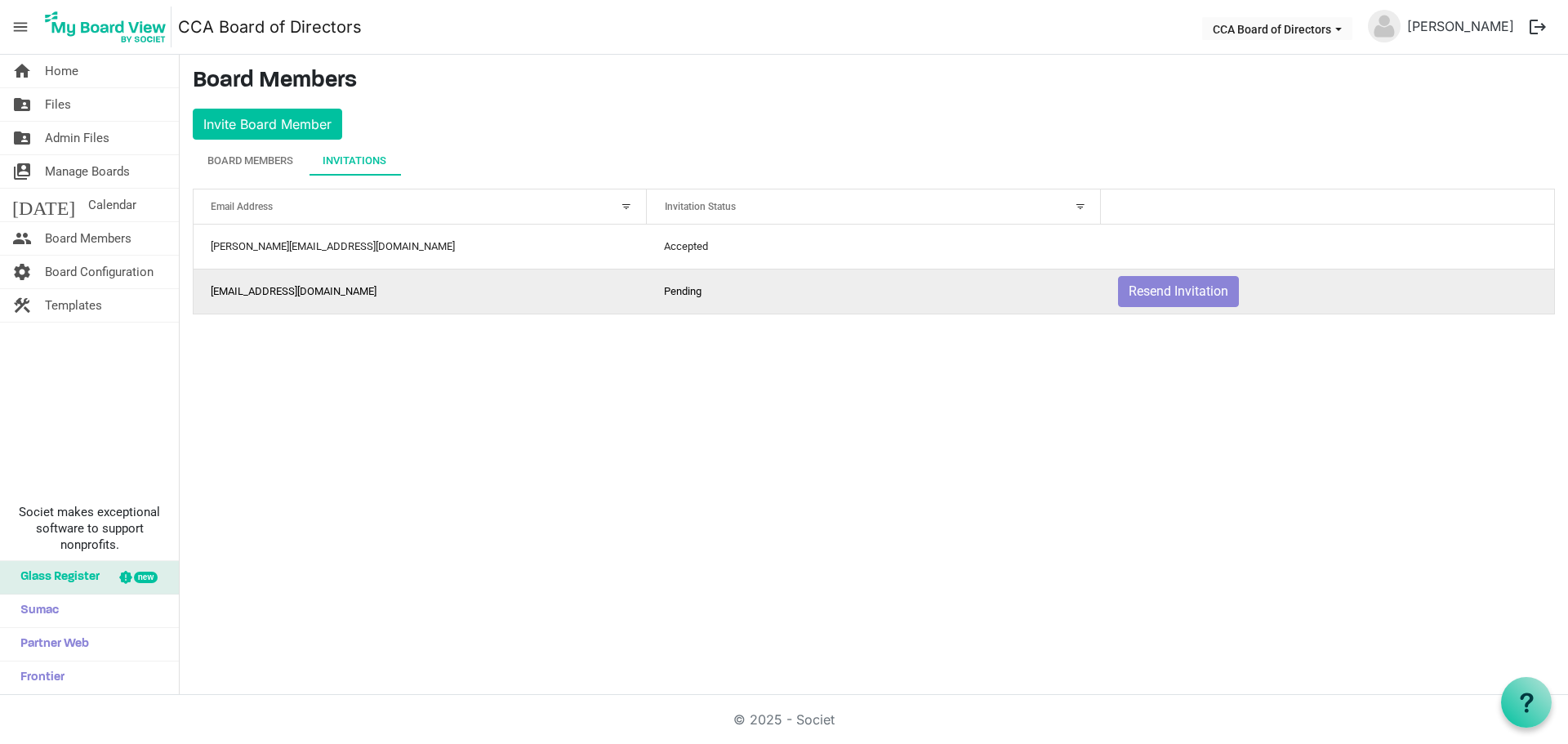
click at [293, 296] on td "edellanos@sdge.com" at bounding box center [420, 291] width 453 height 45
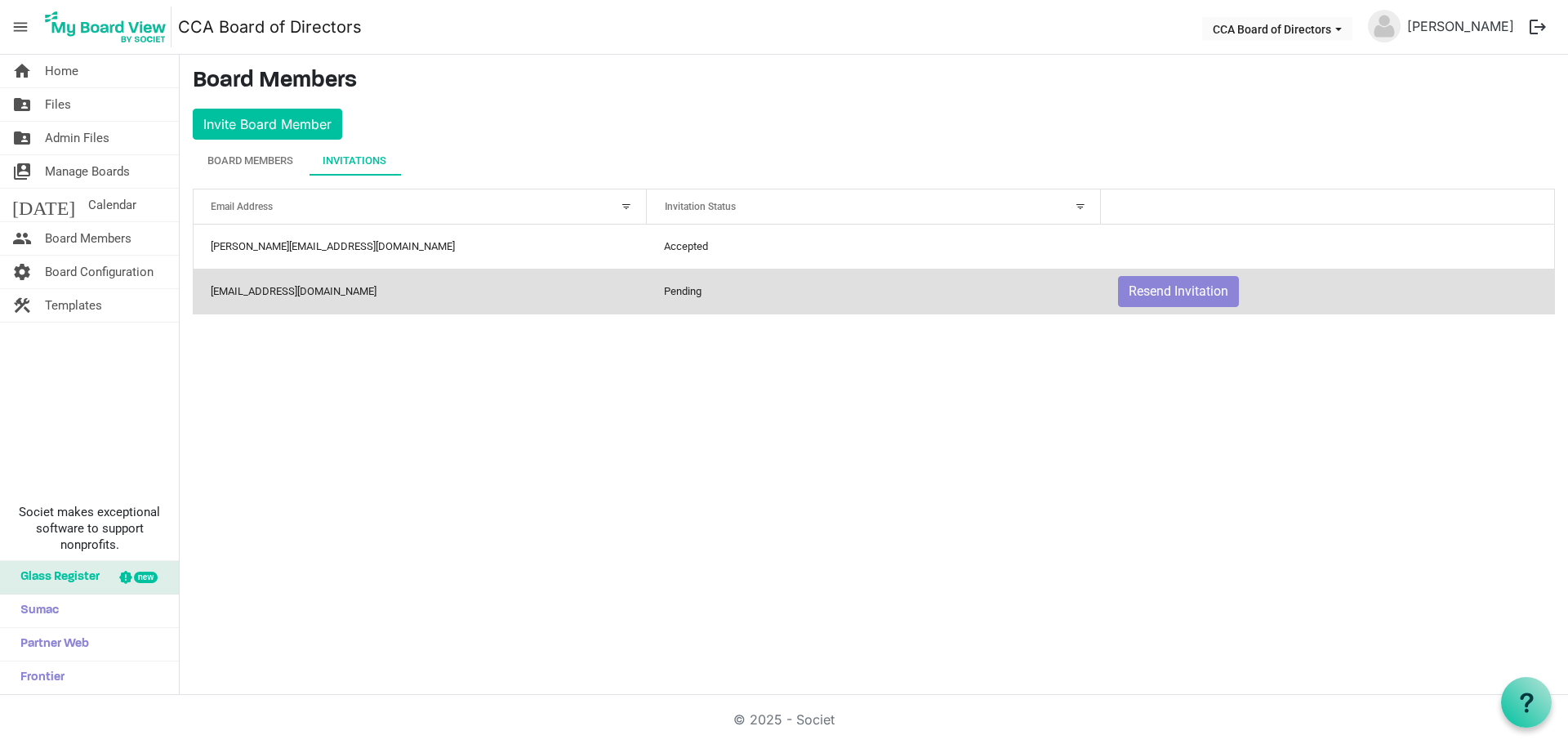
click at [295, 288] on td "edellanos@sdge.com" at bounding box center [420, 291] width 453 height 45
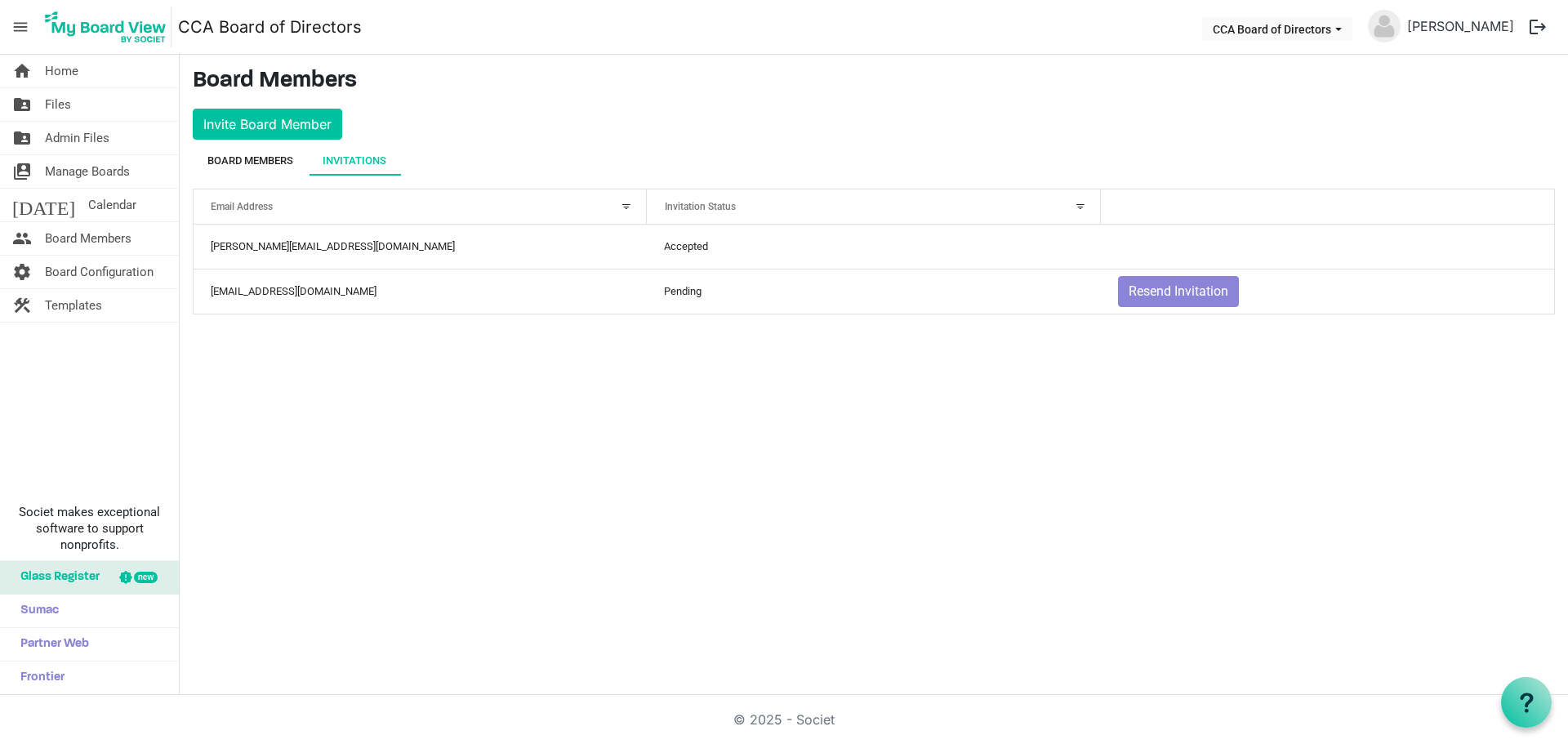
click at [259, 166] on div "Board Members" at bounding box center [250, 161] width 86 height 17
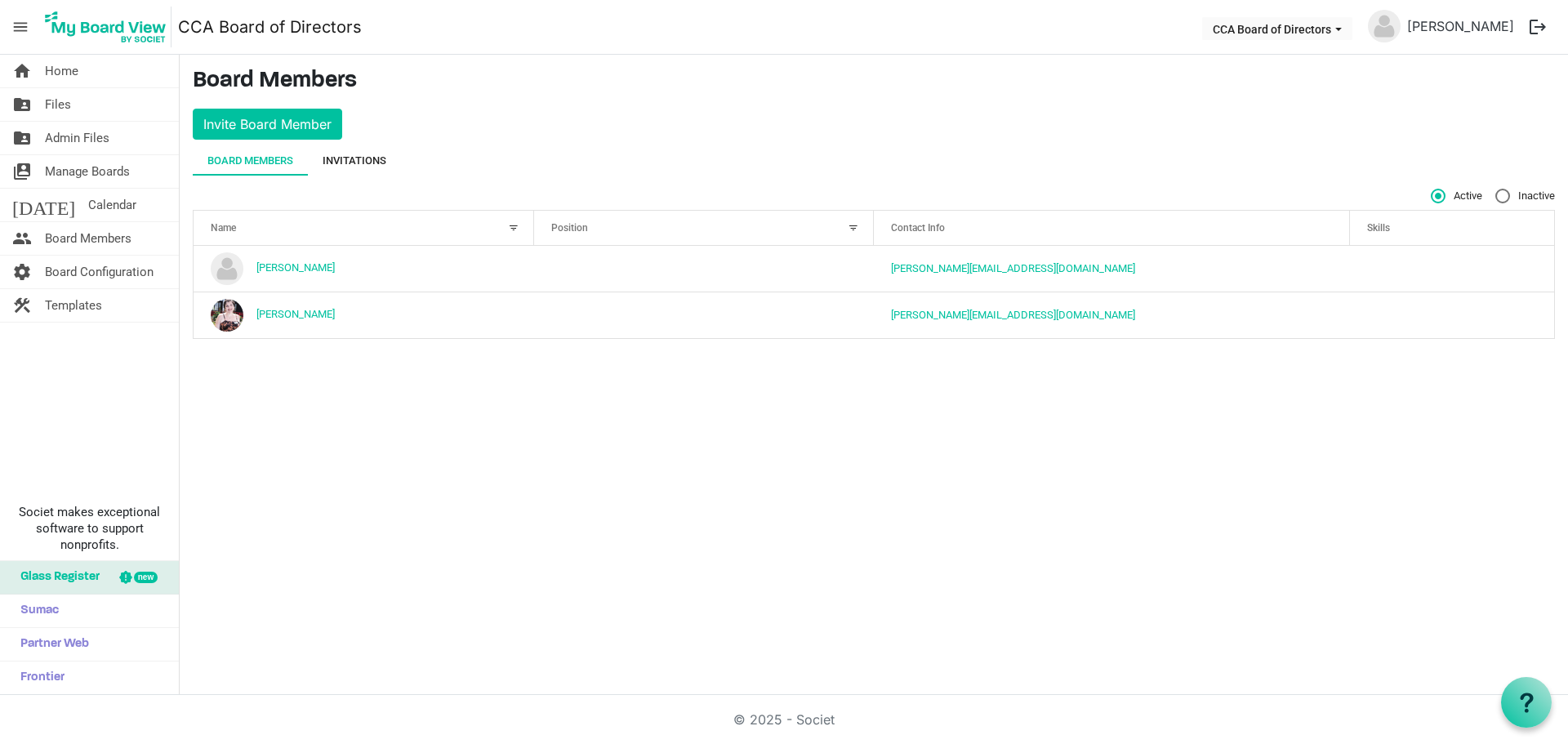
click at [350, 155] on div "Invitations" at bounding box center [354, 161] width 64 height 17
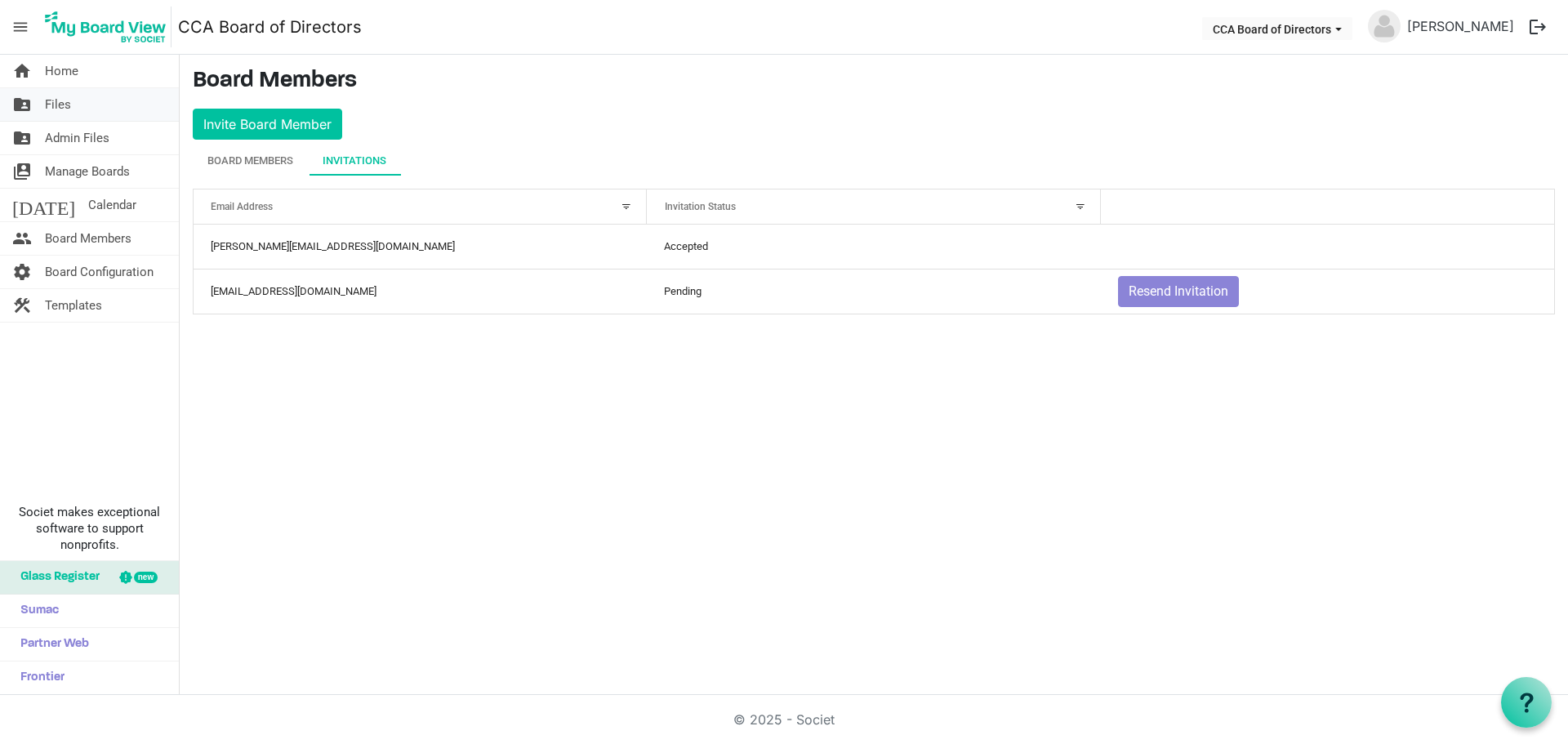
click at [86, 106] on link "folder_shared Files" at bounding box center [90, 104] width 179 height 33
